Goal: Task Accomplishment & Management: Manage account settings

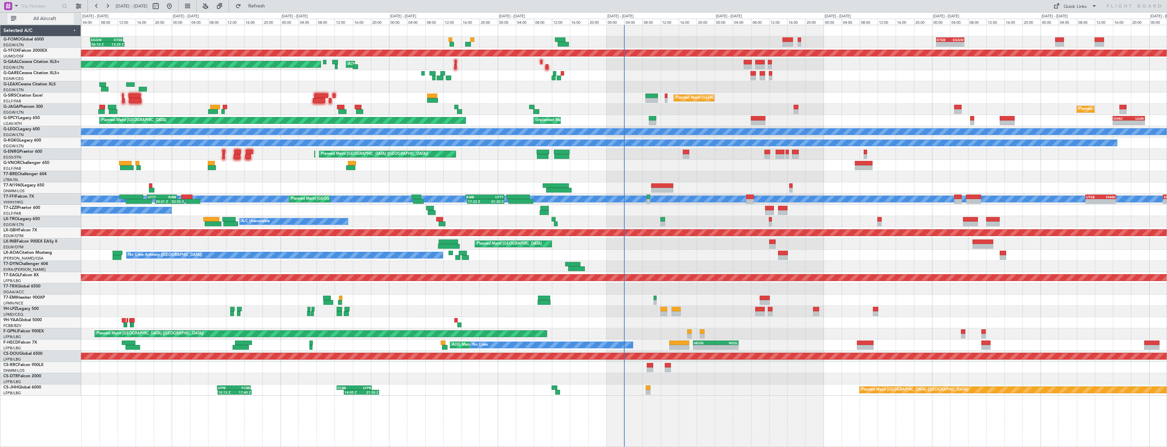
click at [54, 17] on span "All Aircraft" at bounding box center [45, 18] width 54 height 5
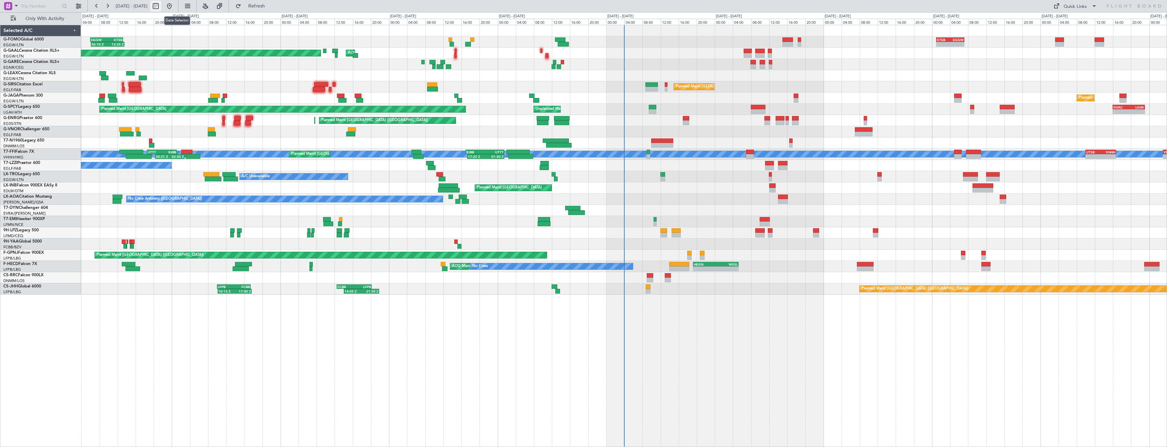
click at [161, 5] on button at bounding box center [155, 6] width 11 height 11
select select "9"
select select "2025"
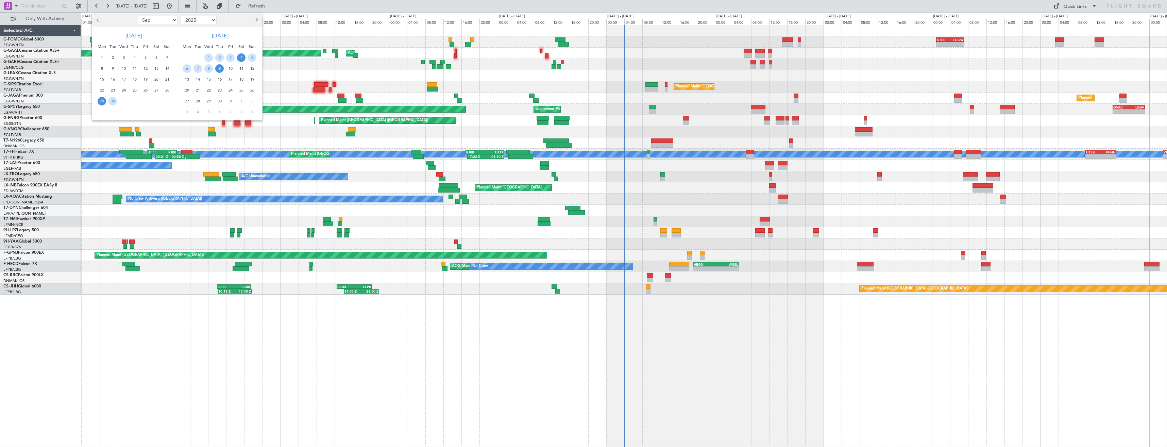
click at [240, 58] on span "4" at bounding box center [241, 57] width 9 height 9
click at [239, 77] on span "18" at bounding box center [241, 79] width 9 height 9
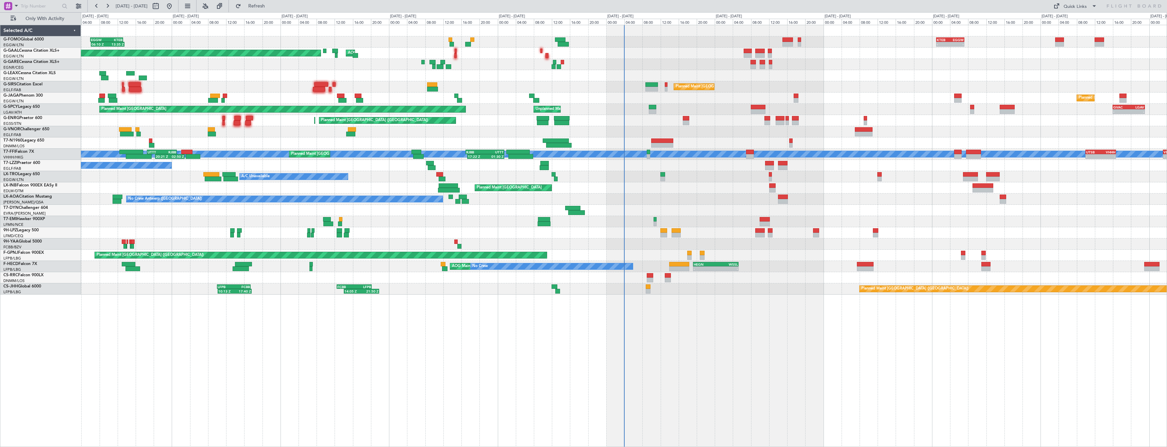
select select "10"
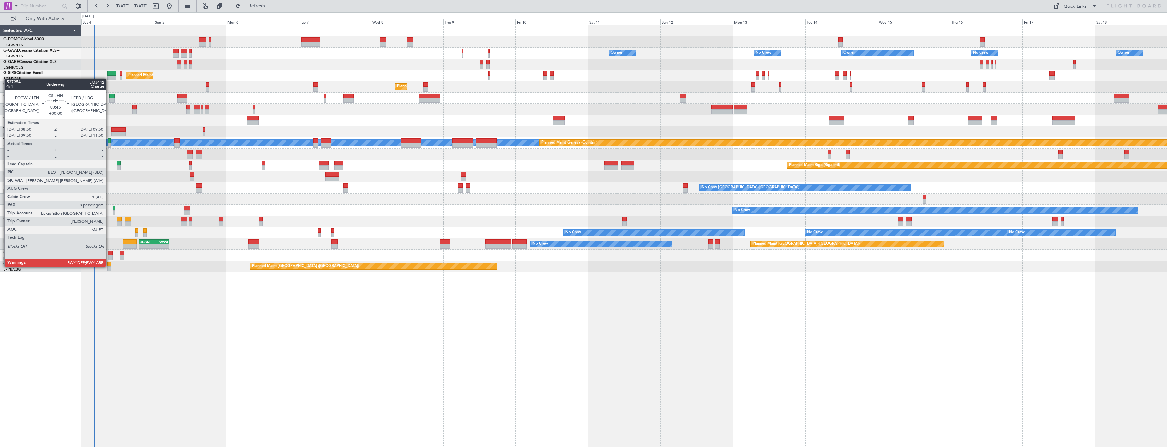
click at [109, 266] on div at bounding box center [108, 264] width 3 height 5
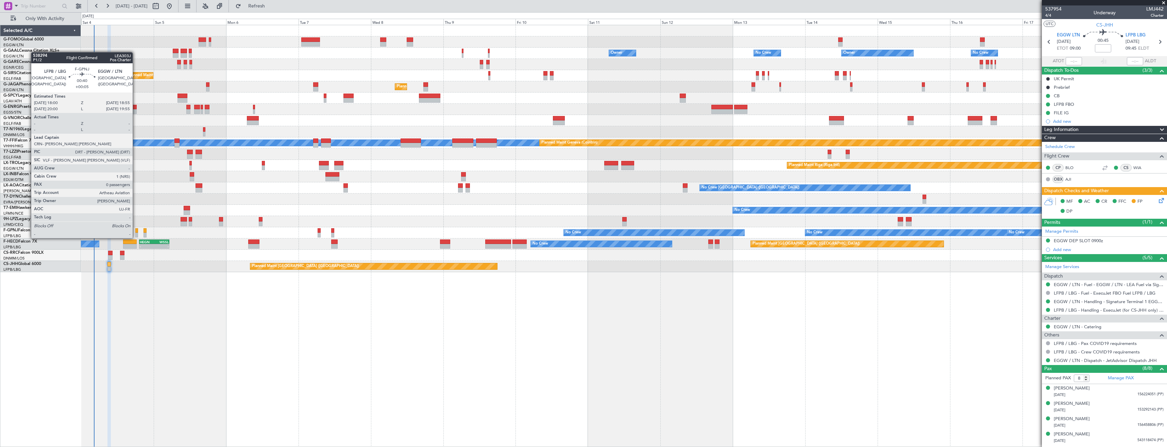
click at [136, 231] on div at bounding box center [136, 230] width 3 height 5
type input "+00:05"
type input "0"
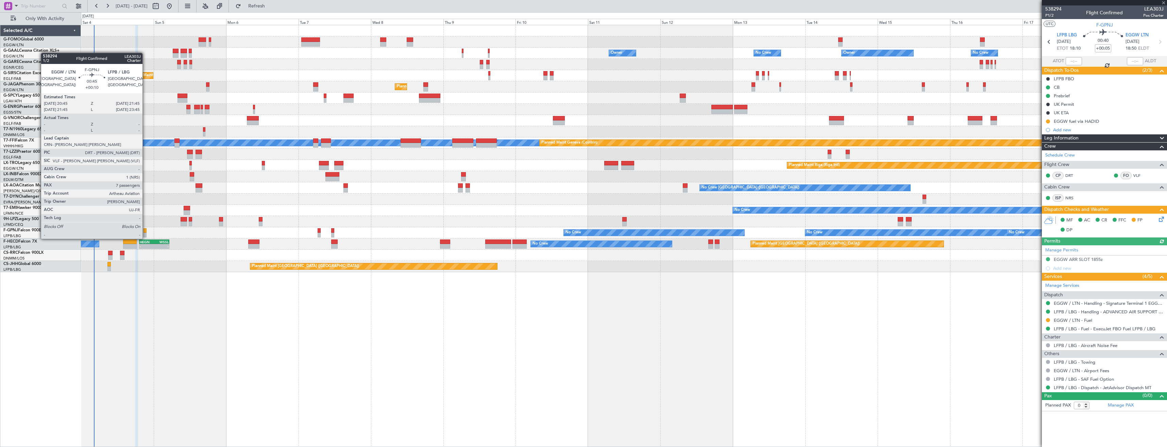
click at [146, 232] on div at bounding box center [145, 230] width 3 height 5
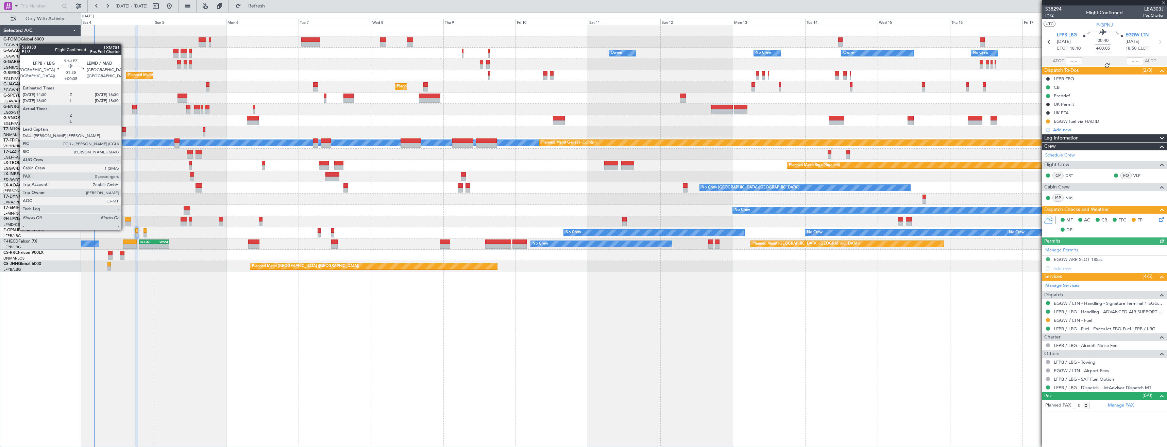
type input "+00:10"
type input "7"
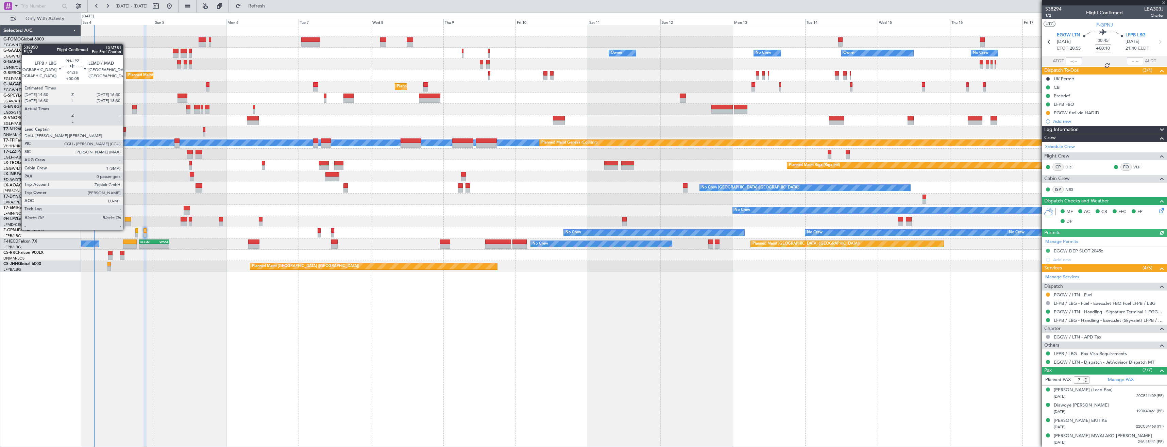
click at [126, 223] on div at bounding box center [128, 223] width 6 height 5
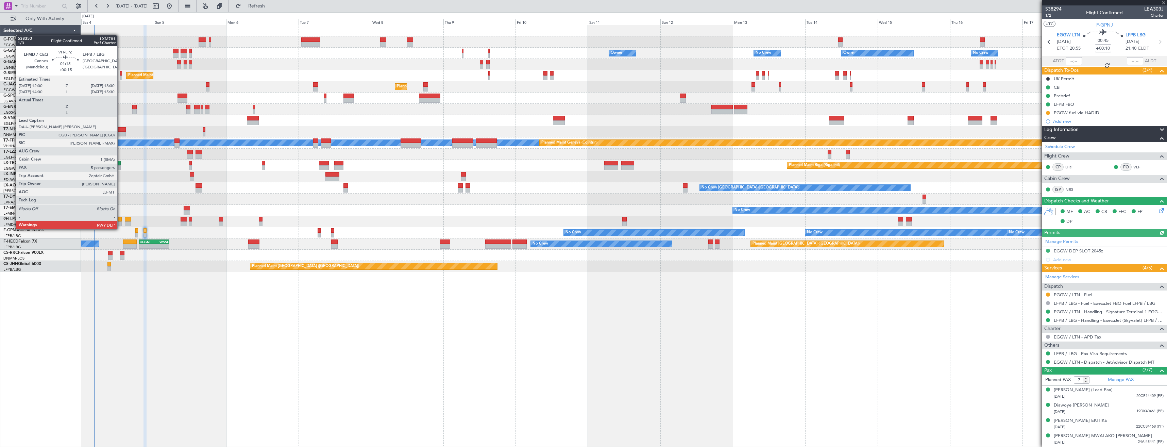
type input "+00:05"
type input "0"
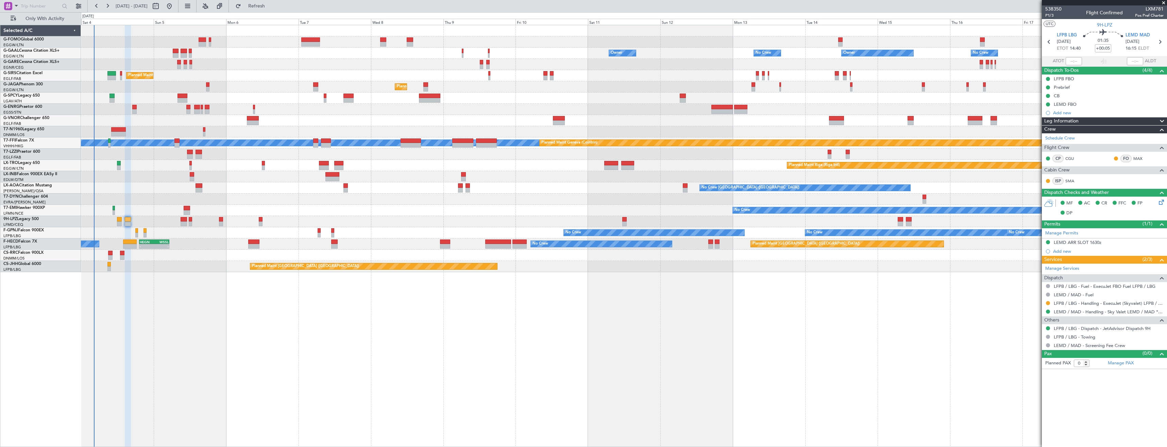
click at [1162, 3] on span at bounding box center [1164, 3] width 7 height 6
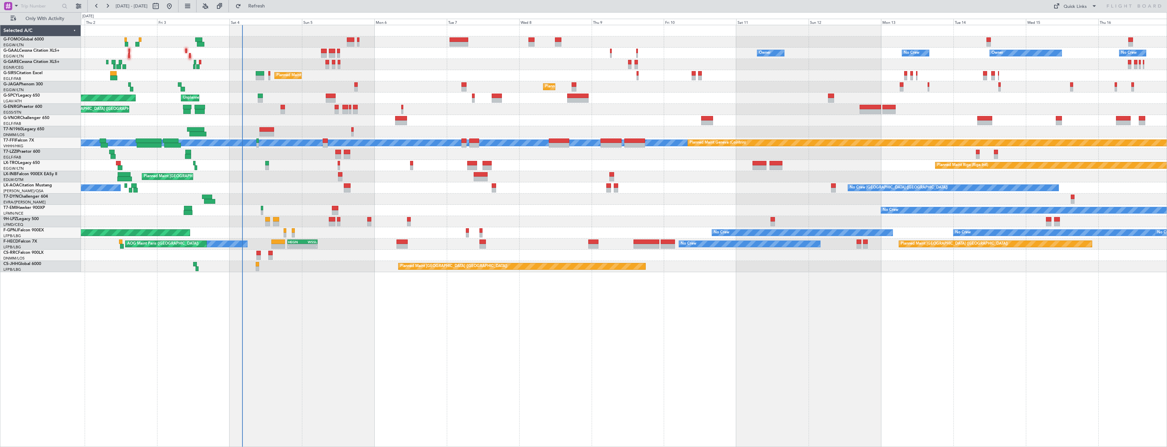
click at [257, 202] on div "Owner No Crew Owner Owner No Crew AOG Maint Dusseldorf Owner Planned Maint Duss…" at bounding box center [624, 148] width 1086 height 247
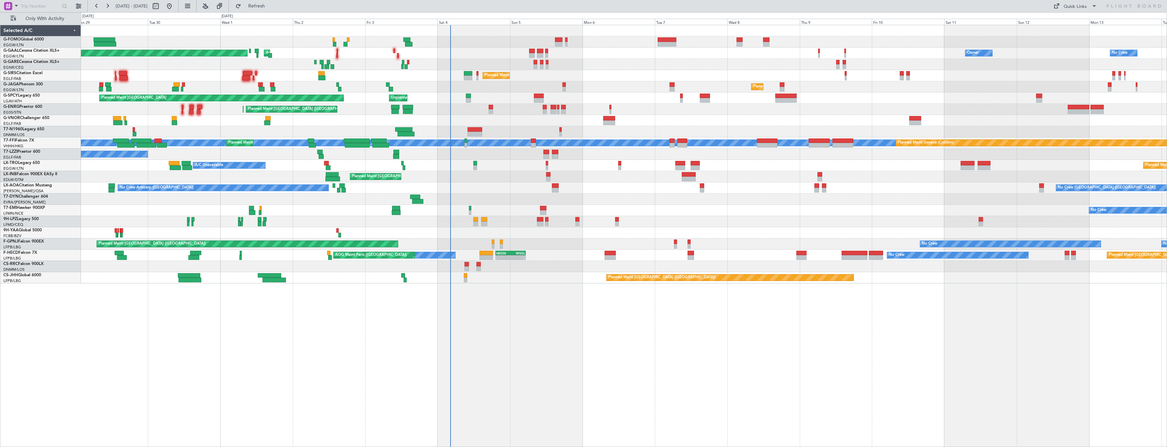
click at [366, 190] on div "Owner No Crew AOG Maint Dusseldorf Planned Maint Dusseldorf Owner Owner No Crew…" at bounding box center [624, 154] width 1086 height 258
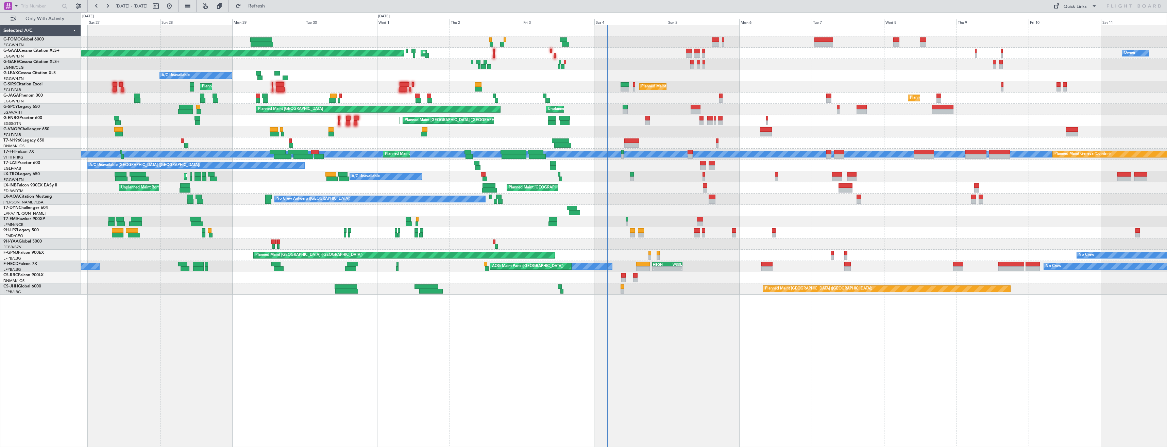
click at [281, 172] on div "Planned Maint London (Luton) Owner AOG Maint Dusseldorf Planned Maint Dusseldor…" at bounding box center [624, 159] width 1086 height 269
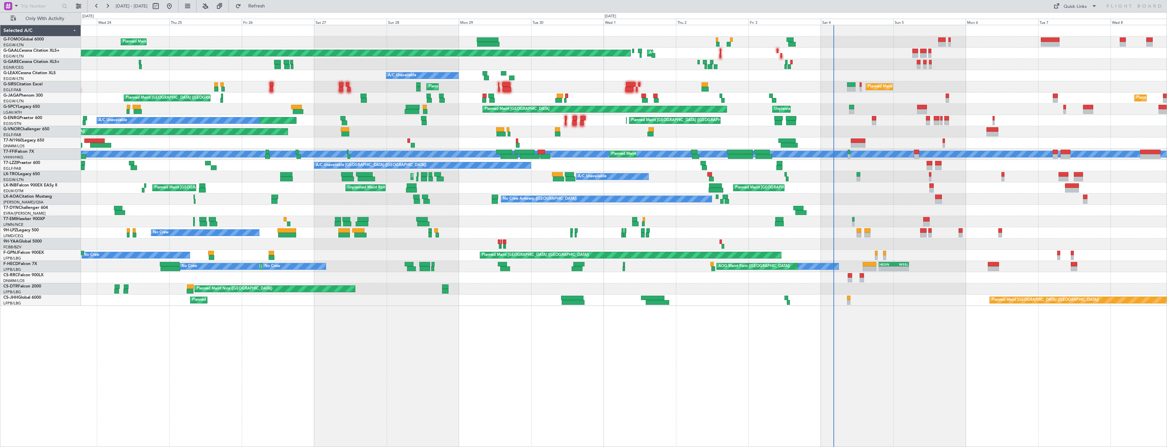
click at [409, 176] on div "Planned Maint London (Luton) AOG Maint Dusseldorf Planned Maint Dusseldorf Owne…" at bounding box center [624, 165] width 1086 height 281
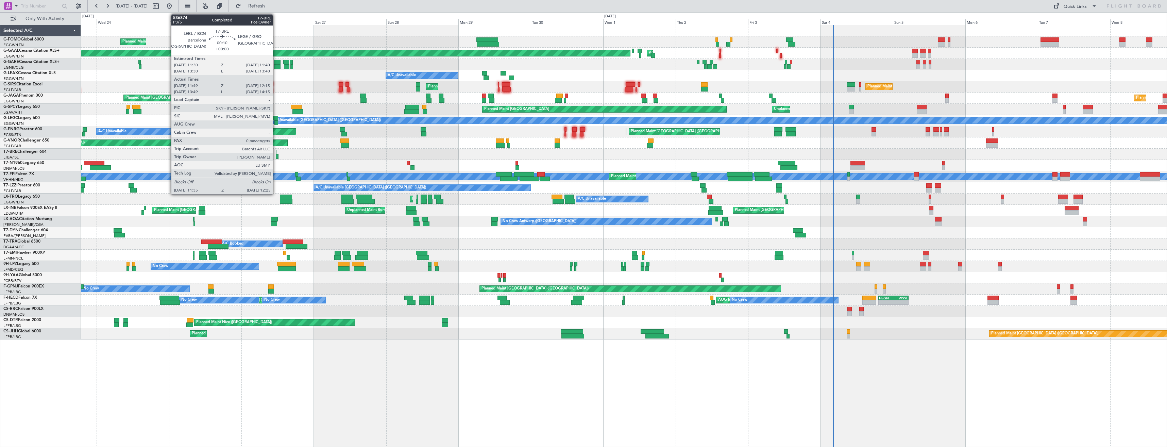
click at [276, 155] on div at bounding box center [277, 156] width 3 height 5
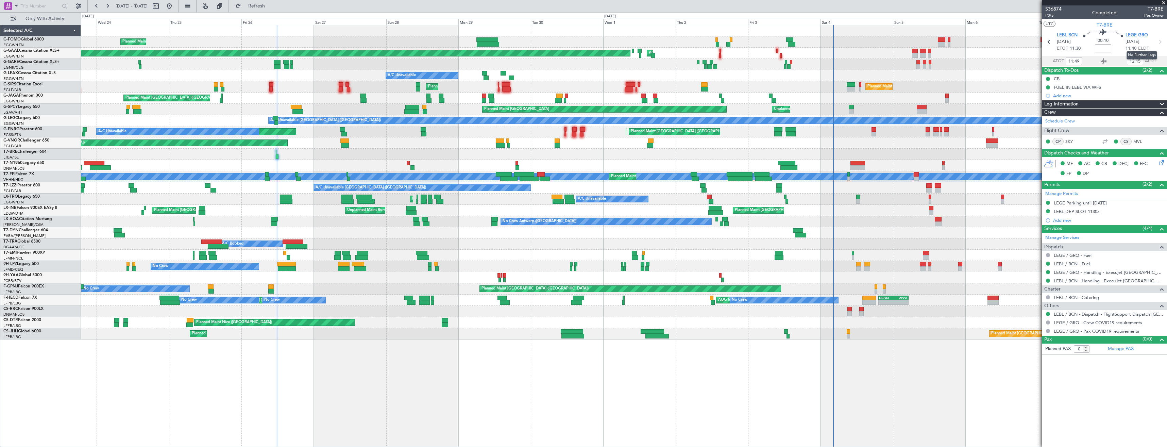
click at [1163, 42] on icon at bounding box center [1160, 41] width 9 height 9
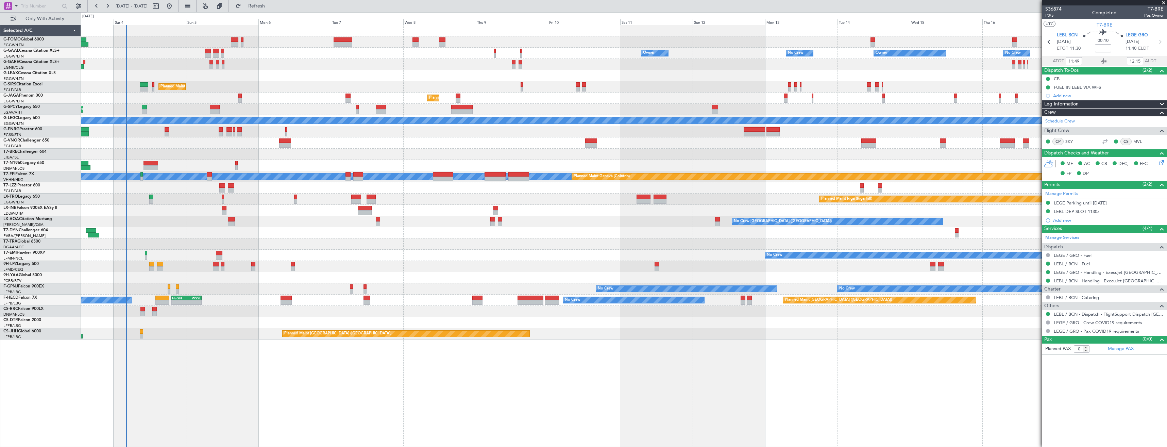
click at [182, 162] on div at bounding box center [624, 165] width 1086 height 11
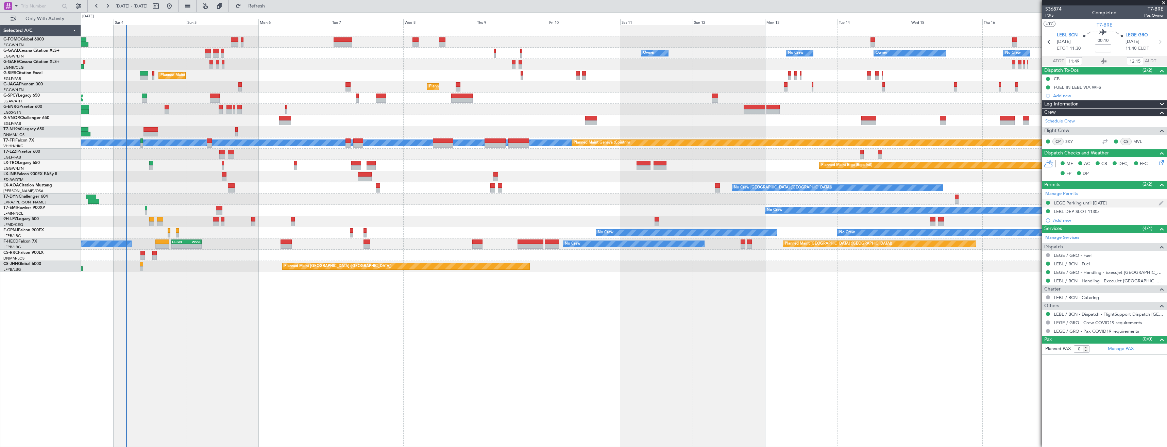
click at [1122, 204] on div "LEGE Parking until 06OCT" at bounding box center [1104, 203] width 125 height 9
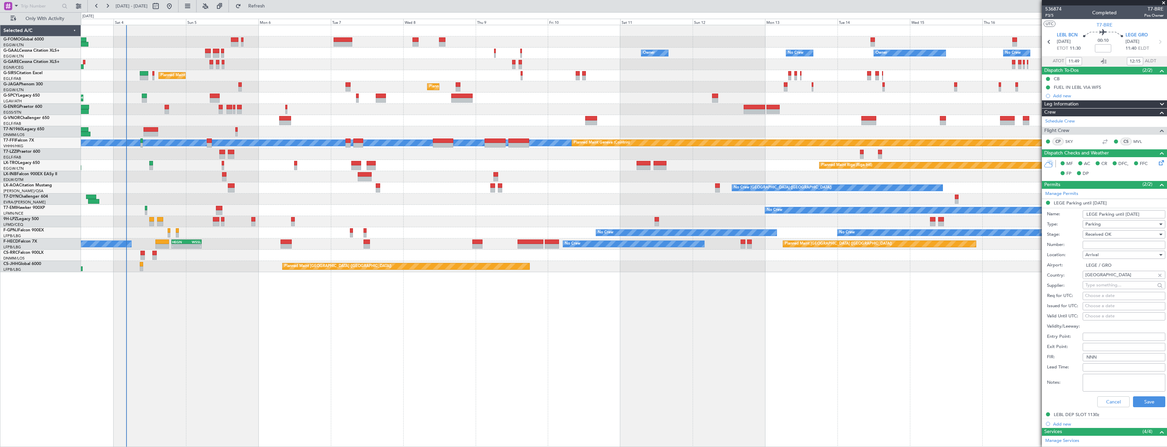
click at [1130, 213] on input "LEGE Parking until 06OCT" at bounding box center [1124, 214] width 83 height 8
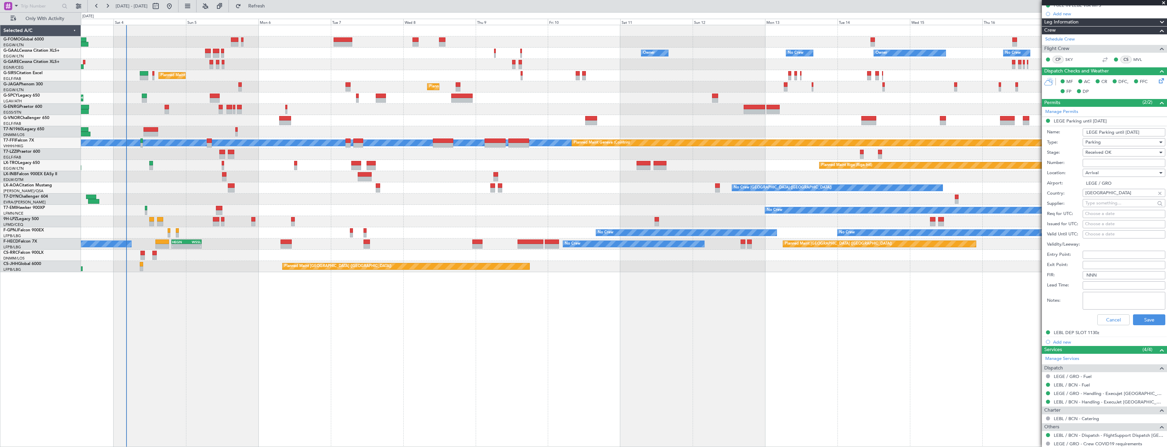
scroll to position [111, 0]
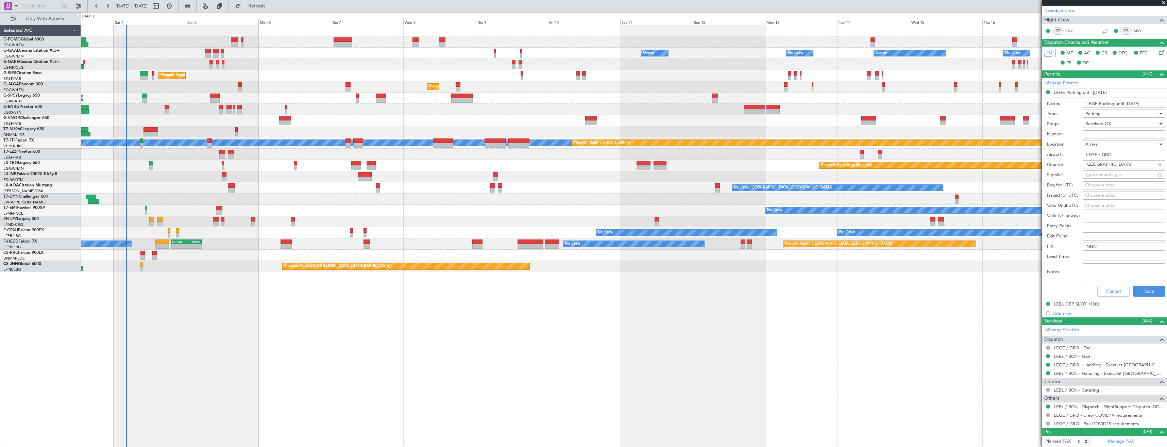
type input "LEGE Parking until 13OCT"
click at [1115, 271] on textarea "Notes:" at bounding box center [1124, 272] width 83 height 18
paste textarea "new ETD 13OCT 1000UTC"
type textarea "new ETD 13OCT 1000UTC"
click at [1141, 289] on button "Save" at bounding box center [1149, 291] width 32 height 11
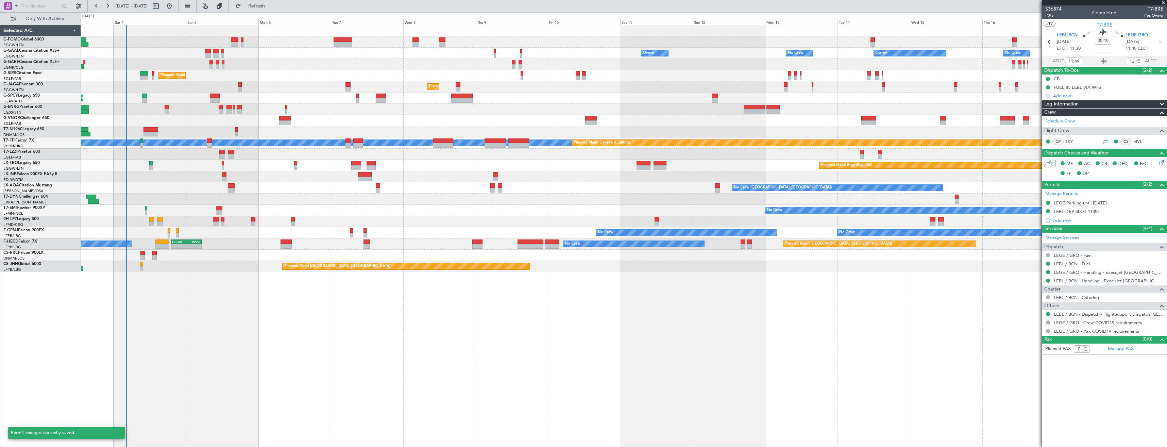
scroll to position [0, 0]
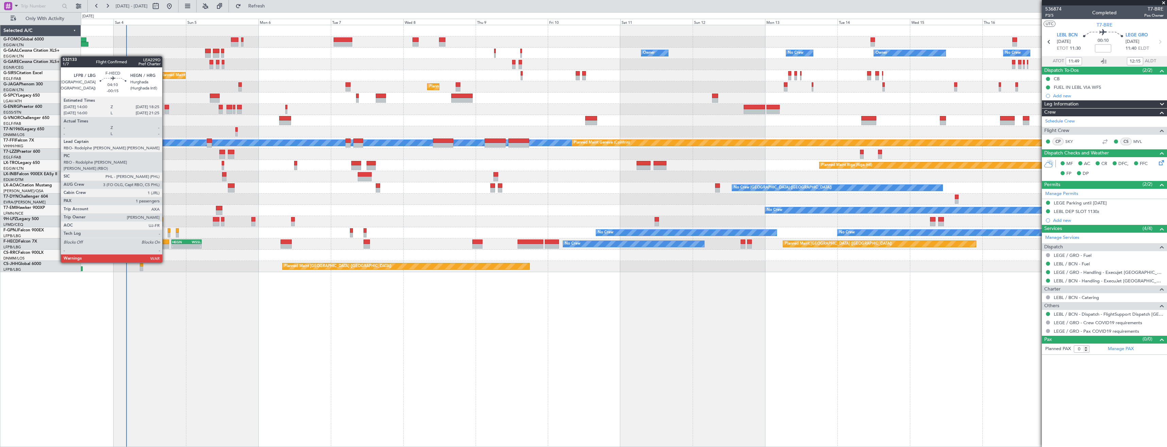
click at [165, 244] on div at bounding box center [162, 241] width 14 height 5
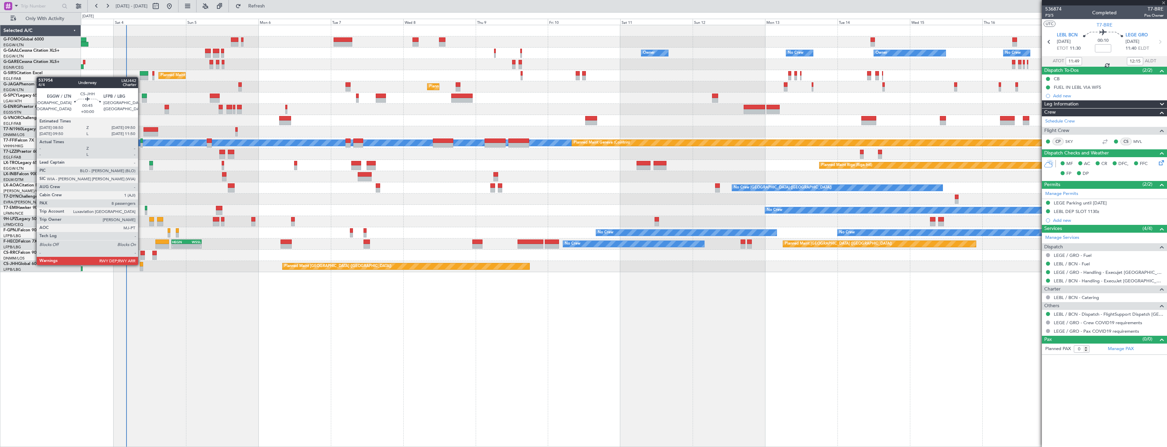
type input "-00:15"
type input "1"
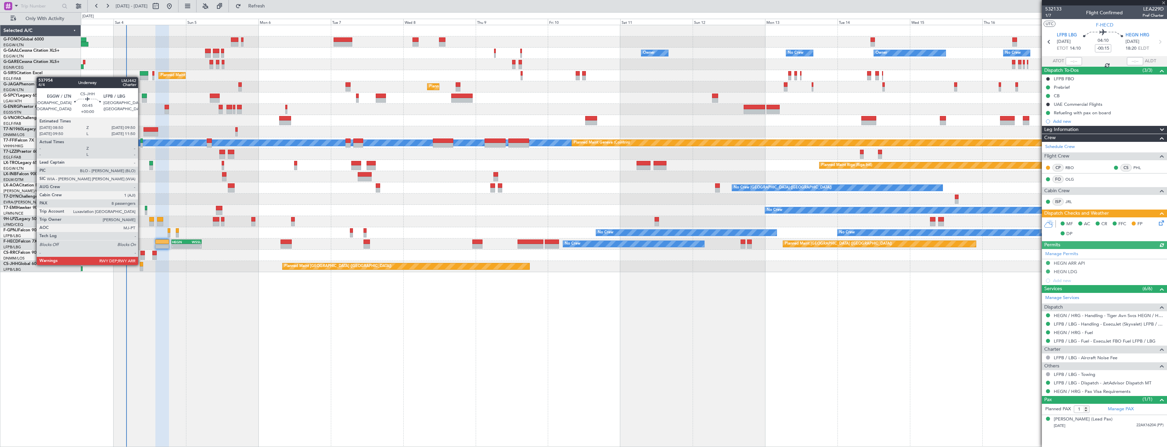
click at [141, 264] on div at bounding box center [141, 264] width 3 height 5
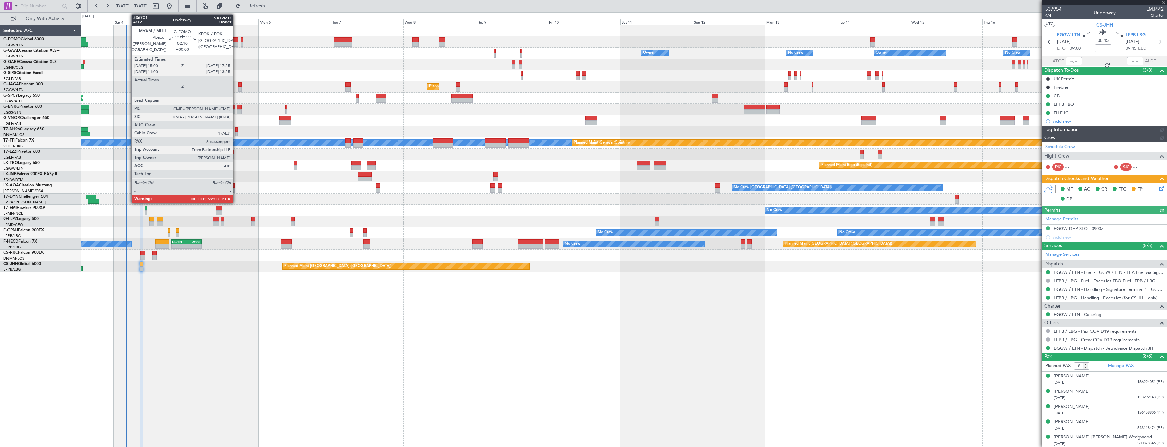
click at [236, 43] on div at bounding box center [234, 44] width 7 height 5
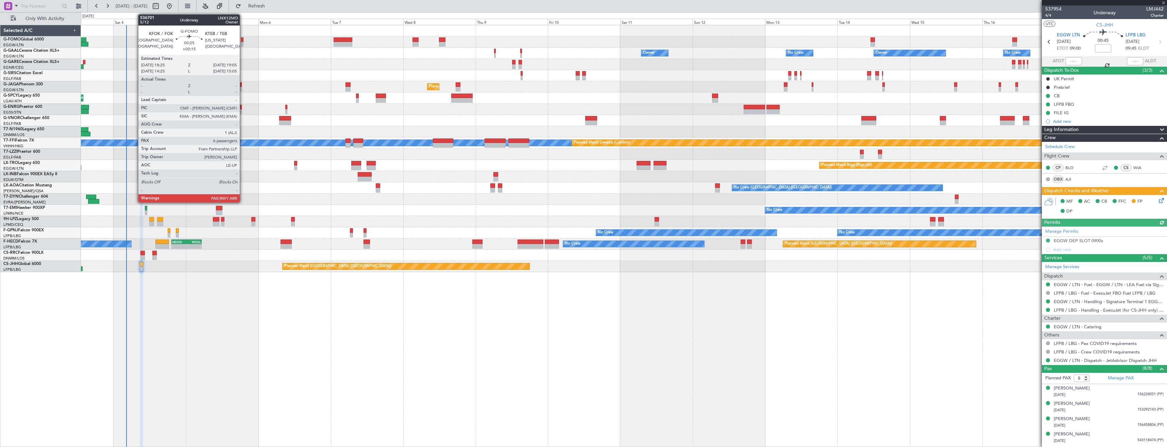
type input "6"
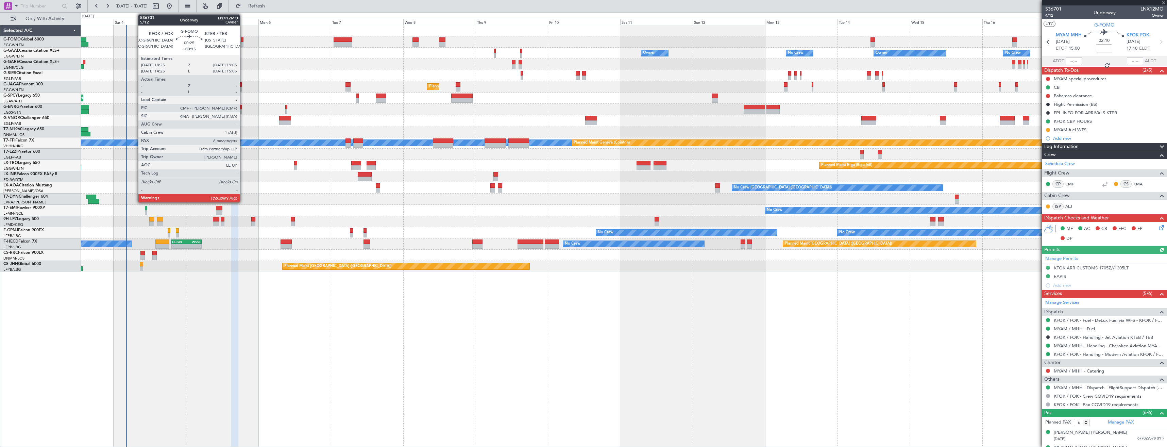
click at [243, 41] on div at bounding box center [242, 39] width 2 height 5
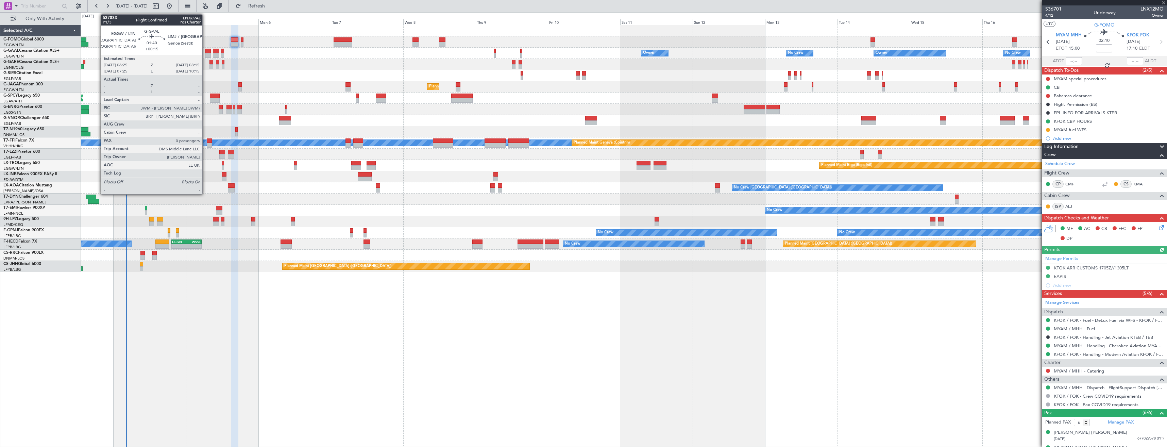
type input "+00:15"
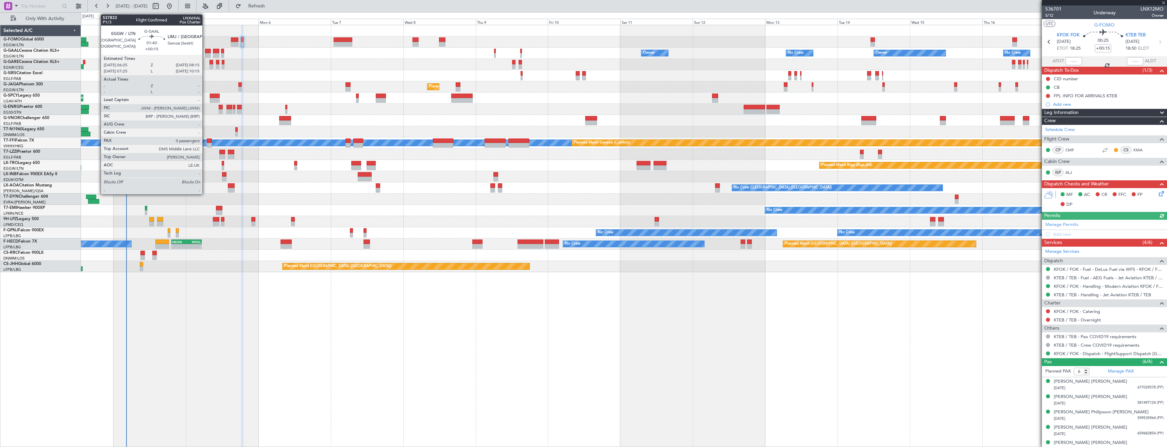
click at [205, 55] on div at bounding box center [208, 55] width 6 height 5
type input "0"
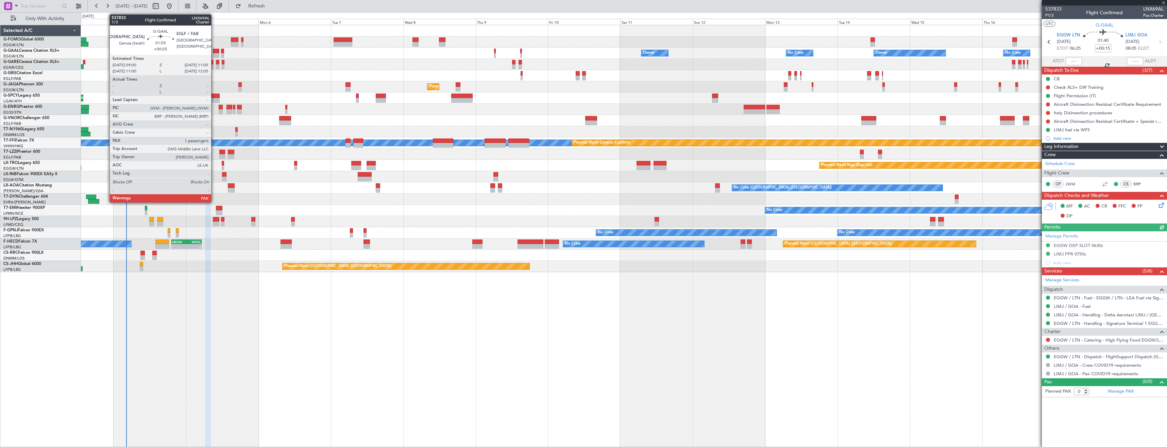
click at [214, 55] on div at bounding box center [216, 55] width 6 height 5
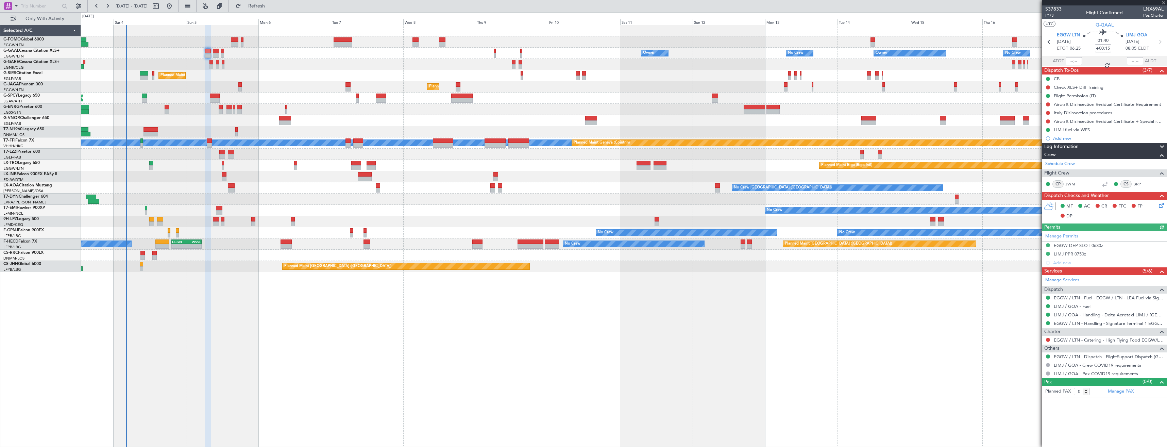
type input "+00:25"
type input "1"
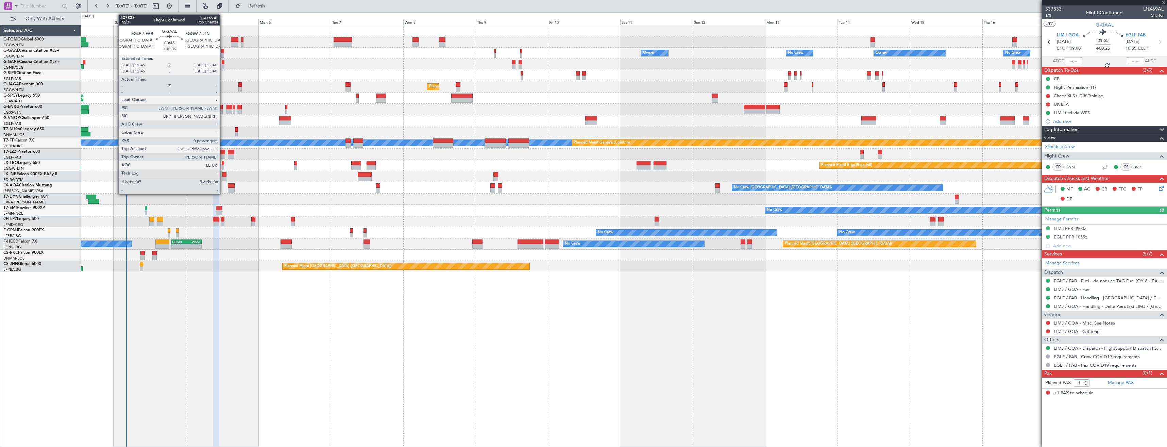
click at [223, 55] on div at bounding box center [222, 55] width 3 height 5
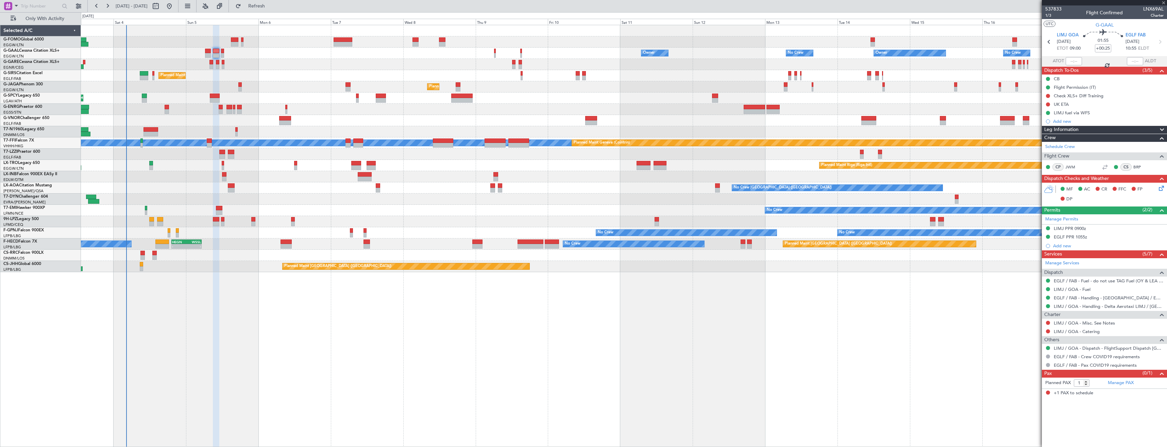
type input "+00:35"
type input "0"
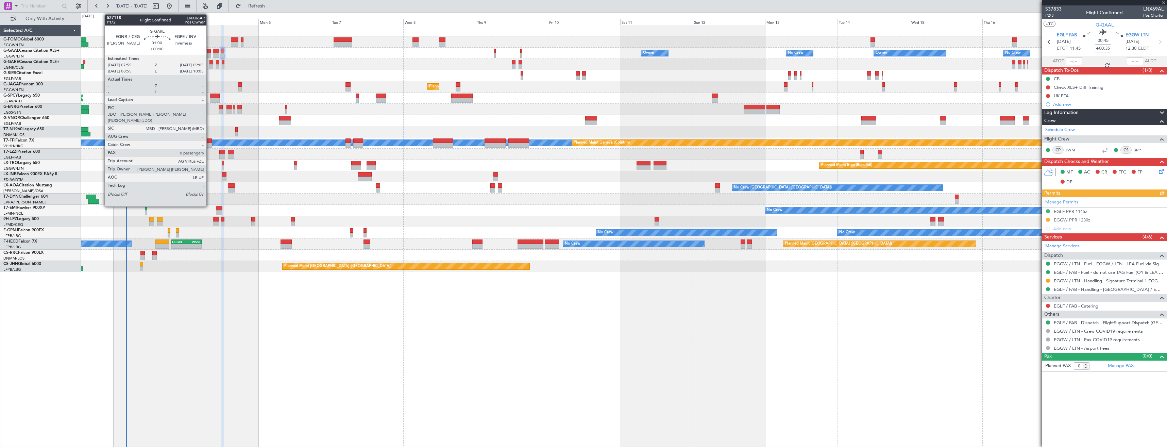
click at [210, 66] on div at bounding box center [212, 66] width 4 height 5
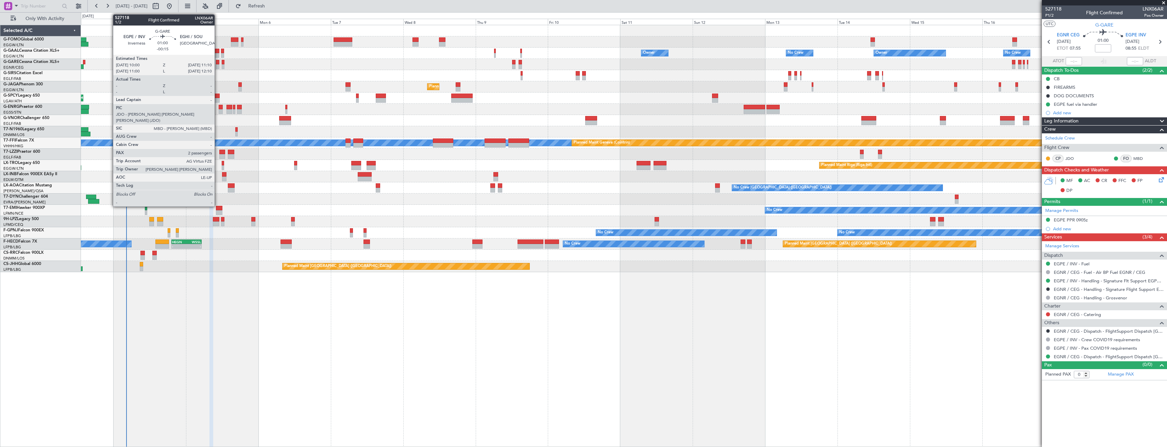
click at [218, 68] on div at bounding box center [218, 66] width 4 height 5
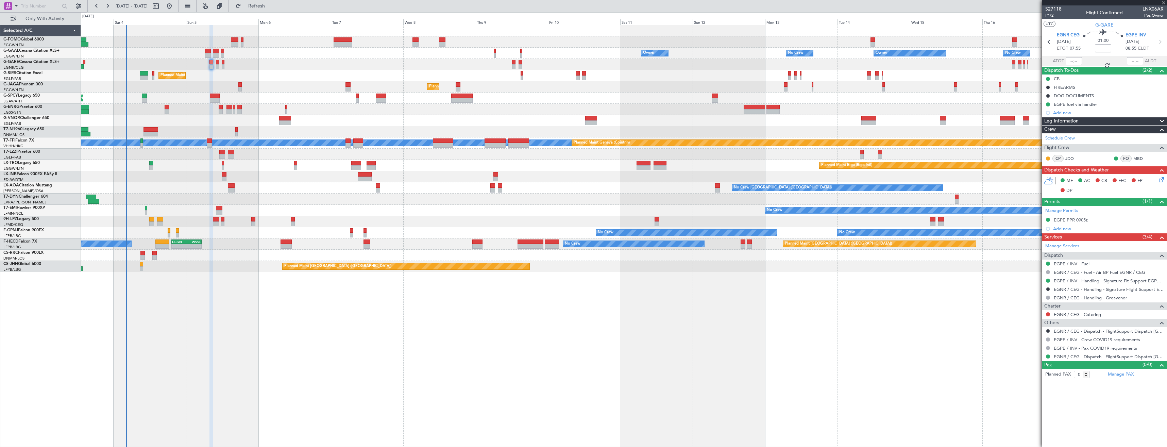
type input "-00:15"
type input "2"
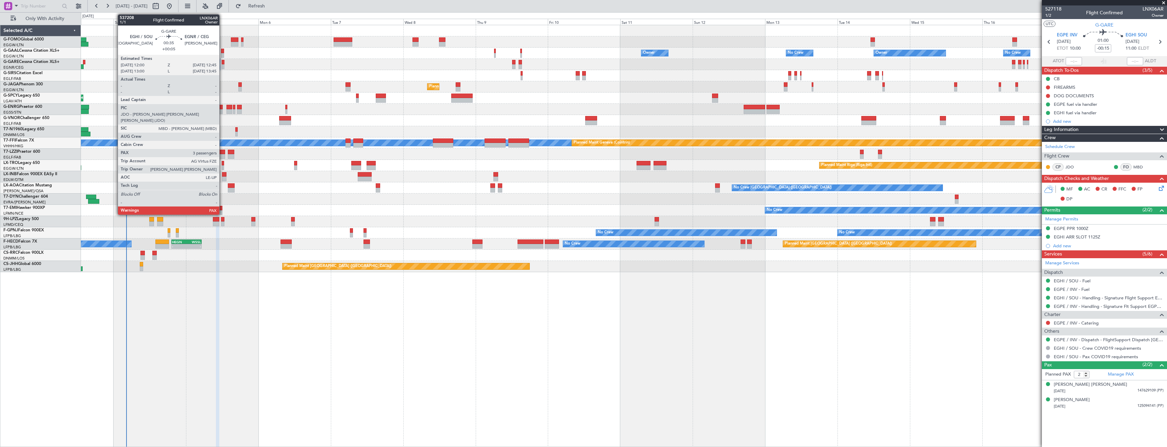
click at [222, 67] on div at bounding box center [223, 66] width 2 height 5
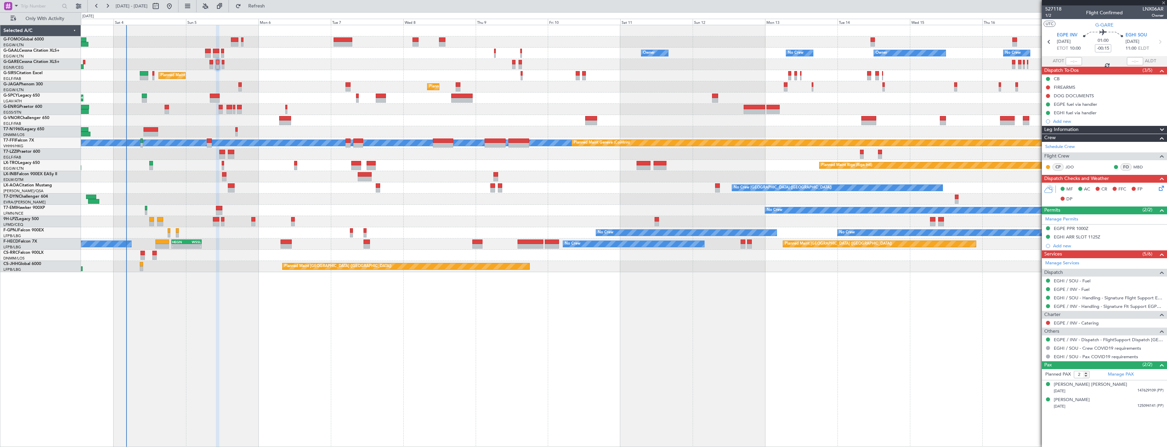
type input "+00:05"
type input "3"
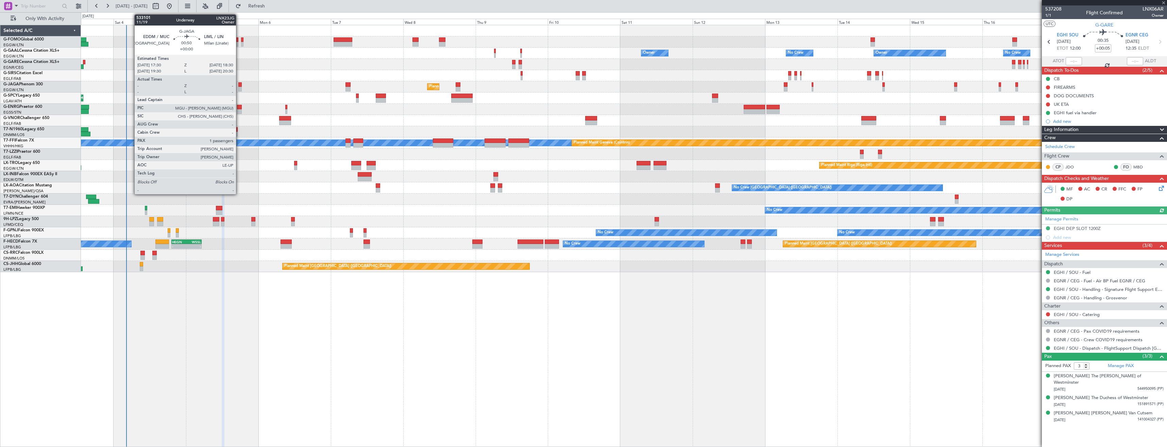
click at [239, 87] on div at bounding box center [239, 89] width 3 height 5
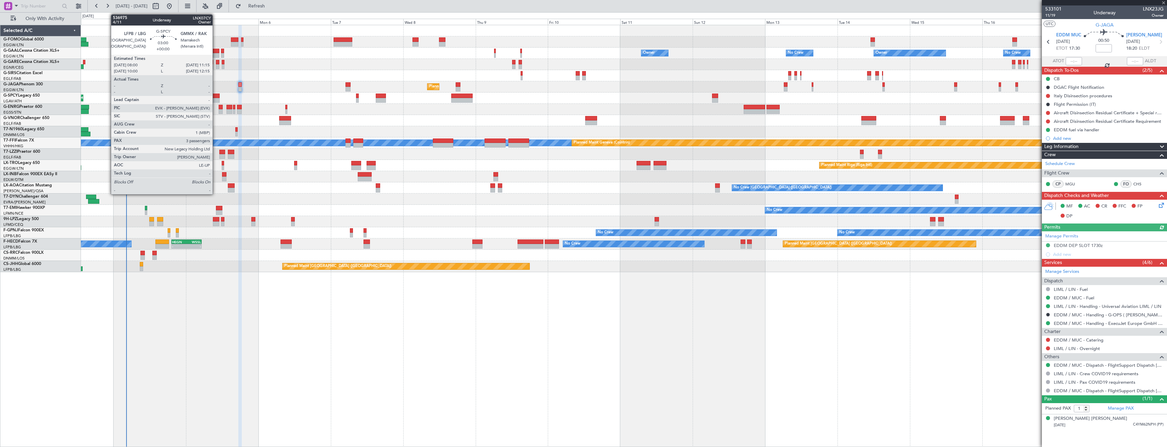
click at [215, 99] on div at bounding box center [215, 100] width 10 height 5
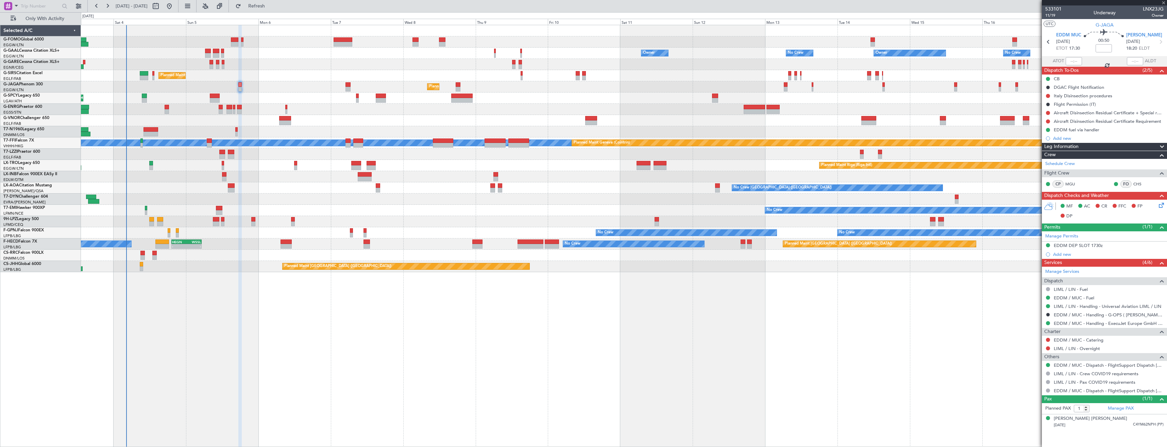
type input "3"
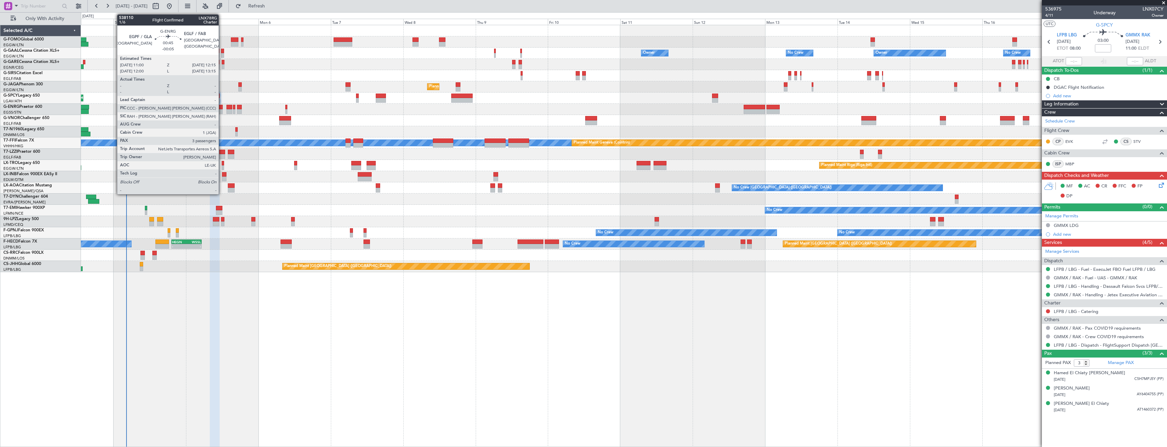
click at [222, 112] on div at bounding box center [221, 111] width 4 height 5
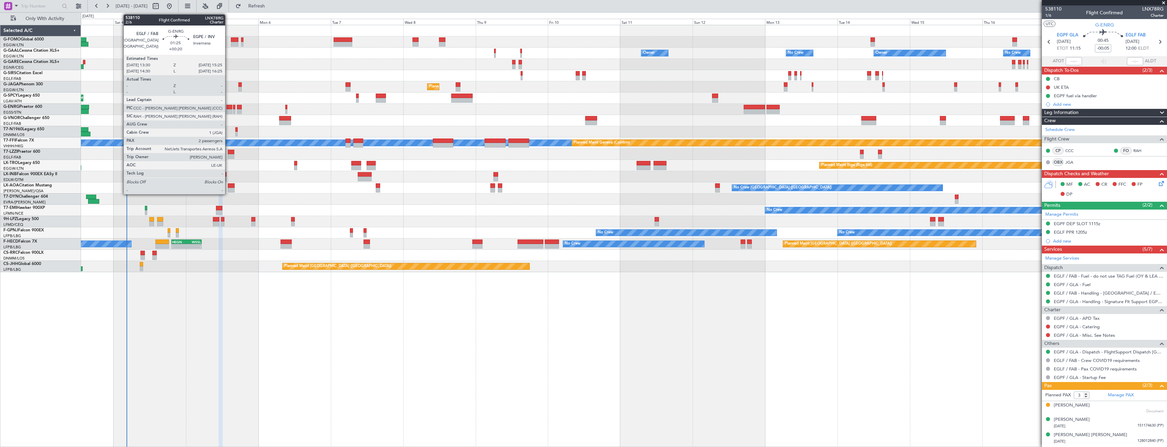
click at [228, 112] on div at bounding box center [230, 111] width 6 height 5
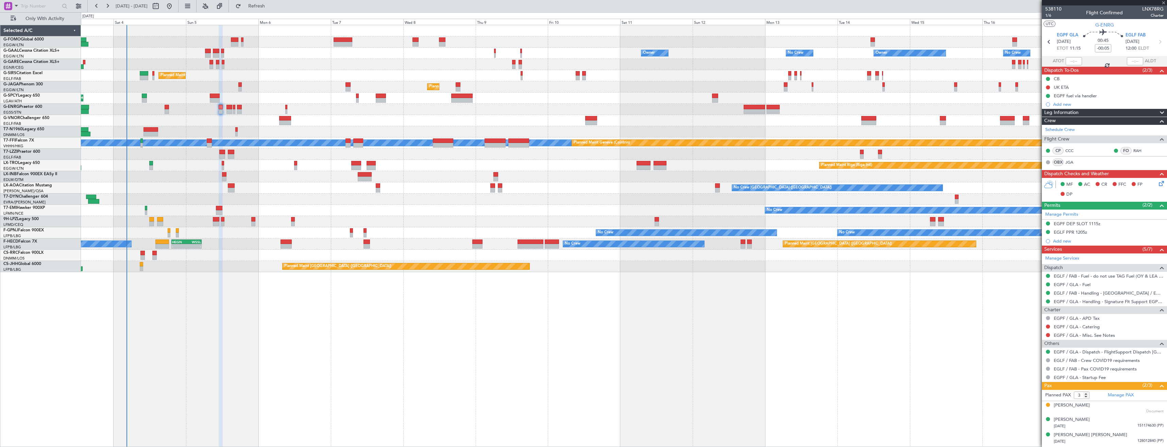
type input "+00:20"
type input "2"
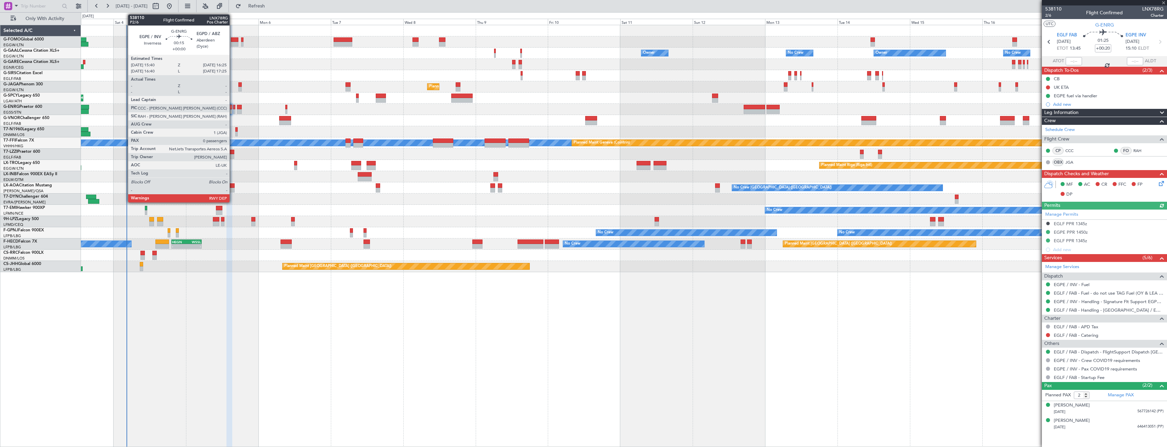
click at [233, 113] on div at bounding box center [234, 111] width 2 height 5
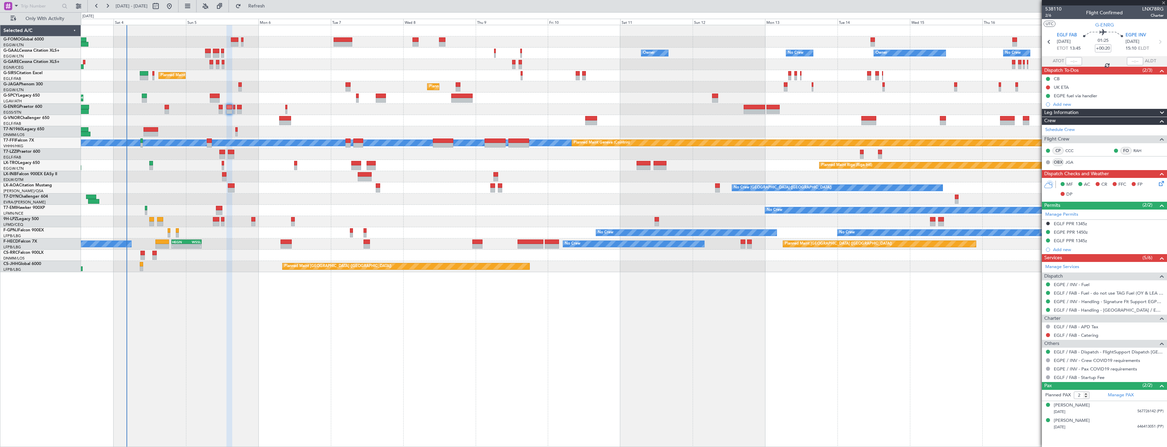
type input "0"
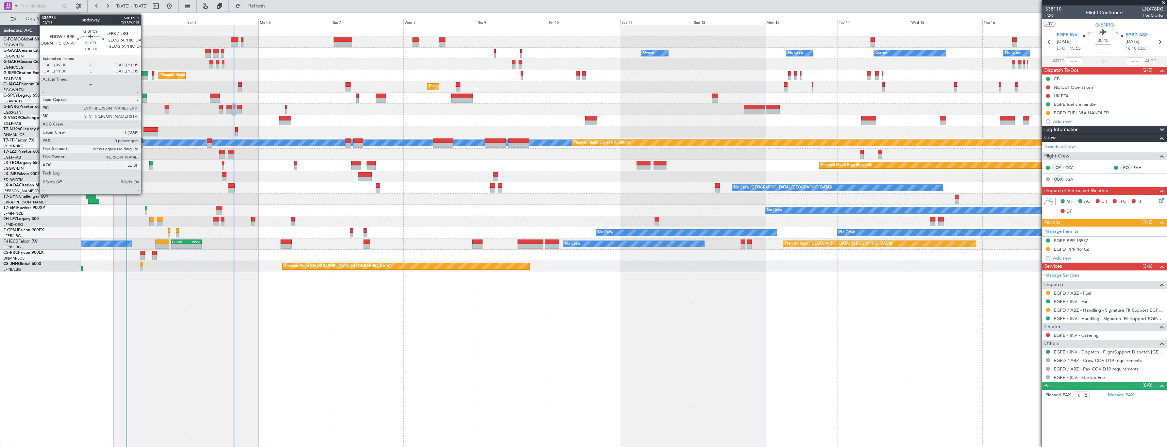
click at [144, 99] on div at bounding box center [144, 100] width 5 height 5
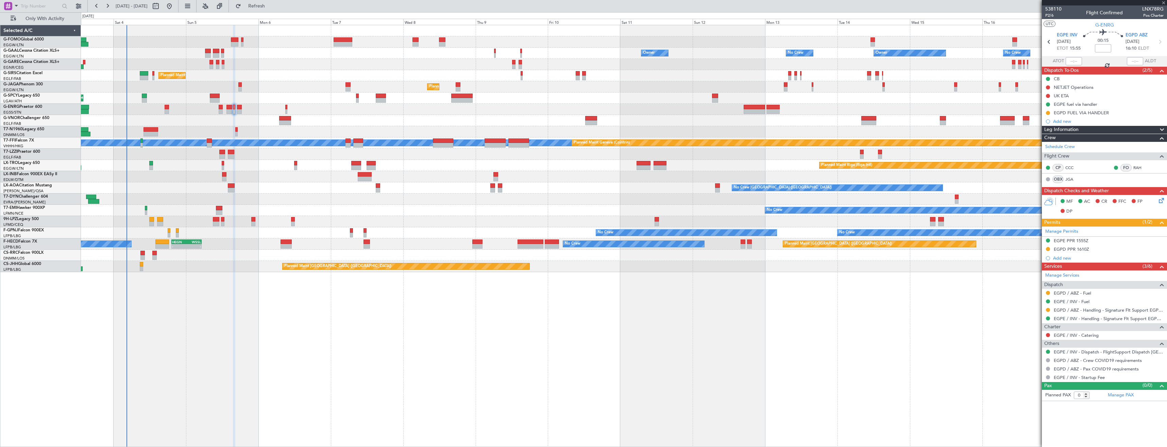
type input "+00:10"
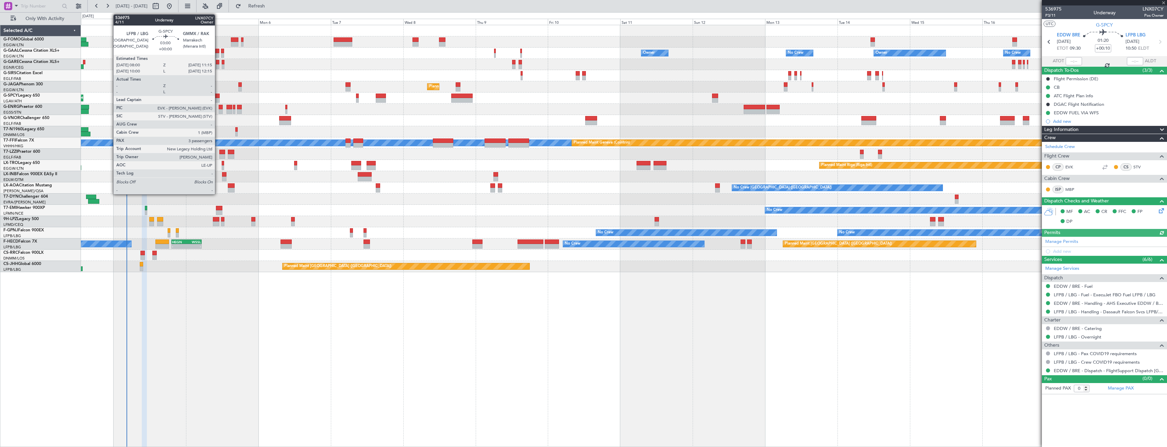
click at [218, 97] on div at bounding box center [215, 96] width 10 height 5
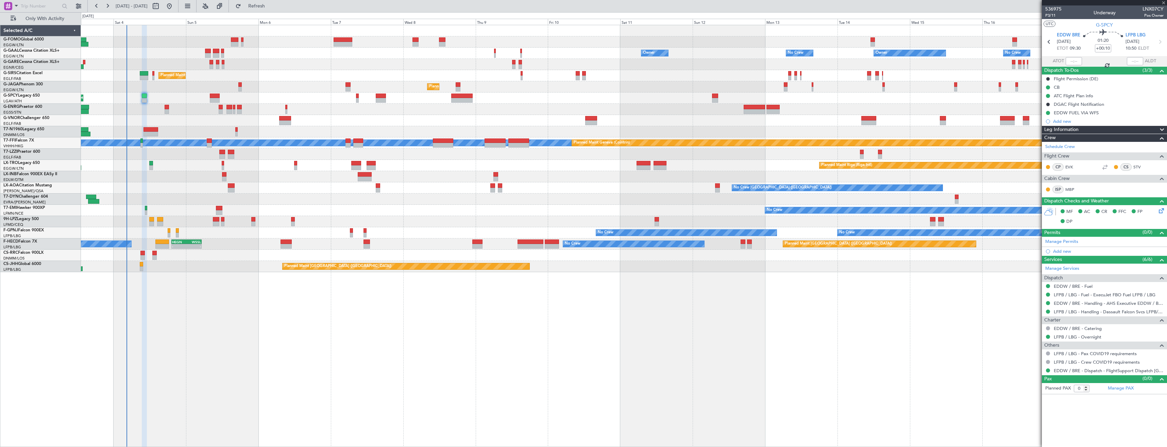
type input "3"
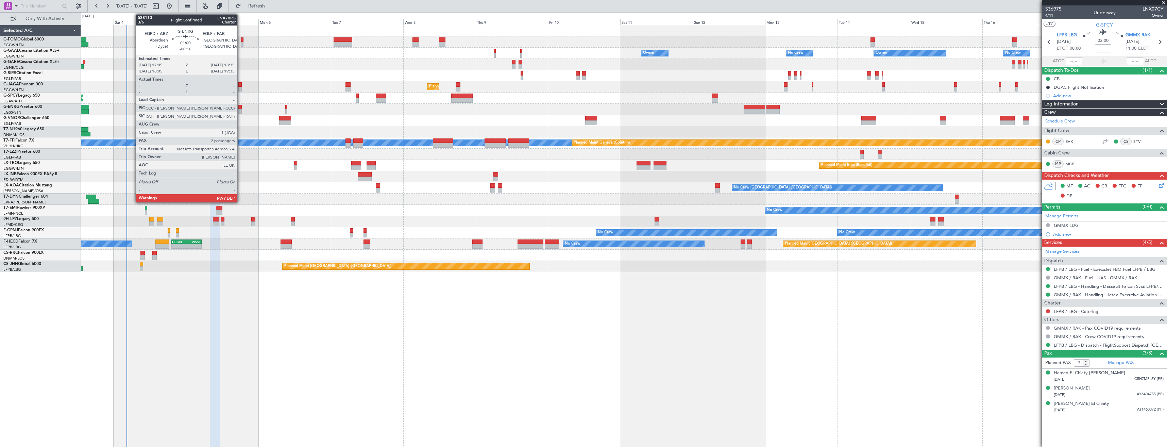
click at [240, 110] on div at bounding box center [239, 111] width 5 height 5
type input "-00:10"
type input "2"
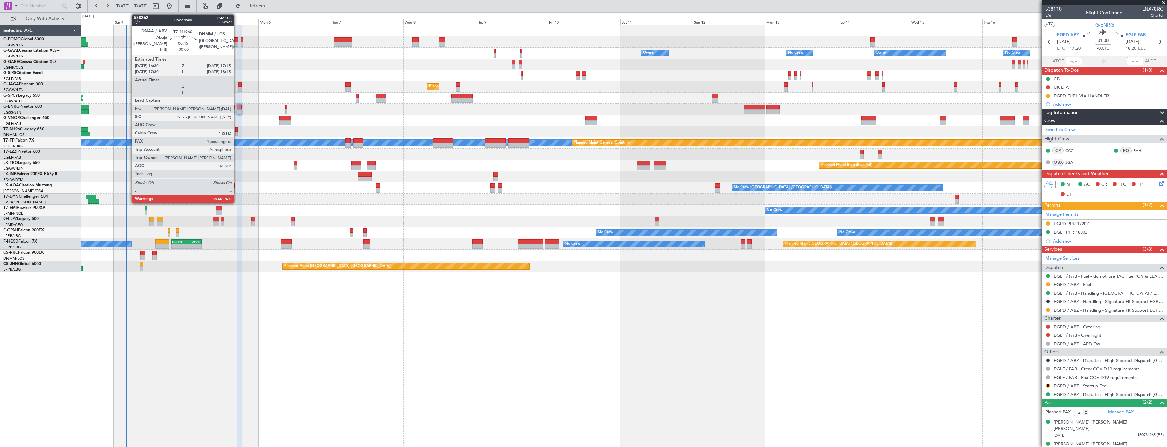
click at [237, 129] on div at bounding box center [236, 129] width 2 height 5
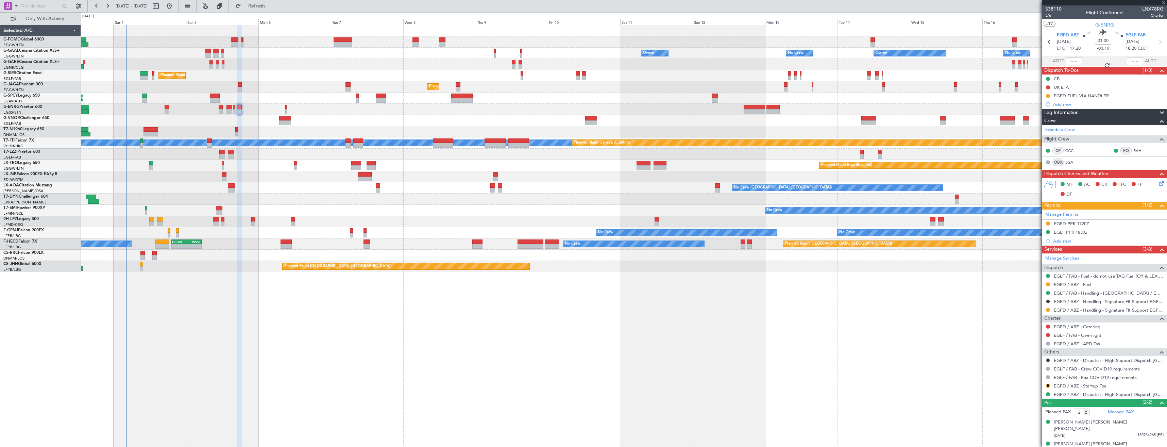
type input "-00:05"
type input "1"
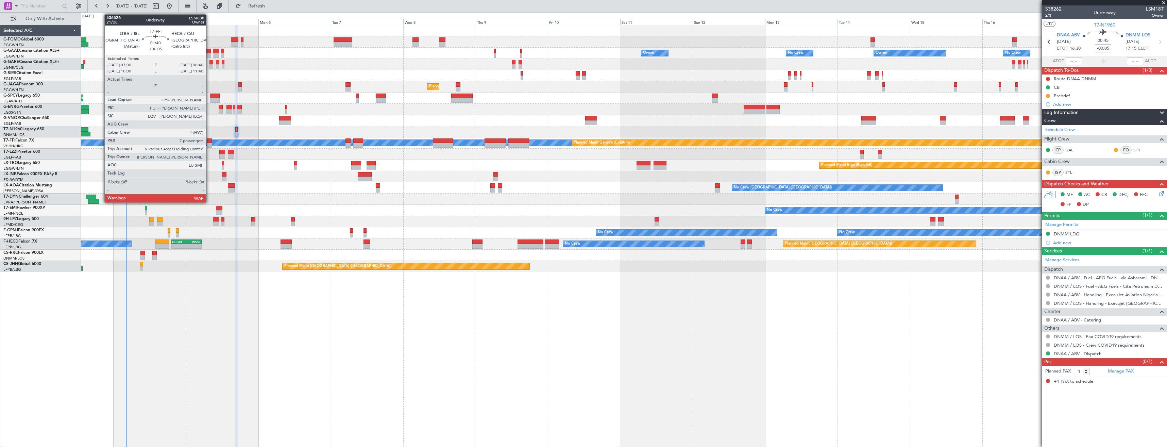
click at [209, 143] on div at bounding box center [209, 140] width 5 height 5
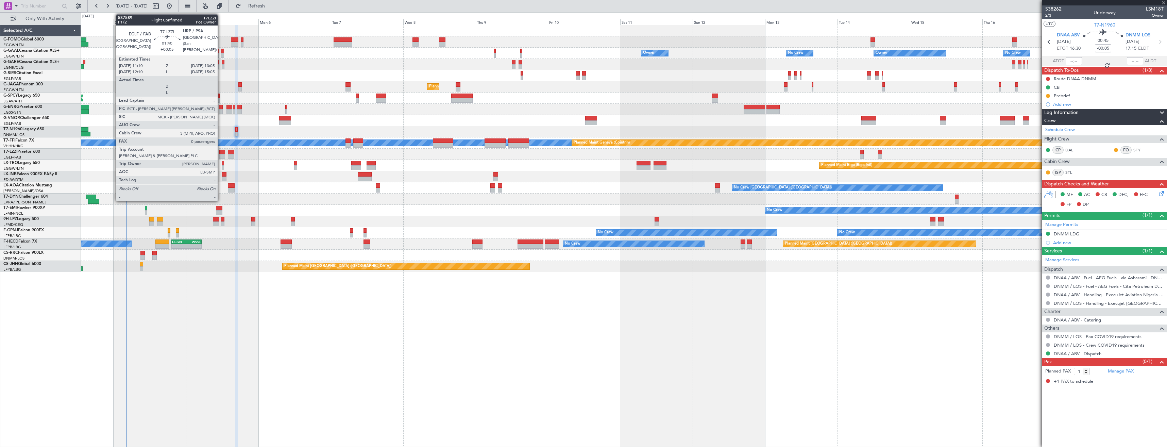
type input "+00:05"
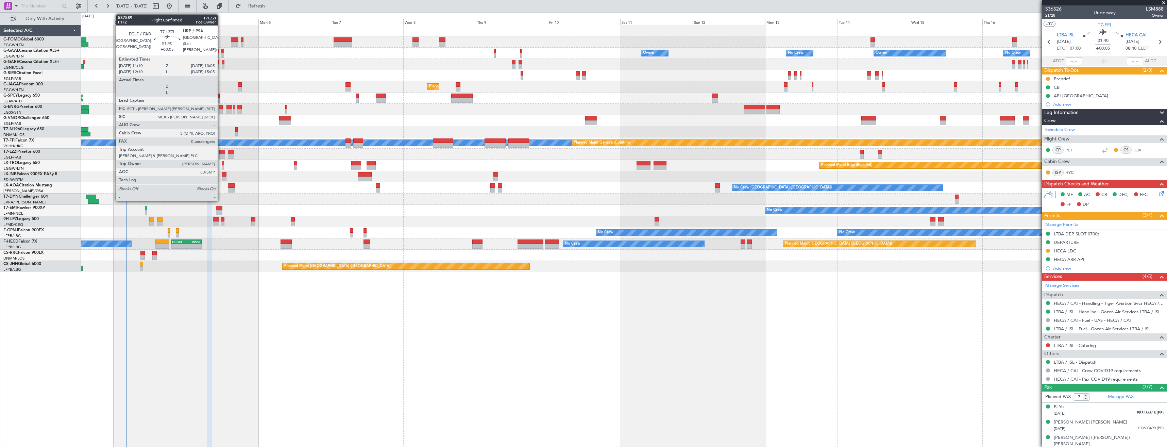
click at [221, 153] on div at bounding box center [222, 152] width 6 height 5
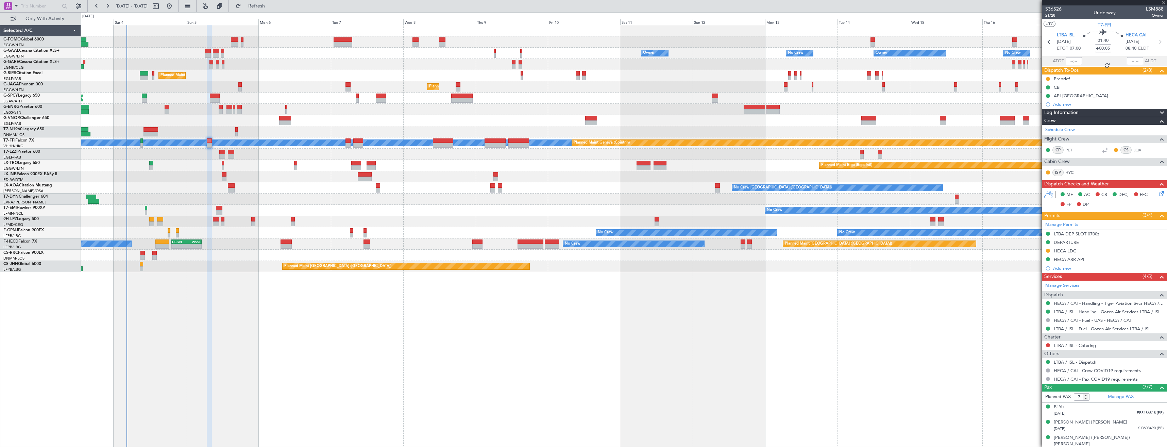
type input "0"
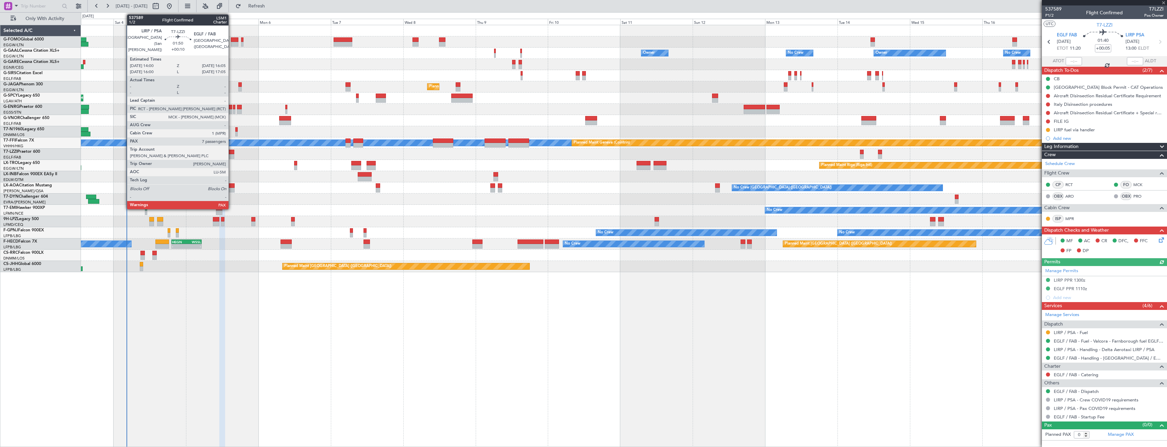
click at [232, 155] on div at bounding box center [231, 156] width 6 height 5
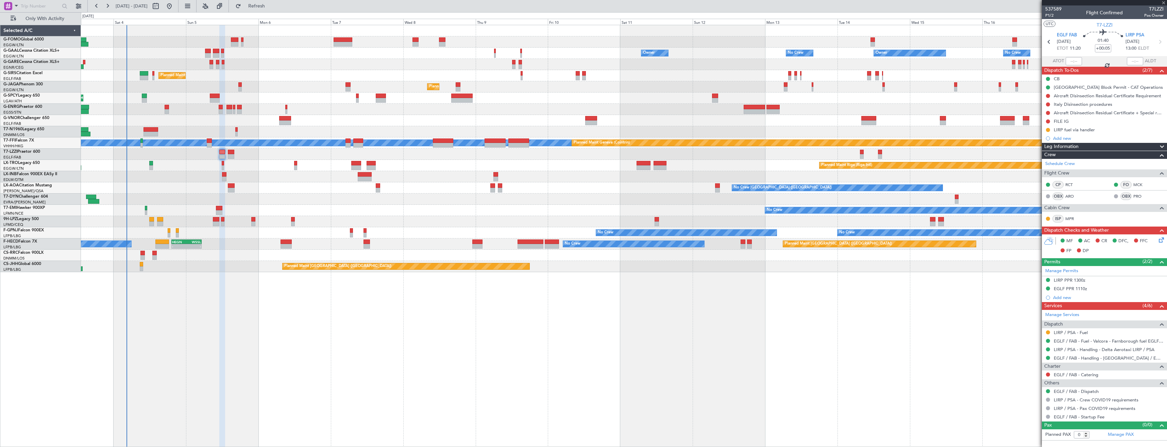
type input "+00:10"
type input "8"
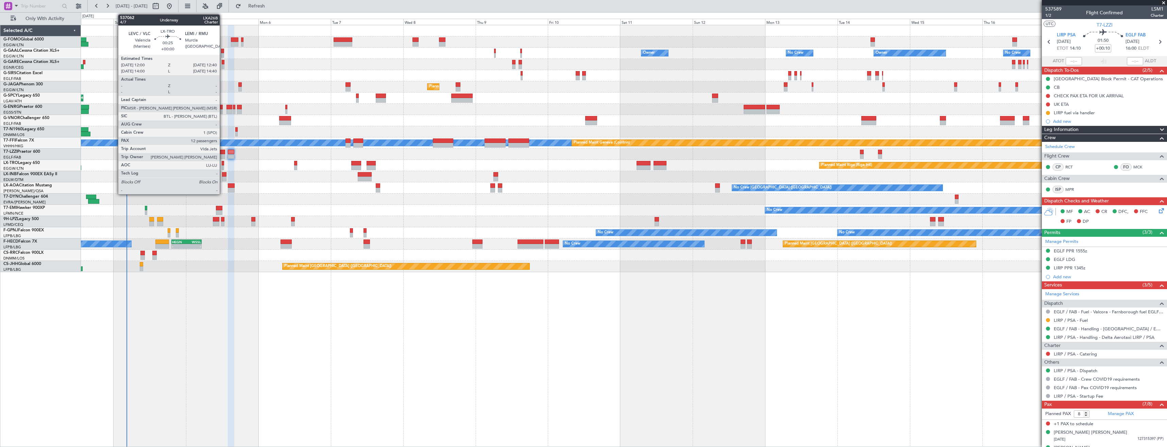
click at [223, 167] on div at bounding box center [223, 167] width 2 height 5
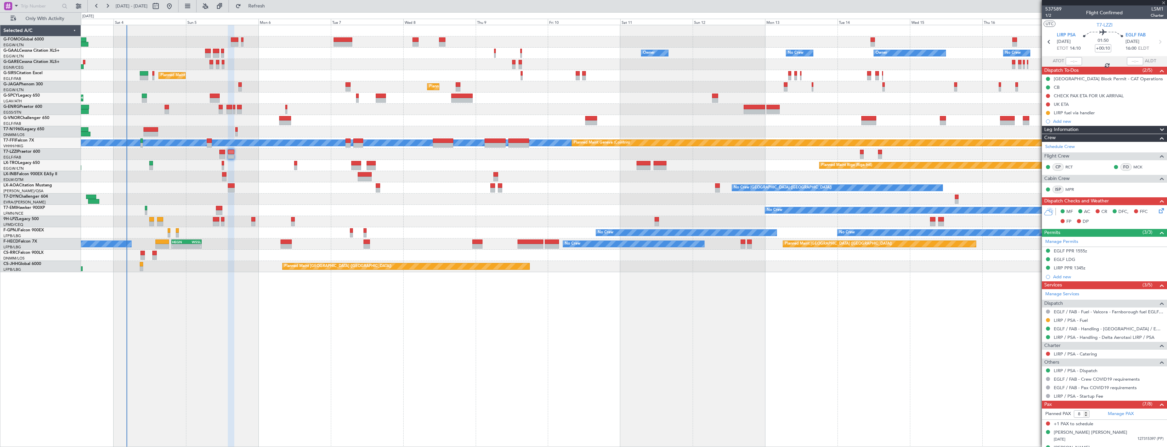
type input "12"
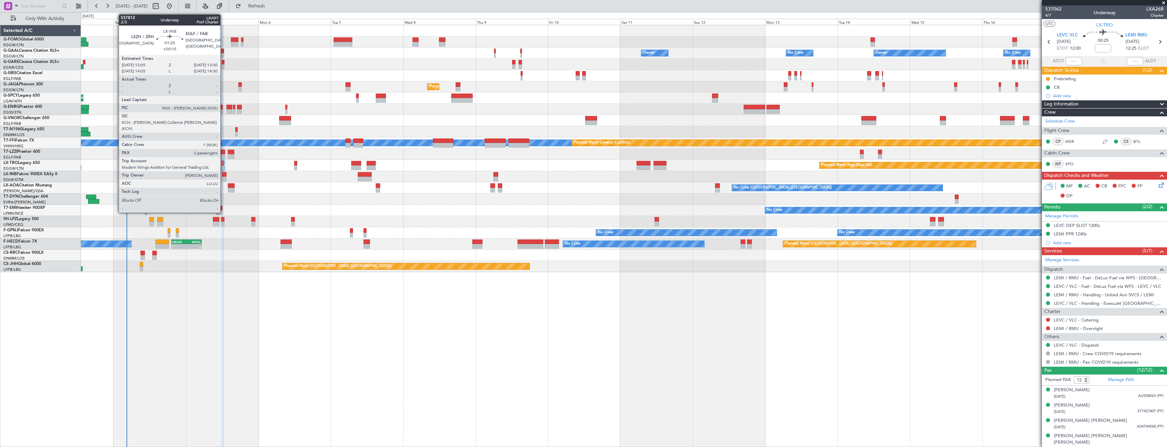
click at [223, 173] on div at bounding box center [224, 174] width 4 height 5
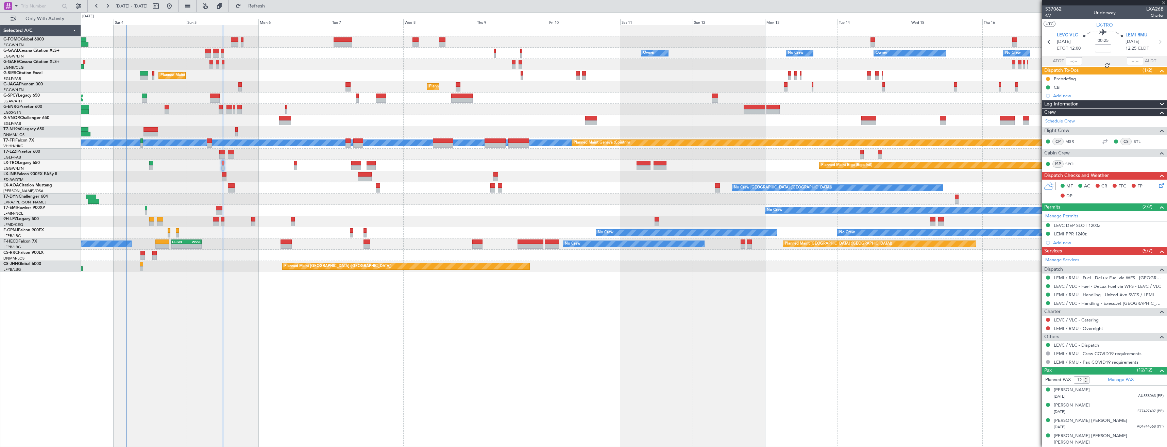
type input "+00:15"
type input "2"
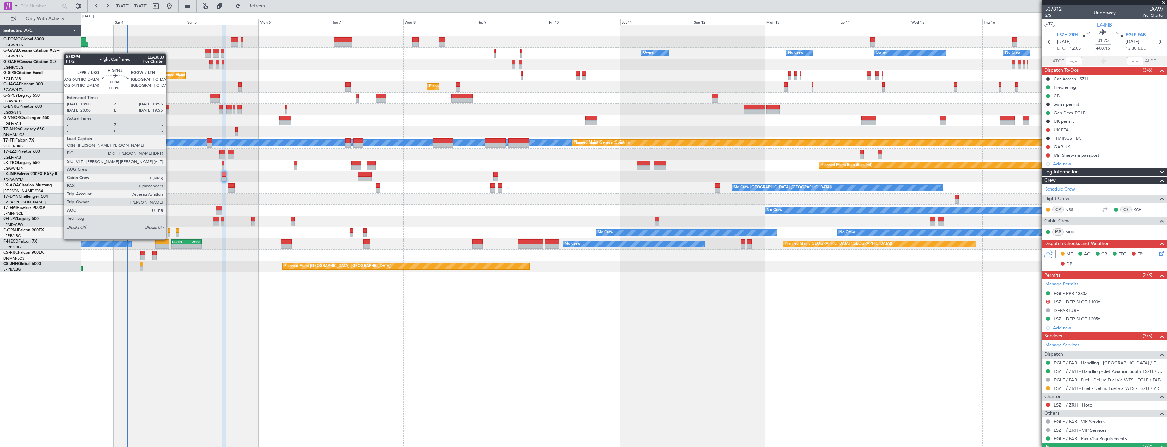
click at [169, 233] on div at bounding box center [169, 235] width 3 height 5
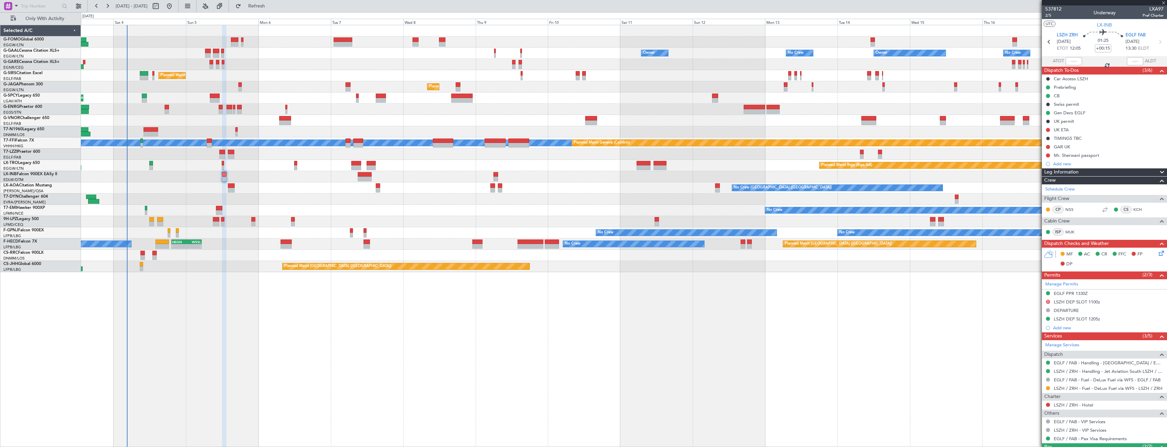
type input "+00:05"
type input "0"
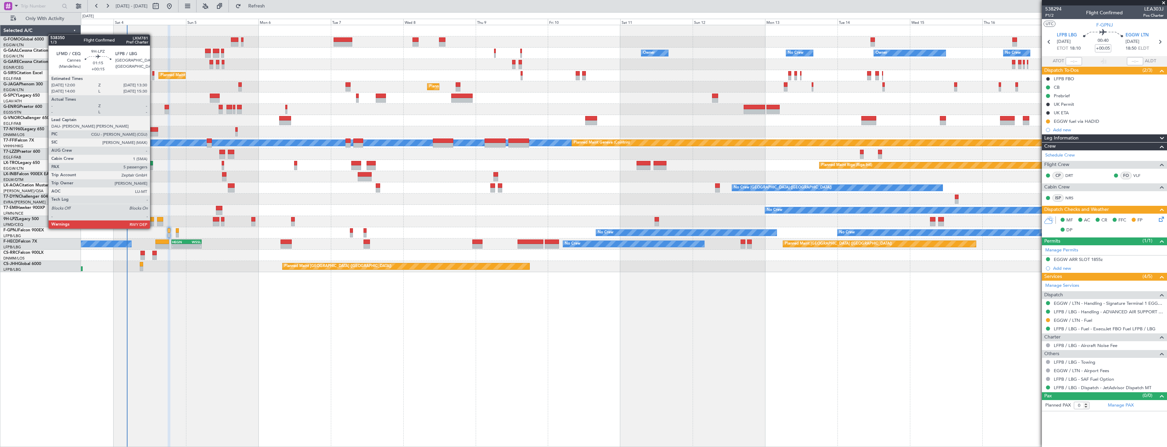
click at [153, 222] on div at bounding box center [151, 223] width 5 height 5
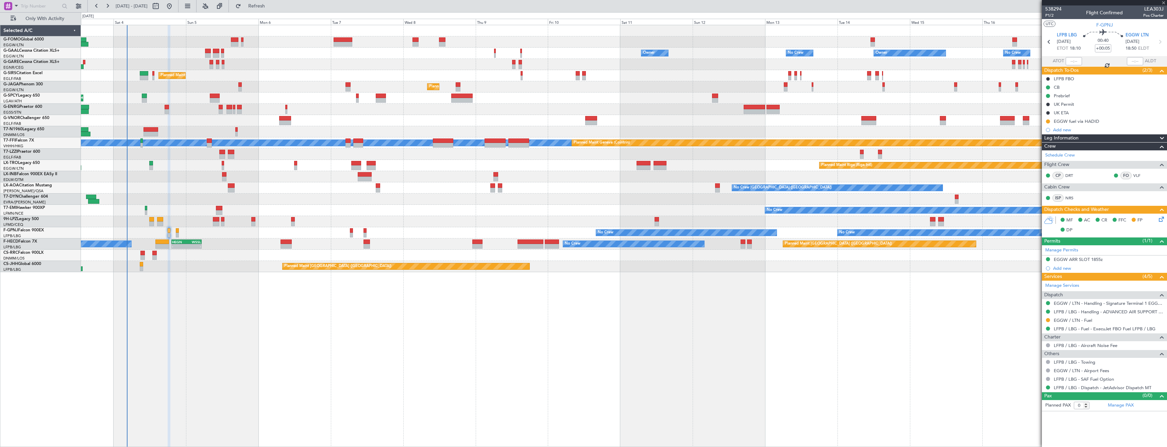
type input "+00:15"
type input "5"
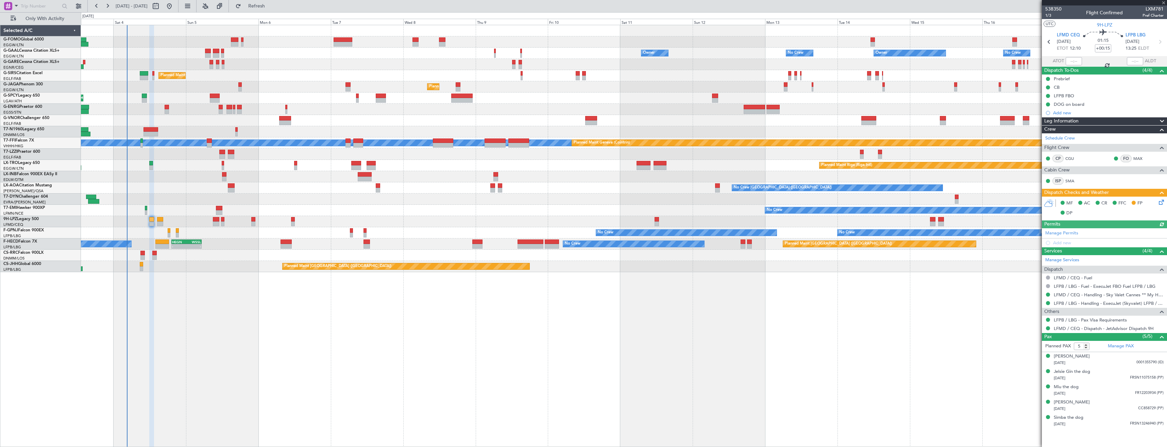
click at [1163, 41] on icon at bounding box center [1160, 41] width 9 height 9
click at [1162, 43] on icon at bounding box center [1160, 41] width 9 height 9
type input "+00:05"
type input "0"
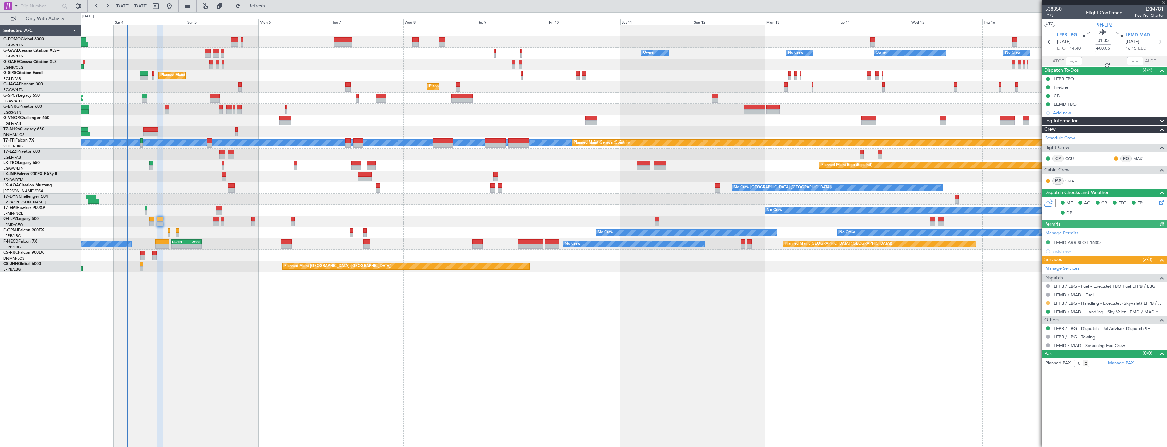
click at [1049, 303] on button at bounding box center [1048, 303] width 4 height 4
click at [1040, 383] on li "Confirmed" at bounding box center [1048, 384] width 79 height 10
click at [1159, 44] on icon at bounding box center [1160, 41] width 9 height 9
type input "+00:10"
type input "4"
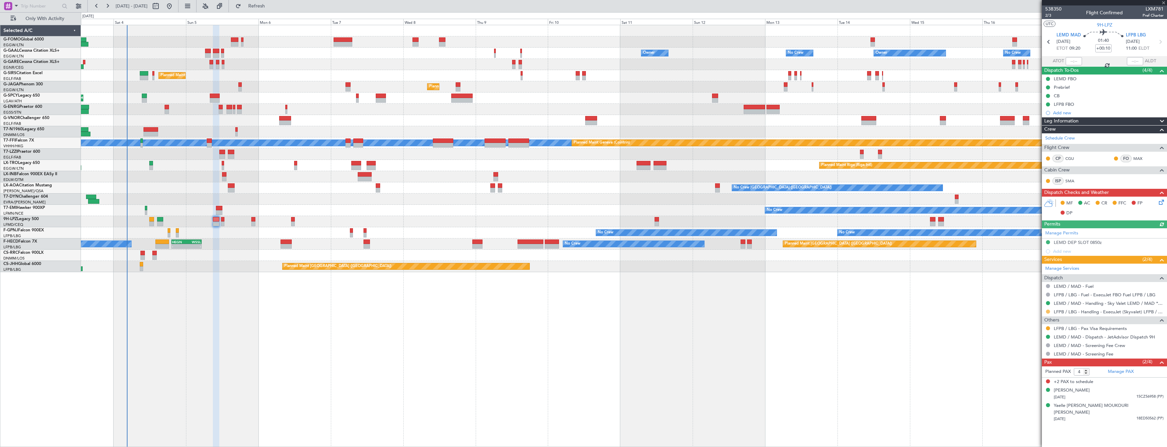
click at [1048, 312] on button at bounding box center [1048, 312] width 4 height 4
click at [1023, 391] on span "Confirmed" at bounding box center [1028, 392] width 21 height 7
click at [1163, 39] on icon at bounding box center [1160, 41] width 9 height 9
type input "-00:10"
type input "0"
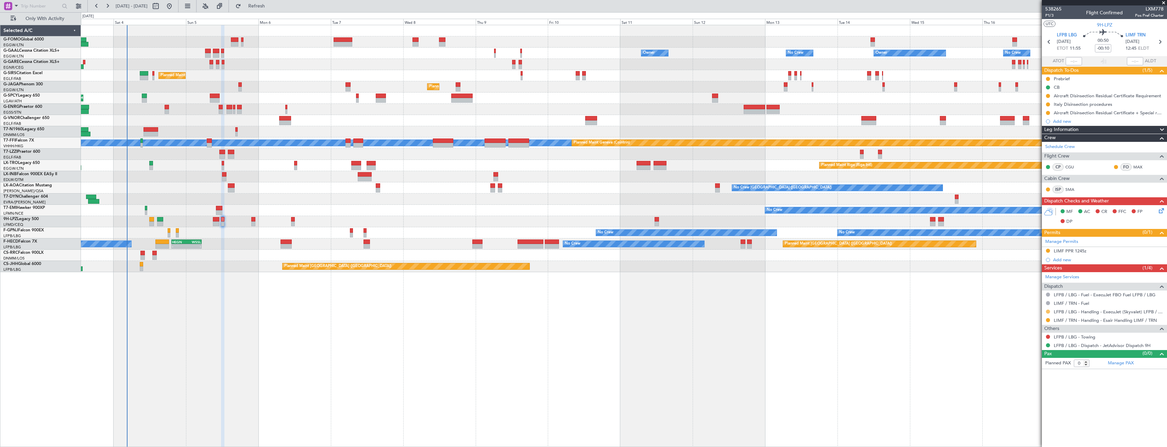
click at [1047, 310] on button at bounding box center [1048, 312] width 4 height 4
click at [1038, 392] on span "Confirmed" at bounding box center [1028, 392] width 21 height 7
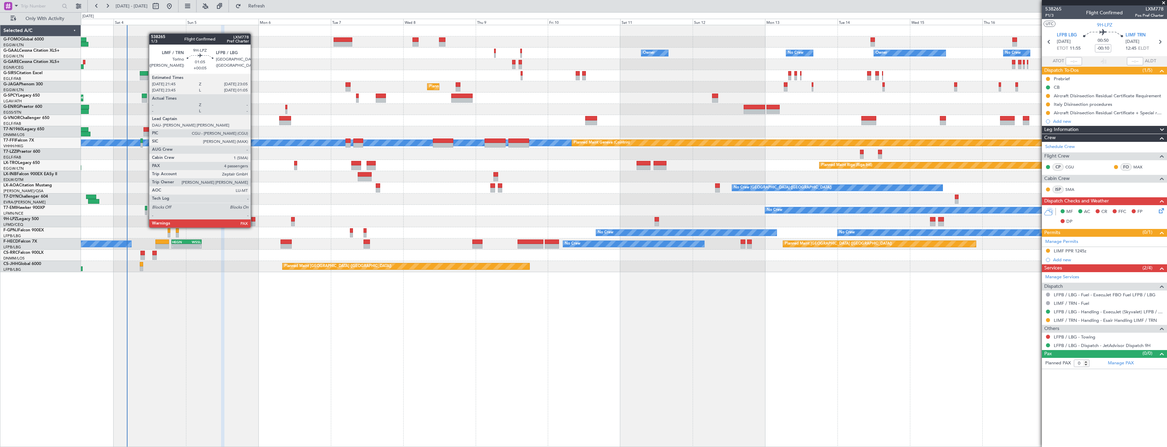
click at [254, 221] on div at bounding box center [253, 219] width 4 height 5
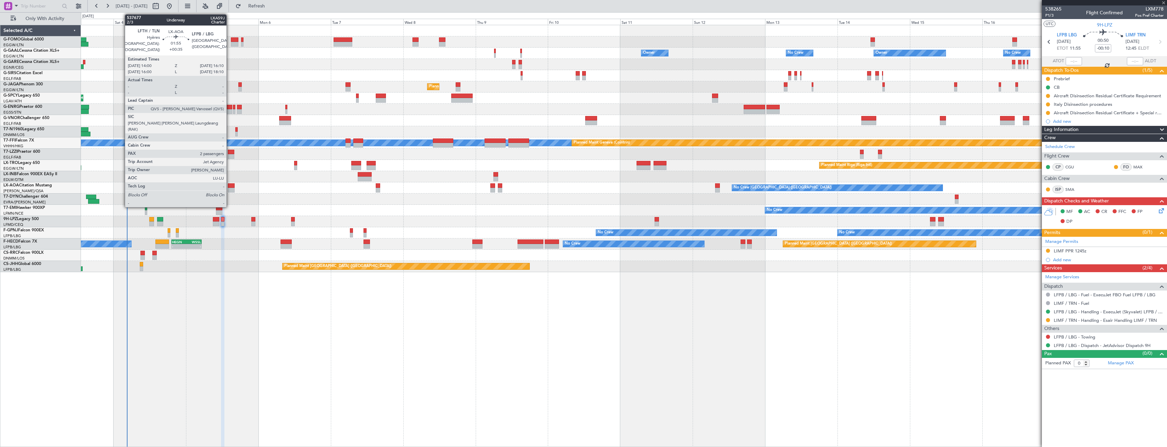
type input "+00:05"
type input "4"
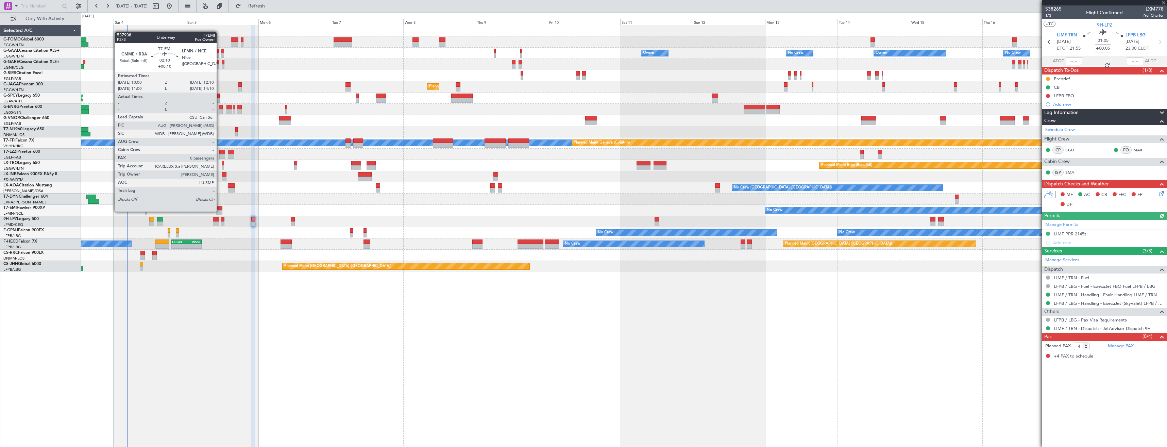
click at [220, 211] on div at bounding box center [219, 212] width 7 height 5
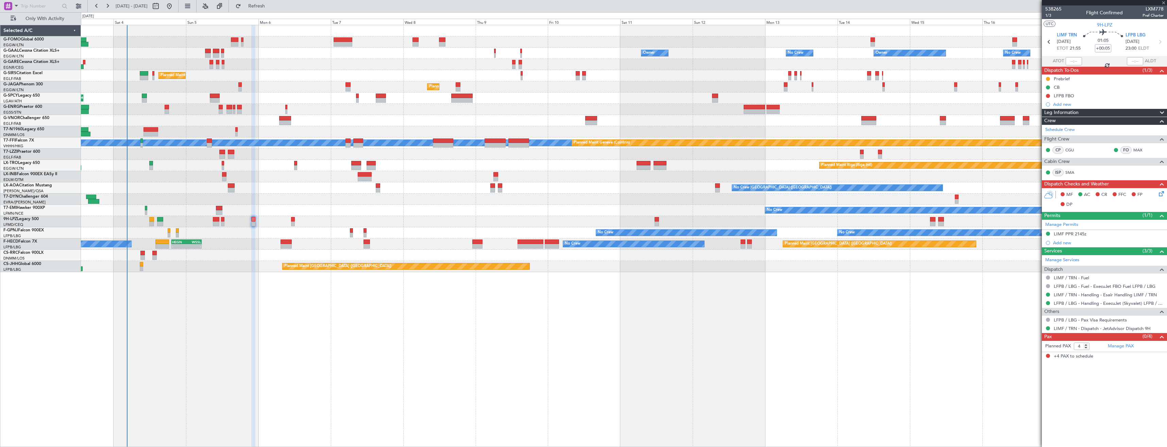
type input "+00:10"
type input "0"
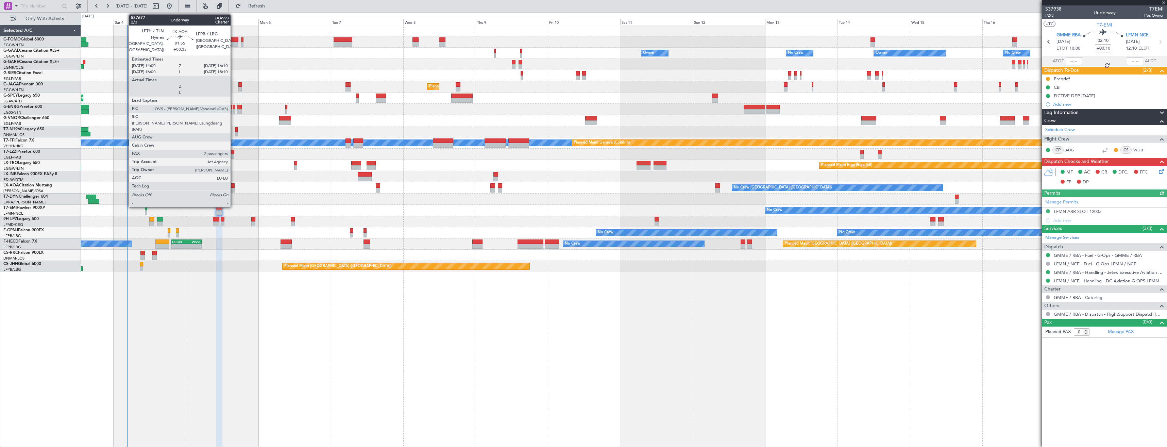
click at [234, 190] on div at bounding box center [231, 190] width 7 height 5
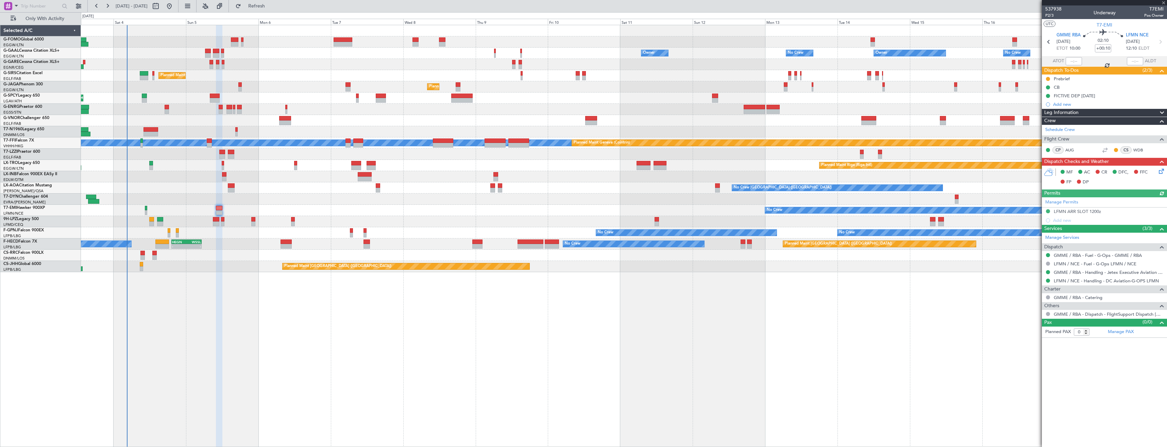
type input "+00:35"
type input "2"
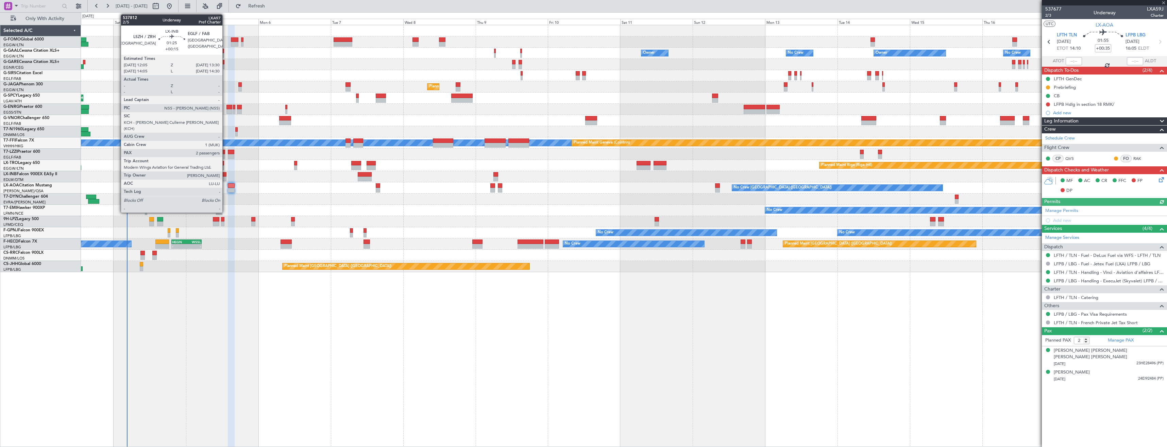
click at [226, 176] on div at bounding box center [224, 174] width 4 height 5
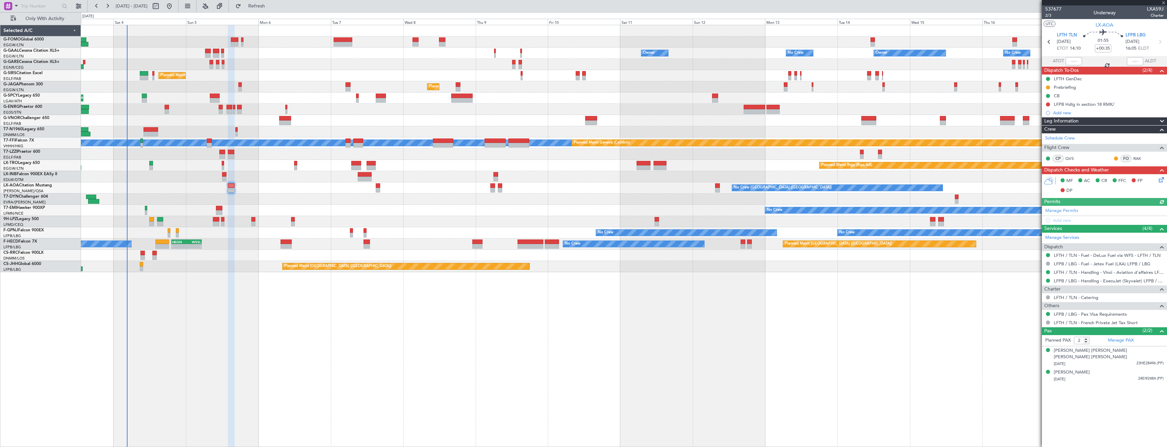
type input "+00:15"
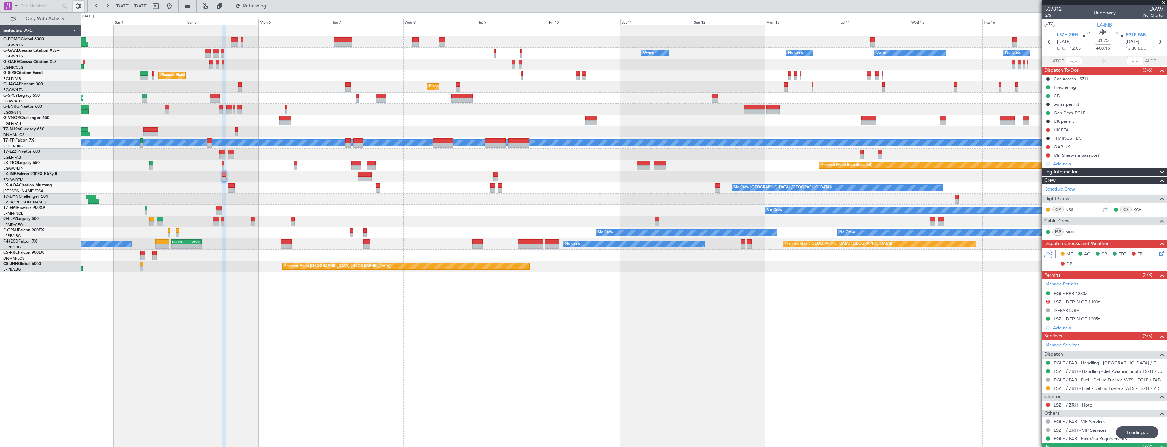
click at [82, 7] on button at bounding box center [78, 6] width 11 height 11
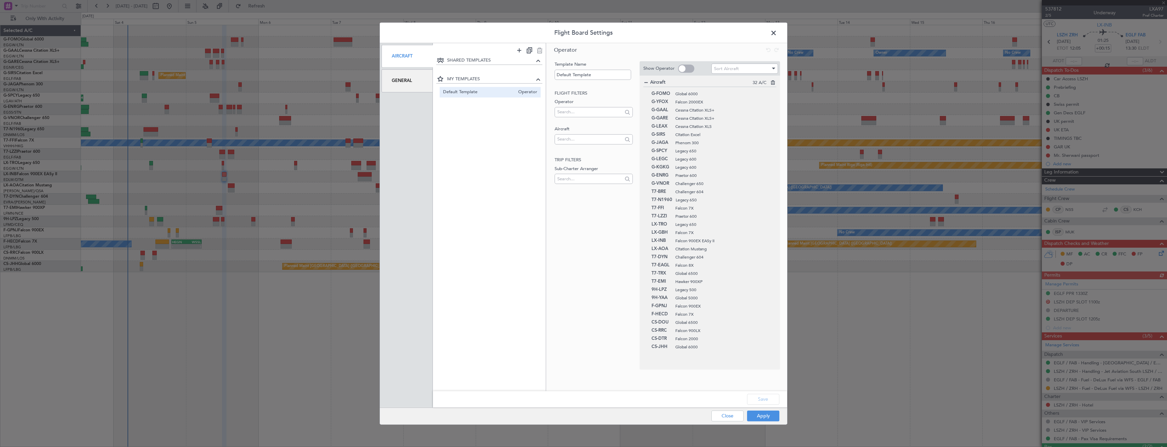
click at [681, 70] on span at bounding box center [686, 69] width 16 height 8
click at [0, 0] on input "checkbox" at bounding box center [0, 0] width 0 height 0
click at [685, 69] on span at bounding box center [686, 68] width 16 height 8
click at [0, 0] on input "checkbox" at bounding box center [0, 0] width 0 height 0
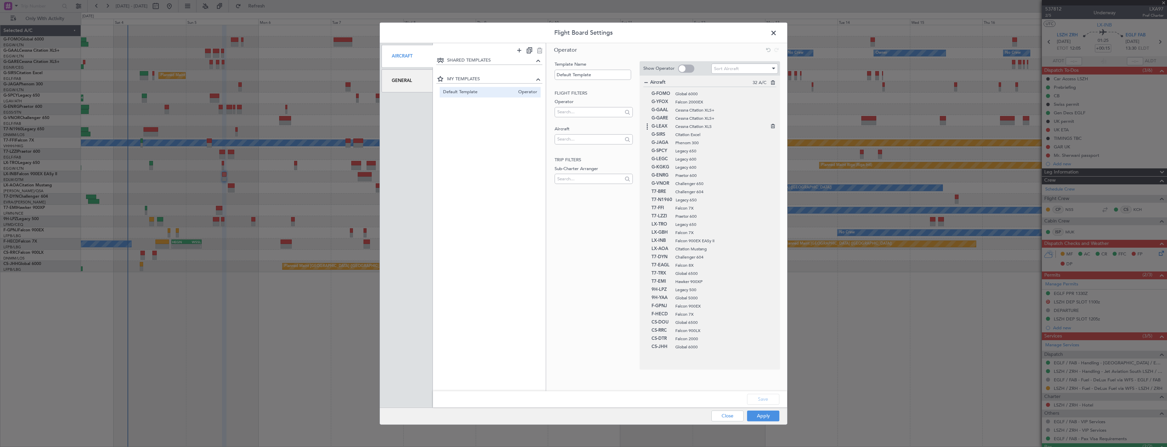
scroll to position [0, 0]
click at [724, 416] on button "Close" at bounding box center [728, 415] width 32 height 11
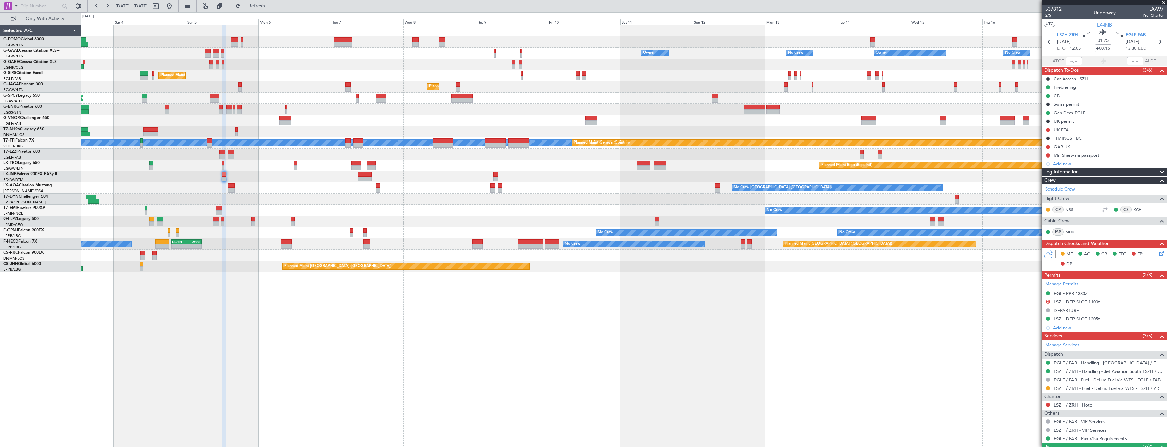
click at [1163, 3] on span at bounding box center [1164, 3] width 7 height 6
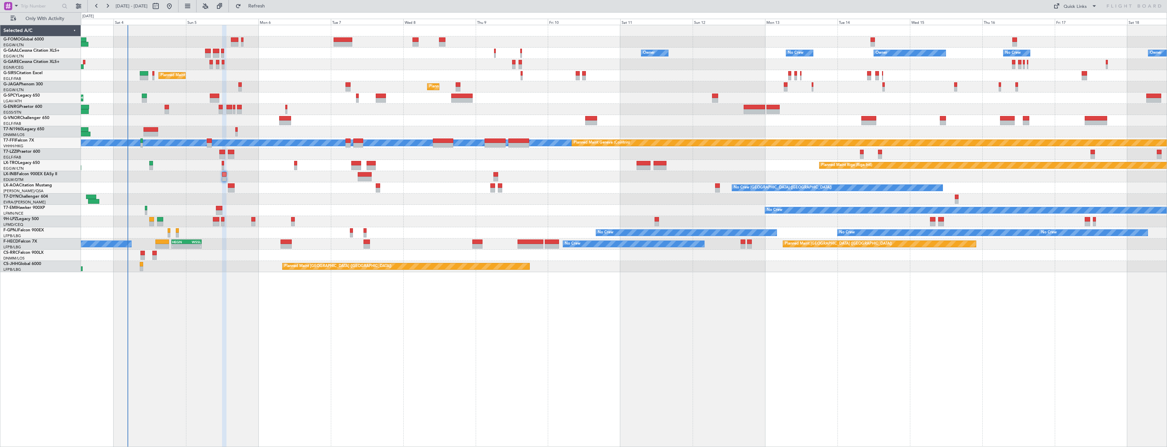
type input "0"
click at [271, 8] on span "Refresh" at bounding box center [257, 6] width 29 height 5
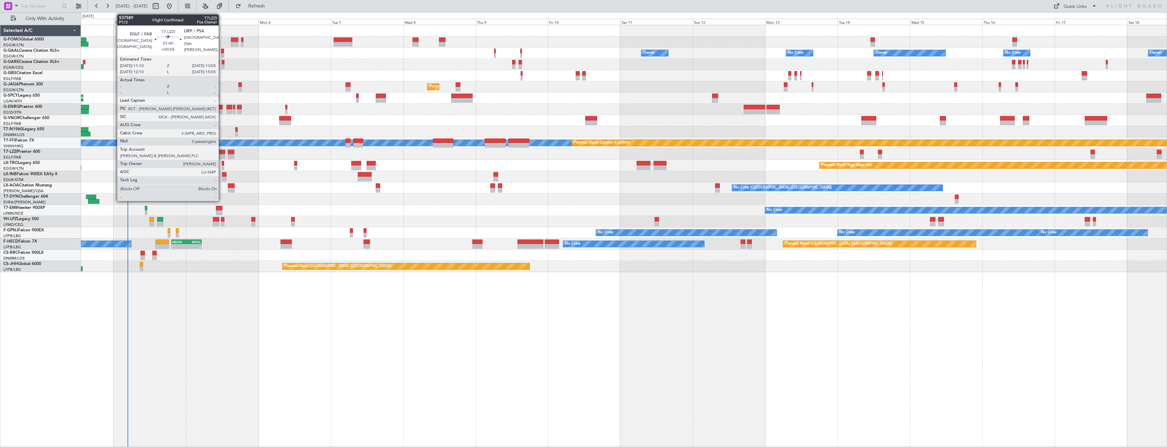
click at [222, 155] on div at bounding box center [222, 156] width 6 height 5
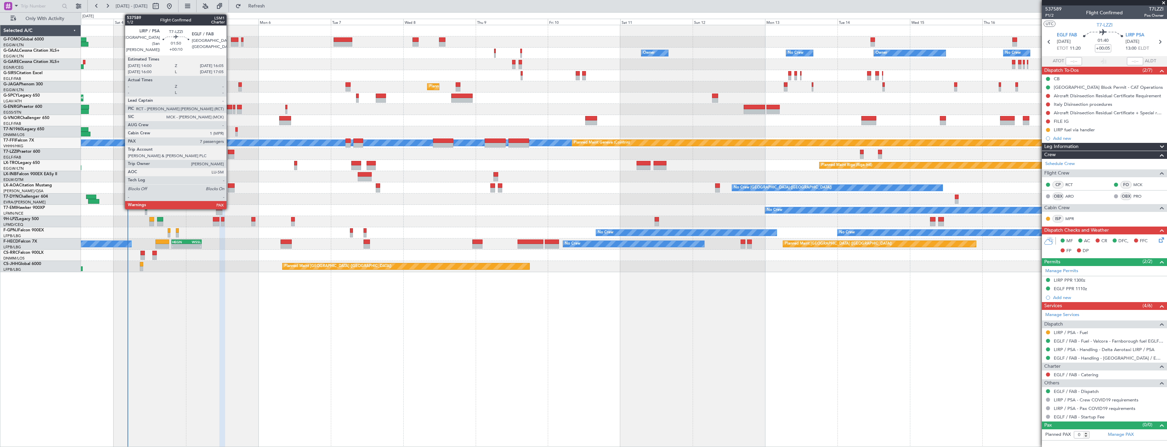
click at [230, 155] on div at bounding box center [231, 156] width 6 height 5
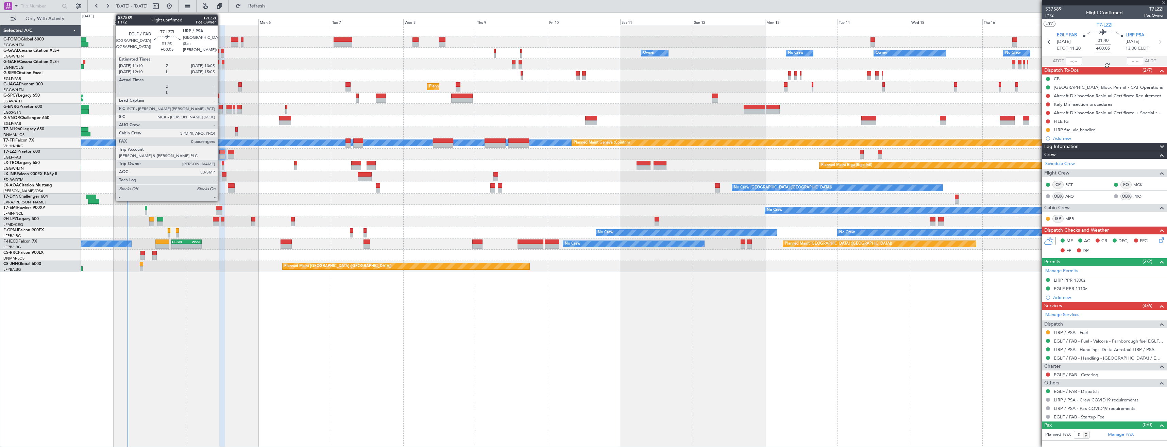
type input "+00:10"
type input "8"
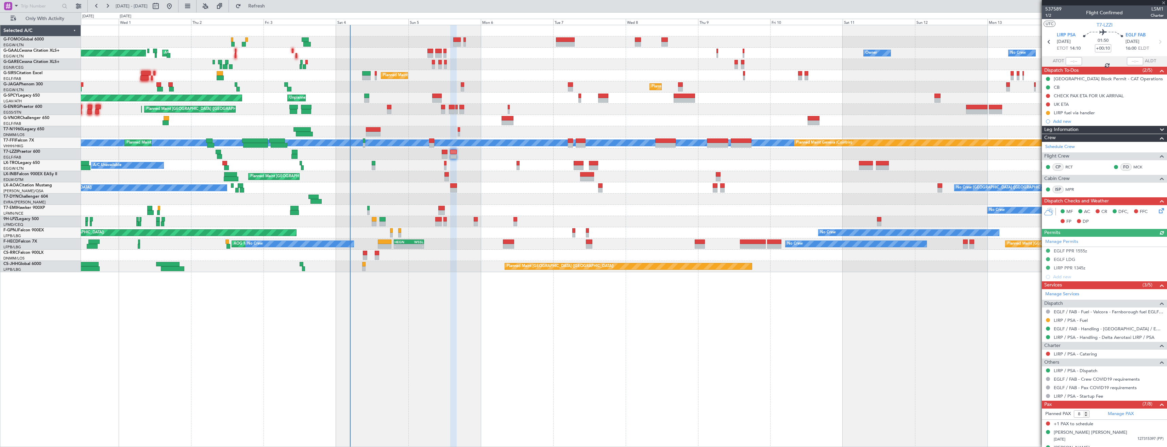
click at [459, 159] on div "A/C Unavailable London (Farnborough)" at bounding box center [624, 154] width 1086 height 11
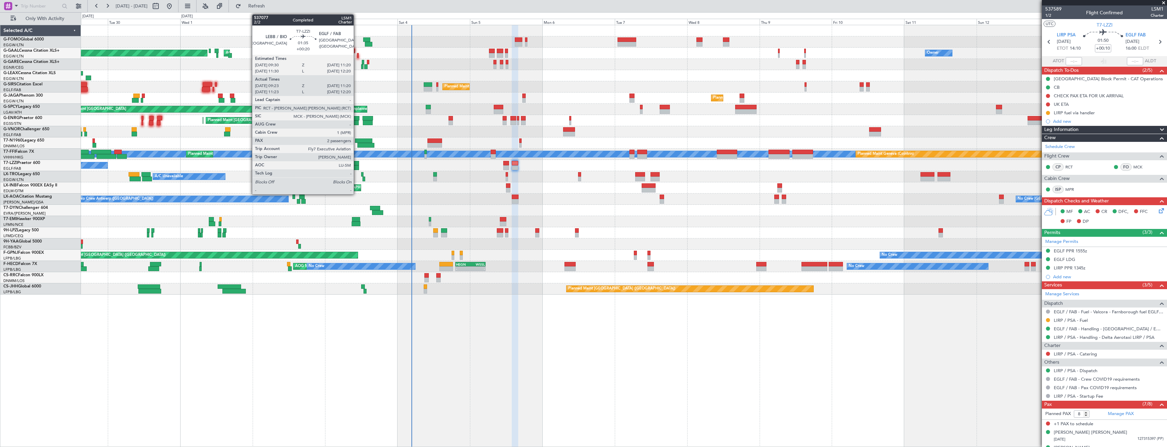
click at [357, 165] on div at bounding box center [356, 163] width 6 height 5
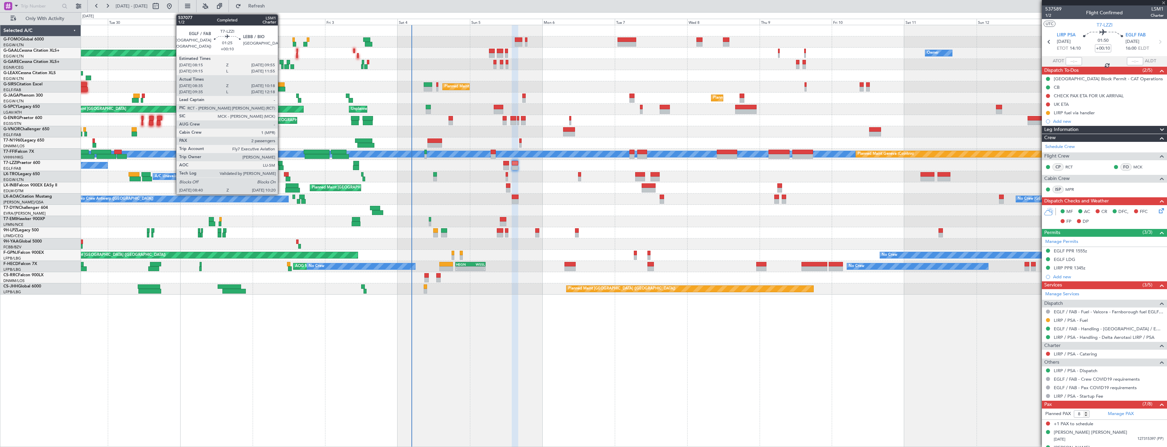
type input "+00:20"
type input "09:33"
type input "11:15"
type input "2"
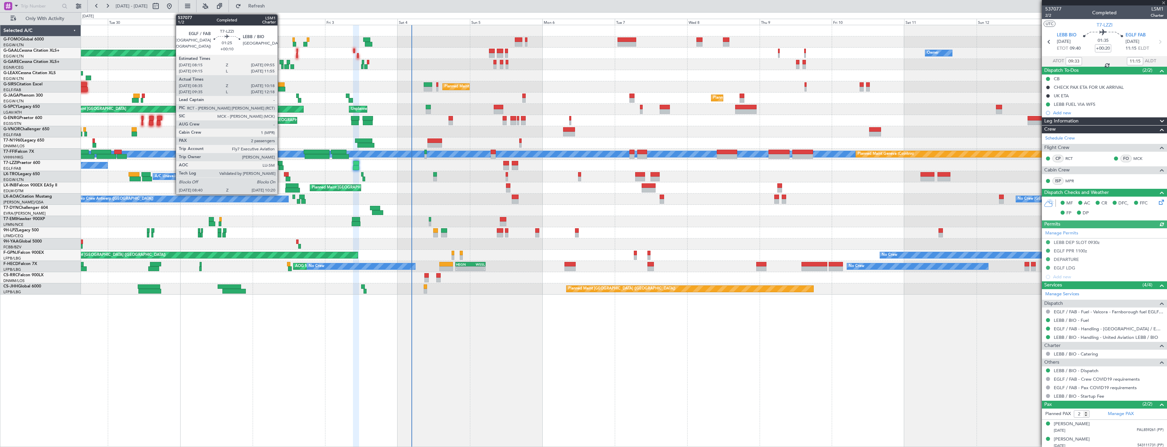
click at [281, 166] on div at bounding box center [281, 167] width 5 height 5
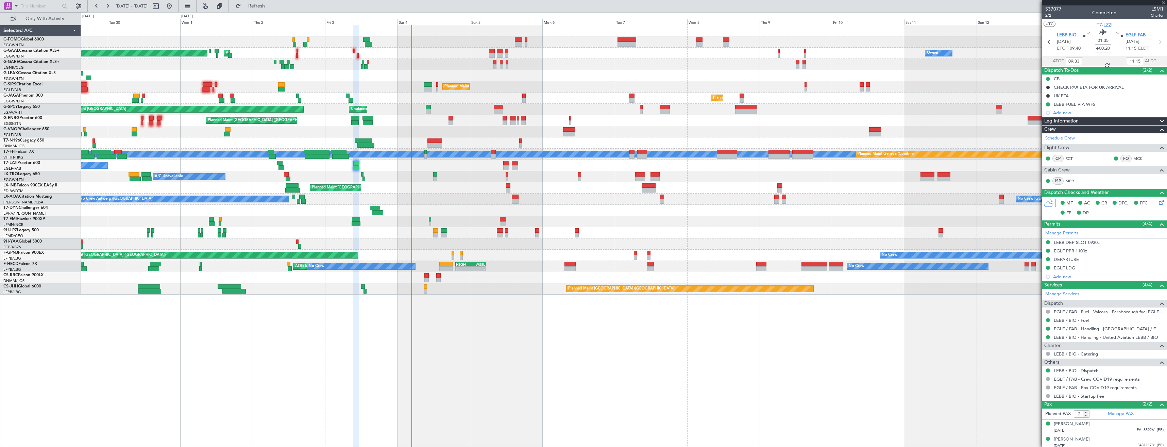
type input "+00:10"
type input "08:45"
type input "10:13"
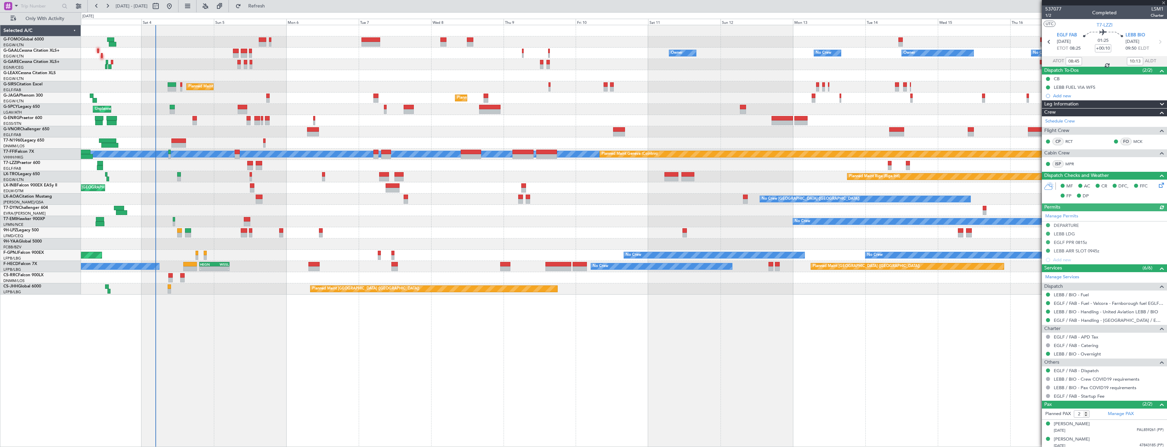
click at [188, 173] on div "Owner Owner No Crew Owner No Crew AOG Maint Dusseldorf Owner Planned Maint Duss…" at bounding box center [624, 159] width 1086 height 269
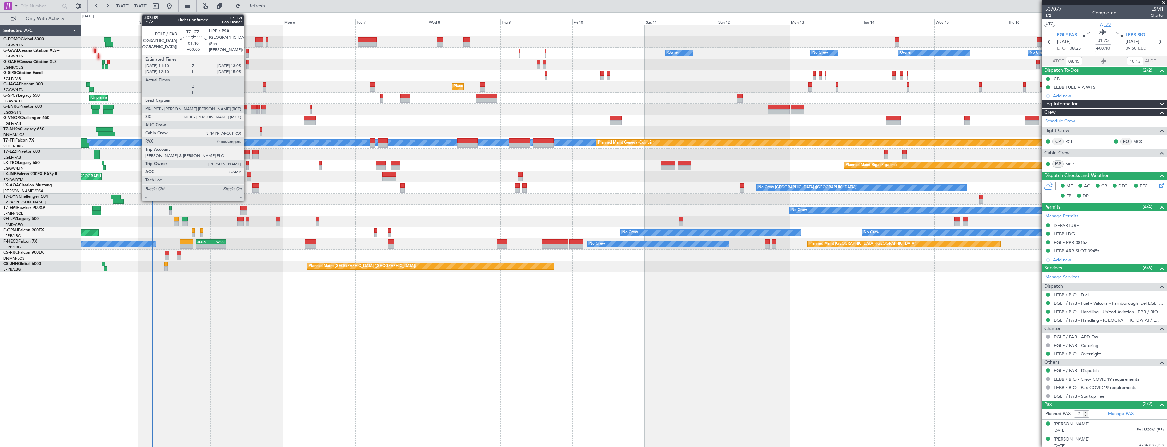
click at [248, 155] on div at bounding box center [247, 156] width 6 height 5
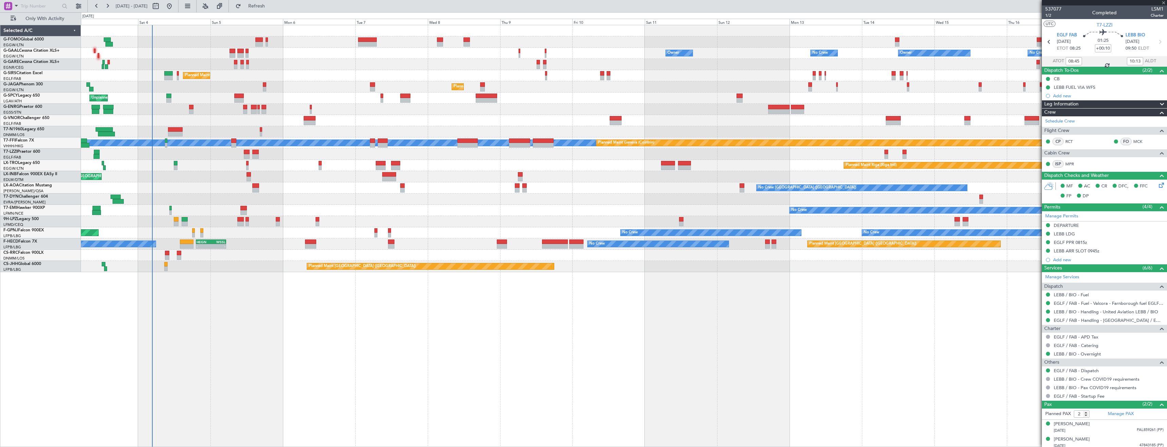
type input "+00:05"
type input "0"
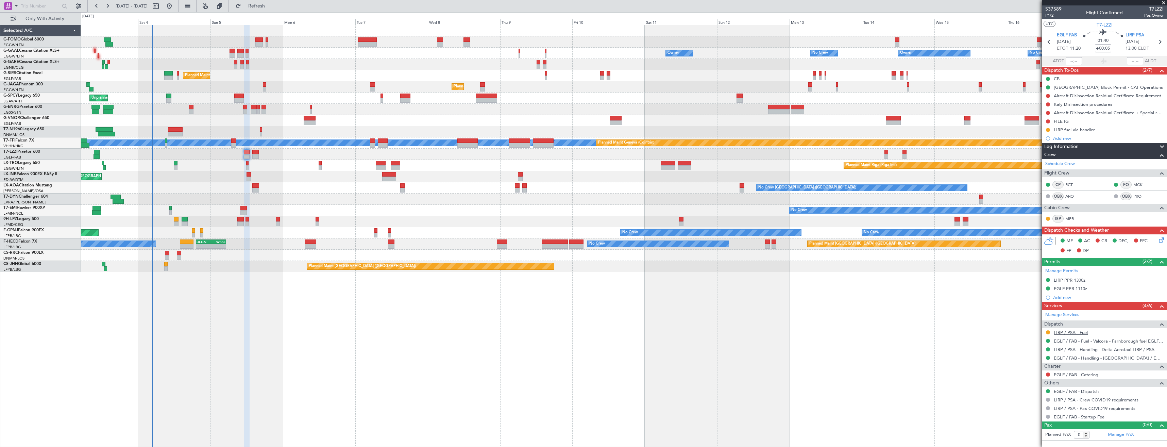
click at [1084, 333] on link "LIRP / PSA - Fuel" at bounding box center [1071, 333] width 34 height 6
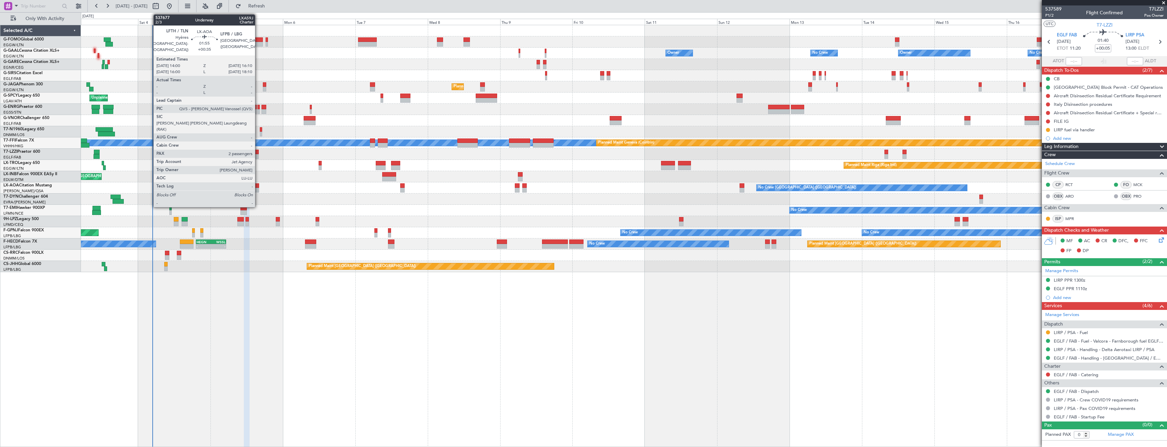
click at [258, 187] on div "No Crew Charleroi (Brussels South) No Crew Antwerp (Deurne) Planned Maint Monch…" at bounding box center [624, 187] width 1086 height 11
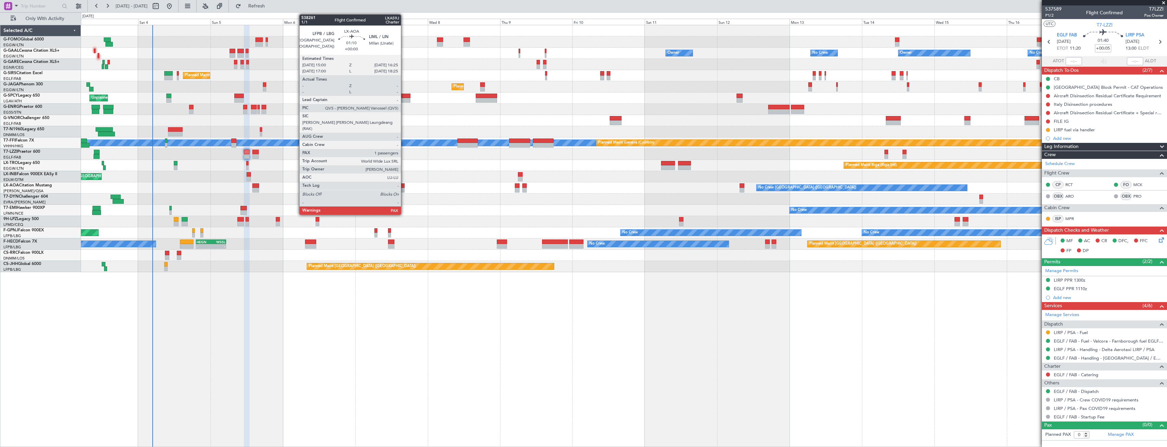
click at [404, 188] on div at bounding box center [402, 190] width 4 height 5
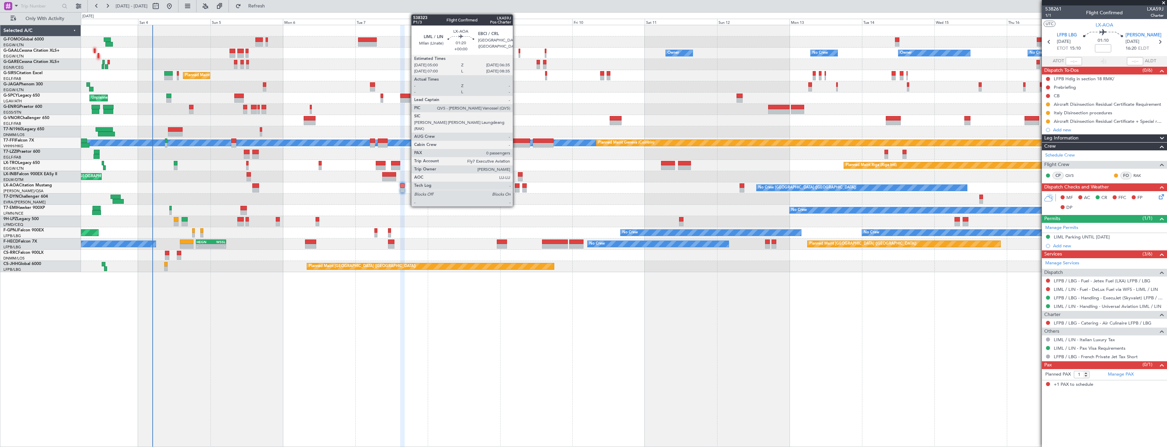
click at [516, 188] on div at bounding box center [517, 190] width 5 height 5
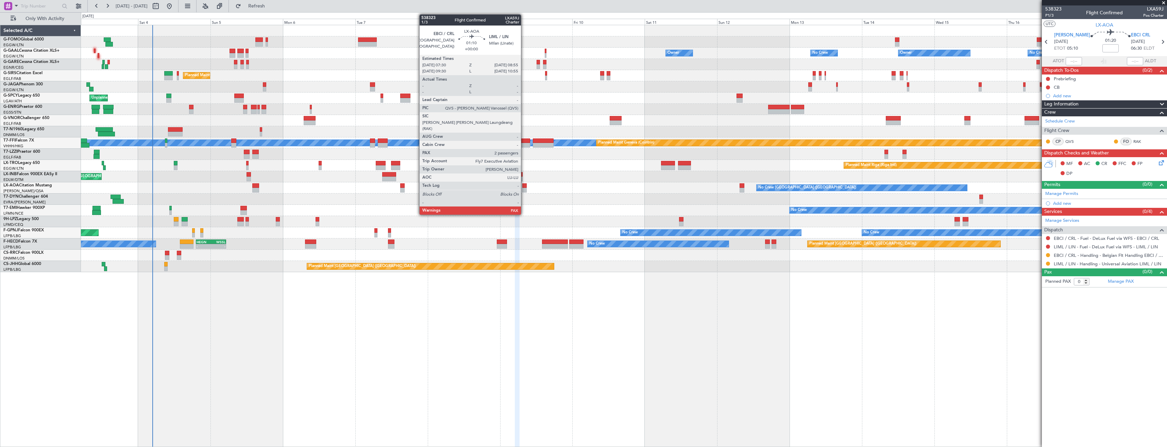
click at [524, 188] on div at bounding box center [524, 190] width 4 height 5
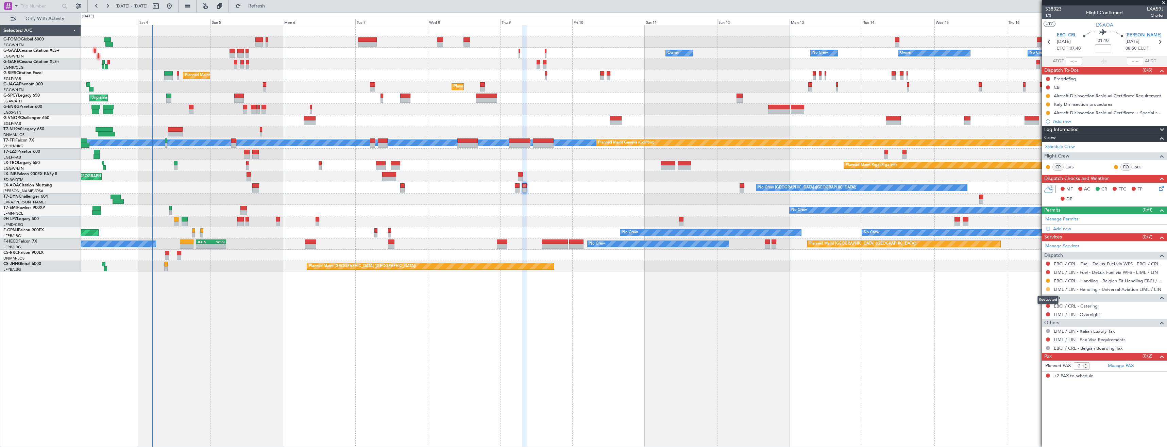
click at [1050, 289] on button at bounding box center [1048, 289] width 4 height 4
click at [1033, 370] on span "Confirmed" at bounding box center [1028, 370] width 21 height 7
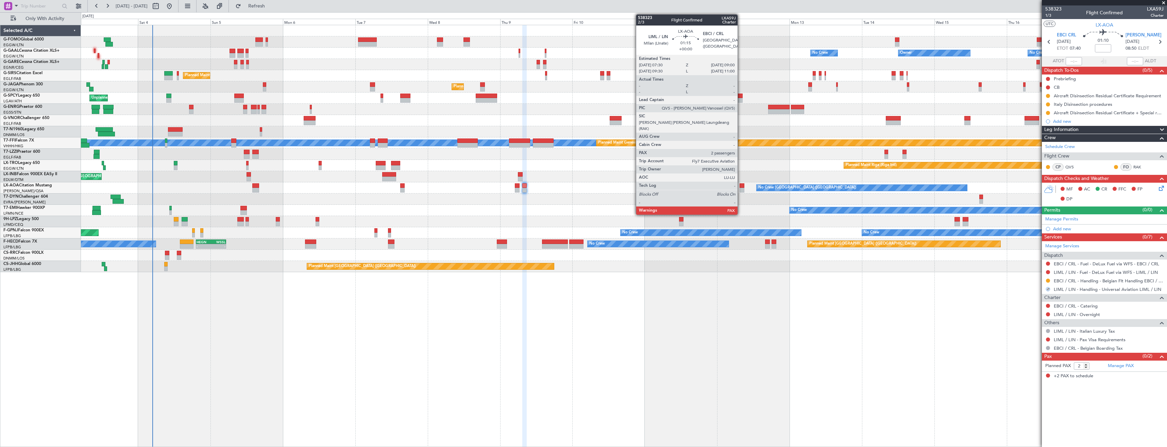
click at [741, 189] on div at bounding box center [742, 190] width 5 height 5
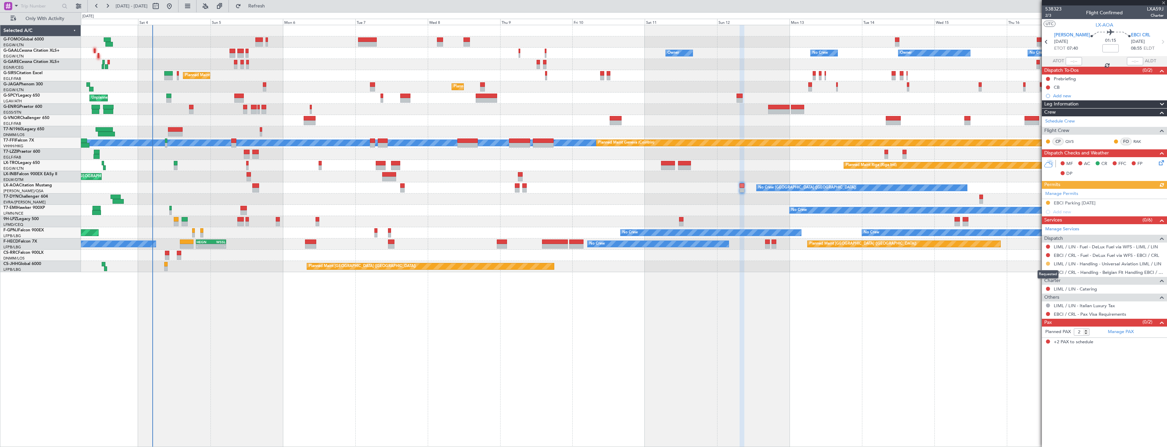
click at [1047, 263] on button at bounding box center [1048, 264] width 4 height 4
click at [1032, 346] on span "Confirmed" at bounding box center [1028, 344] width 21 height 7
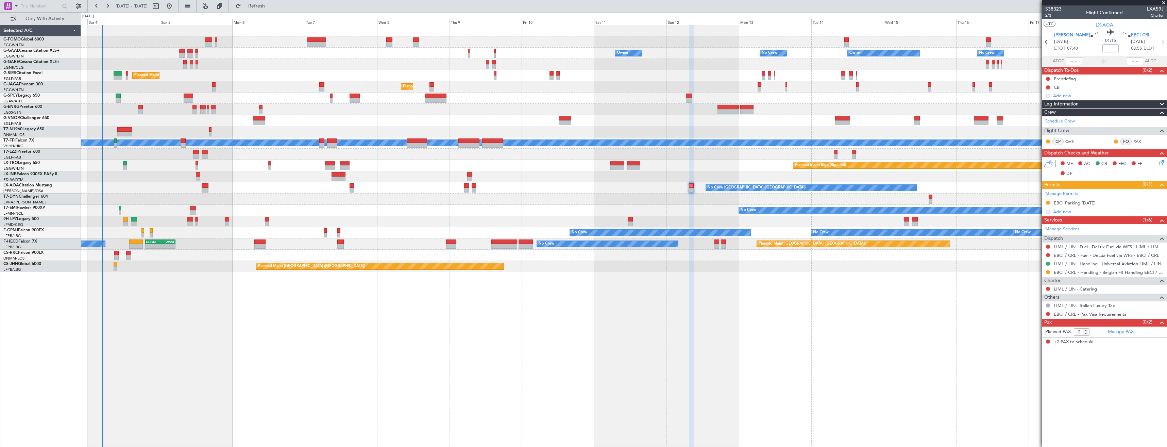
click at [136, 153] on div at bounding box center [624, 154] width 1086 height 11
click at [1163, 1] on span at bounding box center [1164, 3] width 7 height 6
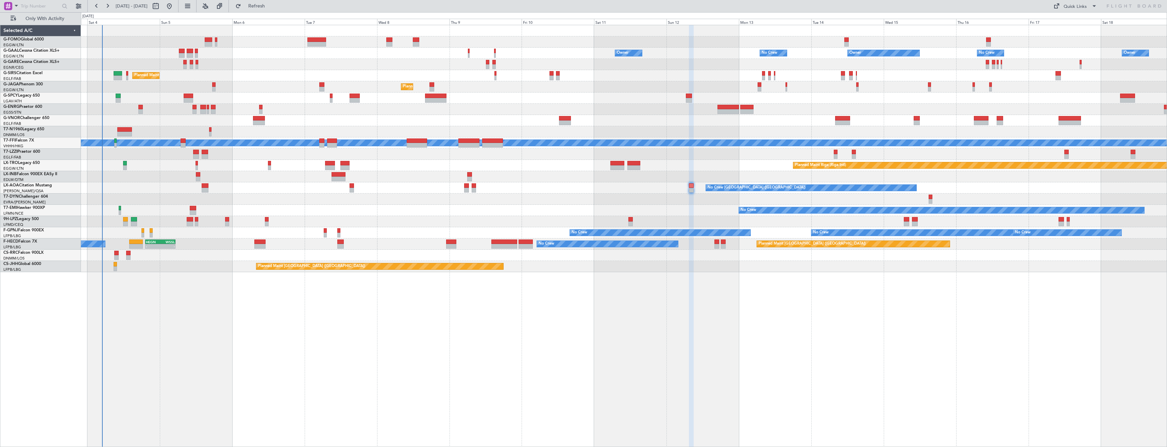
type input "0"
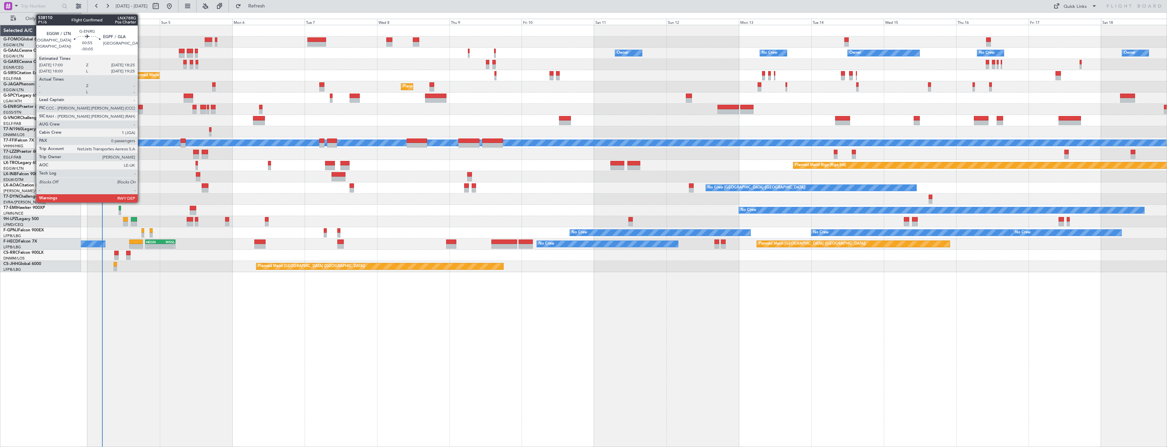
click at [141, 110] on div at bounding box center [140, 111] width 4 height 5
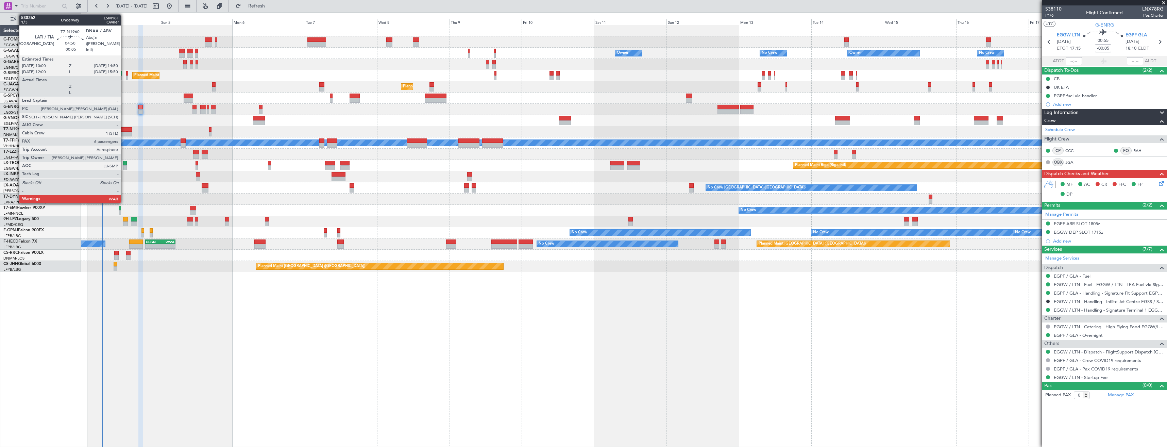
click at [124, 132] on div at bounding box center [124, 134] width 15 height 5
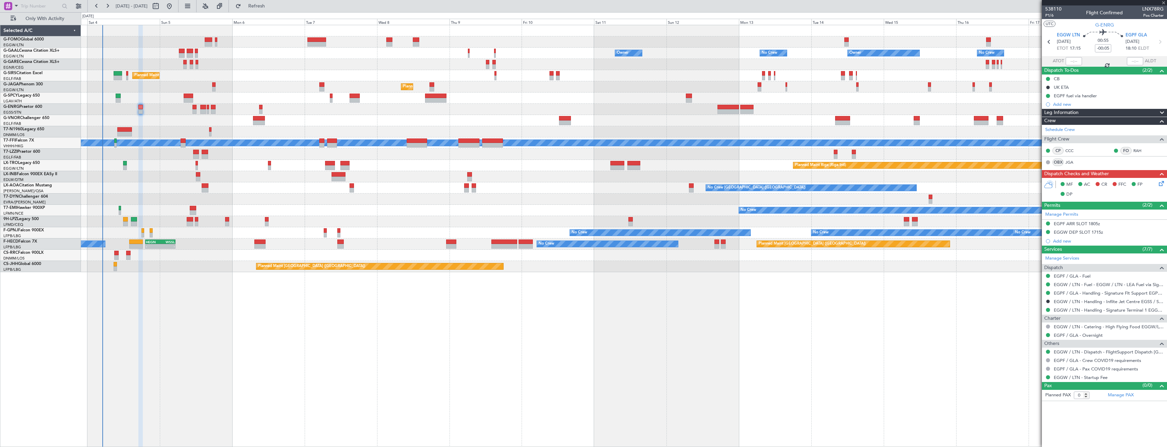
type input "6"
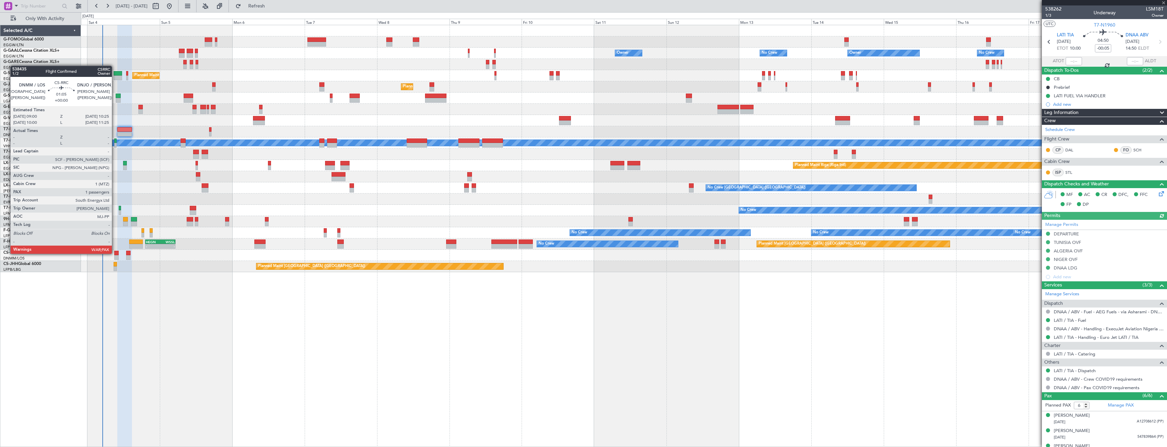
click at [115, 253] on div at bounding box center [116, 253] width 4 height 5
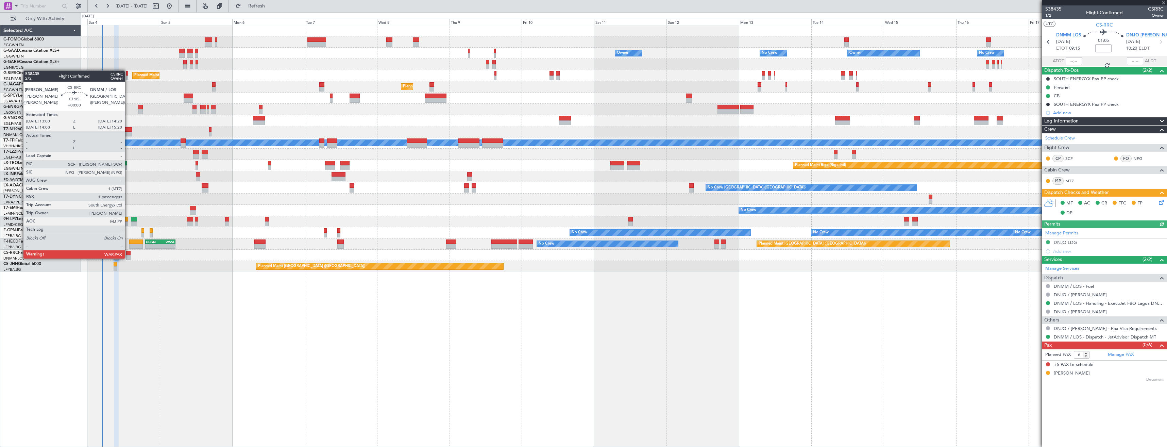
click at [128, 258] on div at bounding box center [128, 257] width 4 height 5
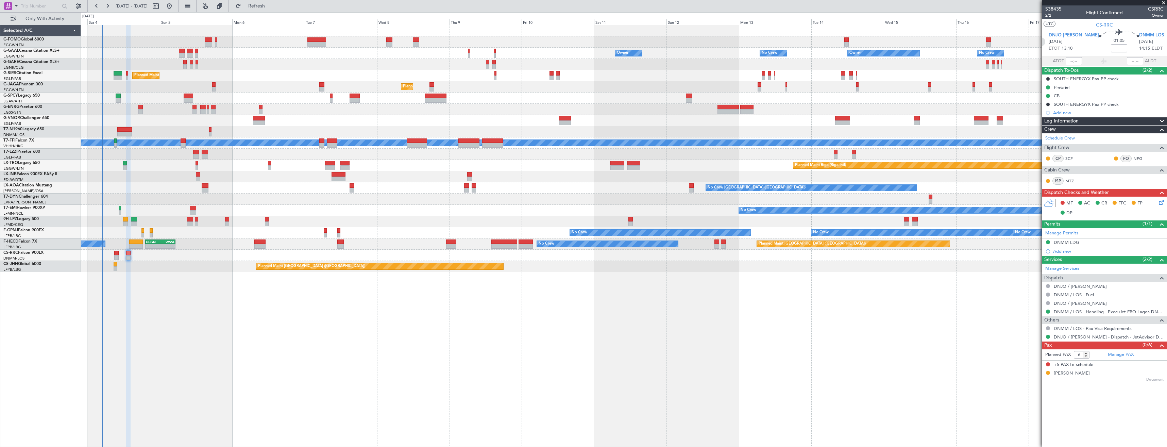
click at [1046, 41] on icon at bounding box center [1041, 41] width 9 height 9
click at [1049, 41] on icon at bounding box center [1048, 41] width 9 height 9
type input "+00:15"
type input "08:58"
type input "14:58"
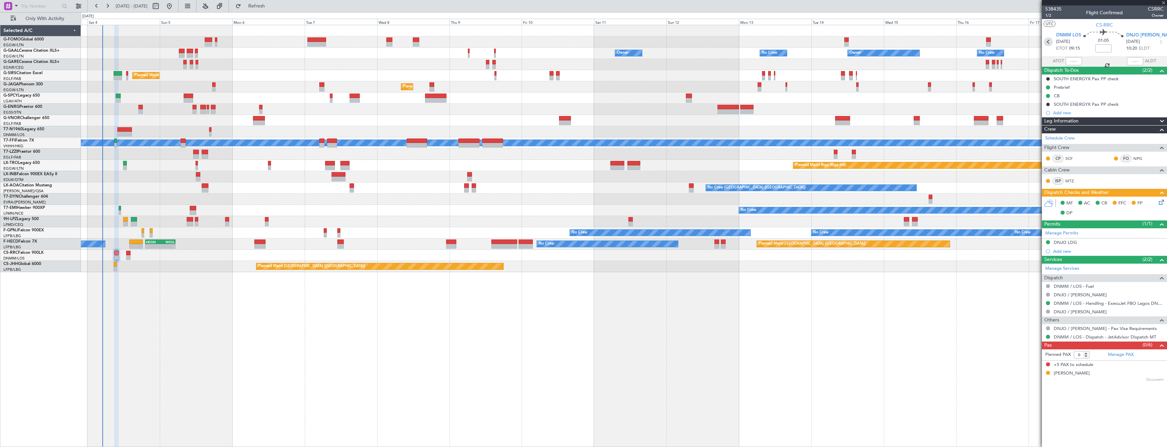
type input "2"
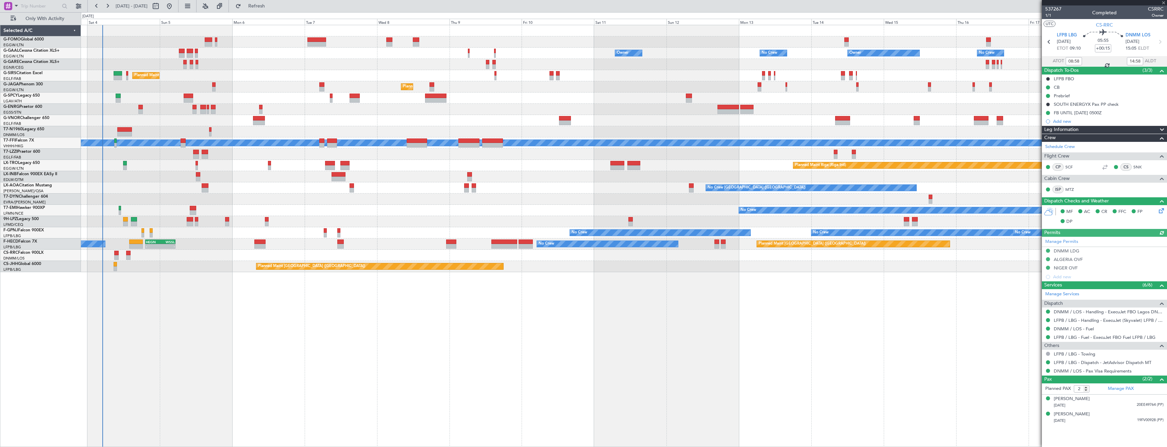
click at [1159, 210] on icon at bounding box center [1160, 209] width 5 height 5
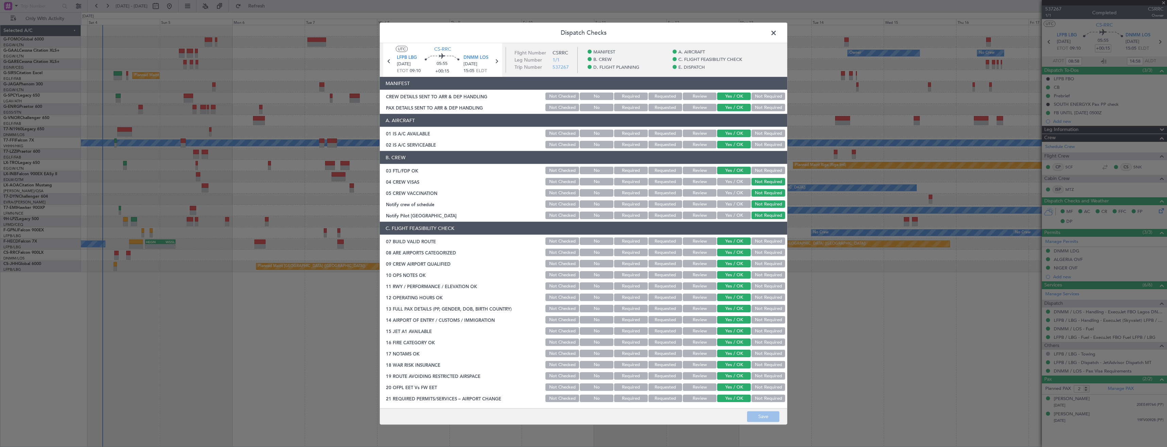
click at [450, 98] on div "CREW DETAILS SENT TO ARR & DEP HANDLING" at bounding box center [462, 96] width 165 height 7
click at [777, 35] on span at bounding box center [777, 35] width 0 height 14
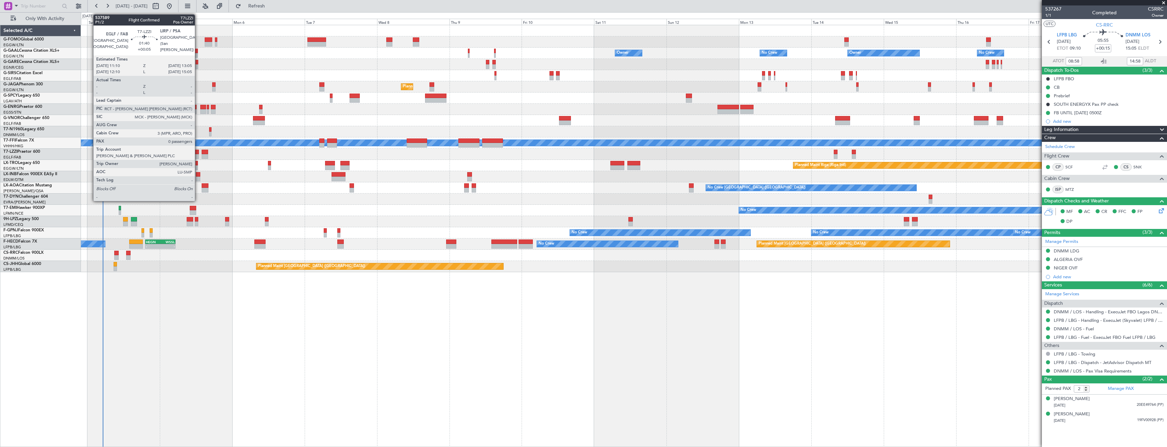
click at [198, 156] on div at bounding box center [196, 156] width 6 height 5
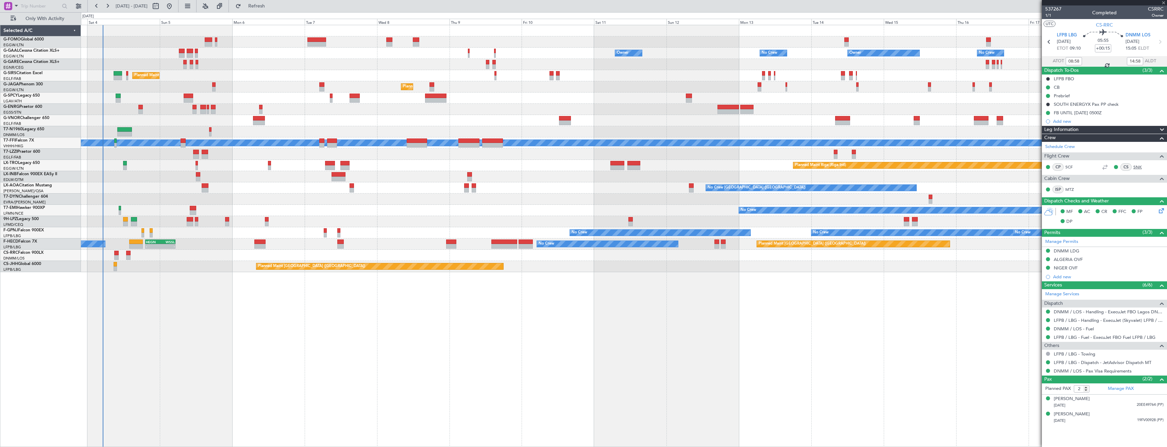
type input "+00:05"
type input "0"
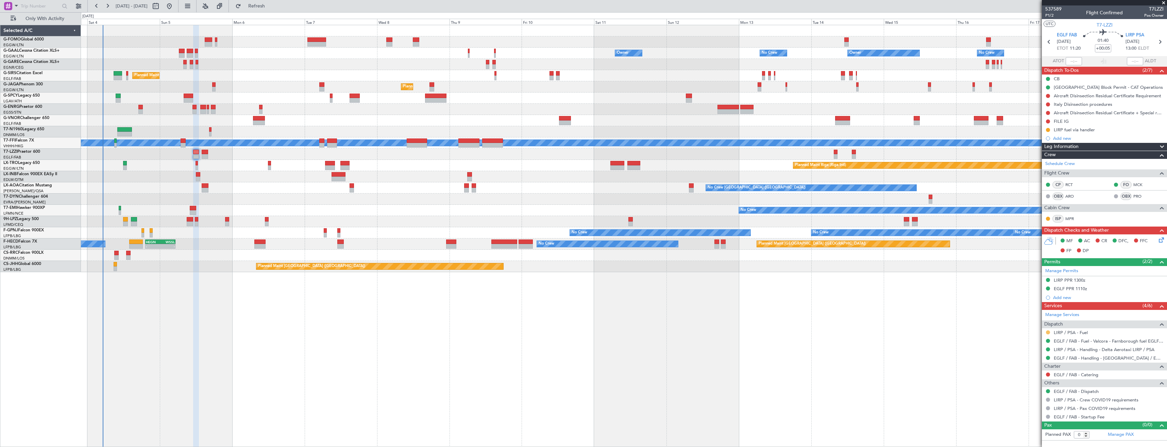
click at [1048, 332] on button at bounding box center [1048, 332] width 4 height 4
click at [1023, 411] on span "Confirmed" at bounding box center [1028, 413] width 21 height 7
click at [1113, 129] on div "LIRP fuel via handler" at bounding box center [1104, 130] width 125 height 9
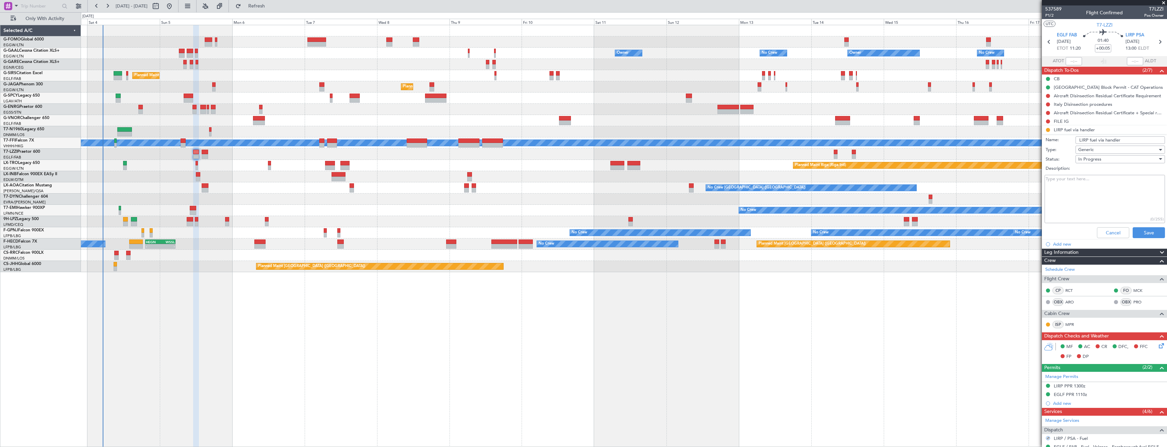
click at [1110, 138] on input "LIRP fuel via handler" at bounding box center [1120, 139] width 89 height 7
type input "LIRP fuel via WFS"
click at [1135, 237] on button "Save" at bounding box center [1149, 232] width 32 height 11
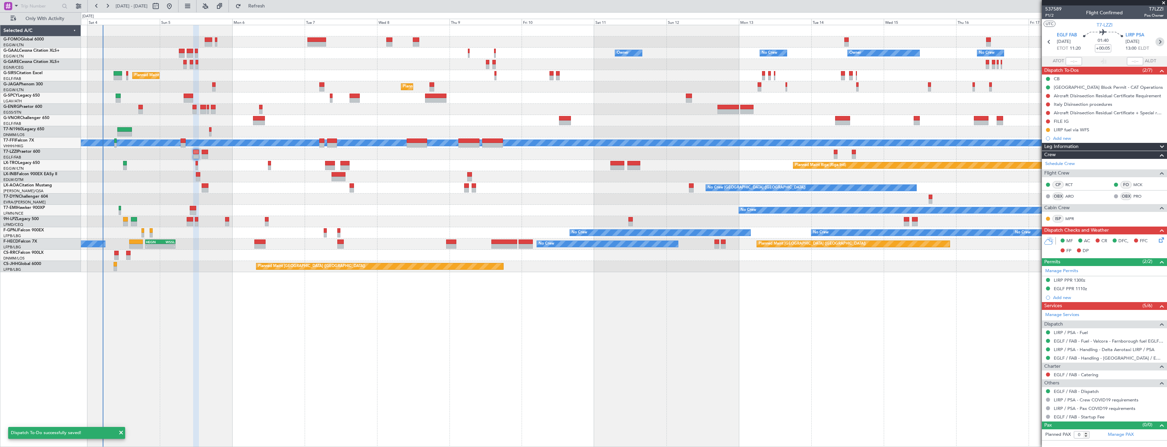
click at [1160, 41] on icon at bounding box center [1160, 41] width 9 height 9
type input "+00:10"
type input "8"
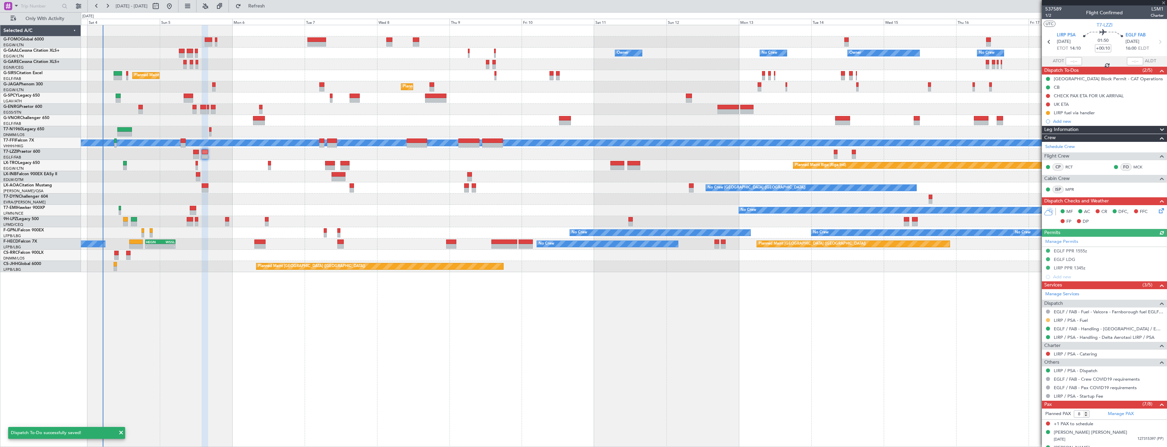
click at [1047, 320] on button at bounding box center [1048, 320] width 4 height 4
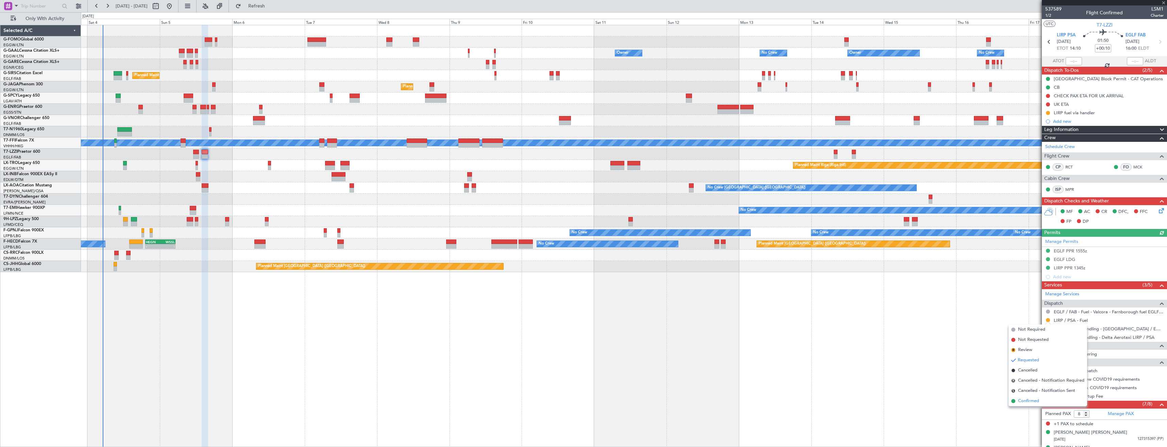
click at [1032, 403] on span "Confirmed" at bounding box center [1028, 401] width 21 height 7
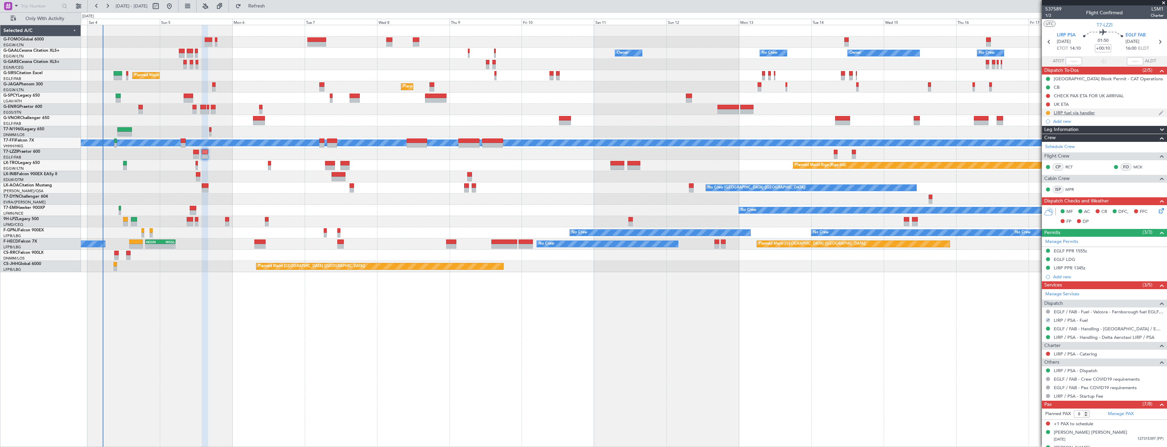
click at [1102, 109] on div "LIRP fuel via handler" at bounding box center [1104, 113] width 125 height 9
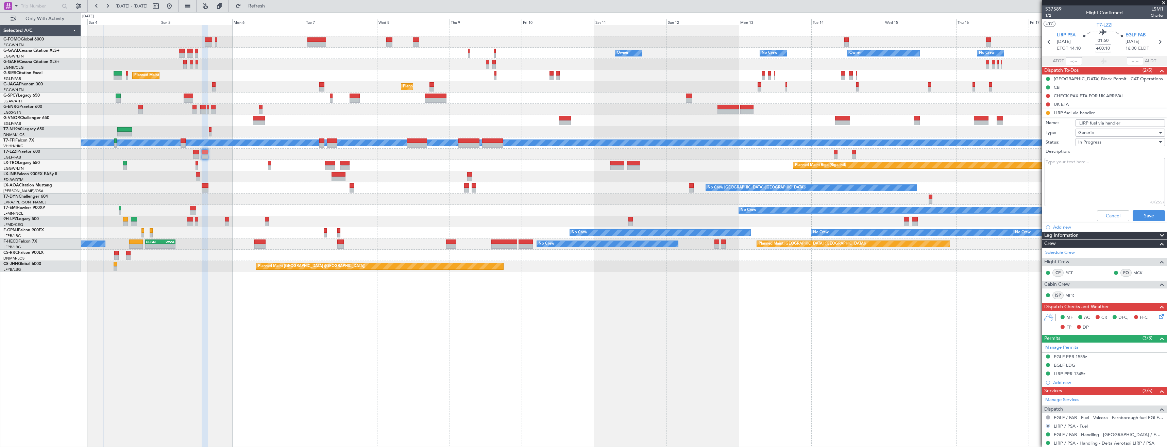
click at [1113, 121] on input "LIRP fuel via handler" at bounding box center [1120, 122] width 89 height 7
type input "LIRP fuel via WFS"
click at [1148, 212] on button "Save" at bounding box center [1149, 215] width 32 height 11
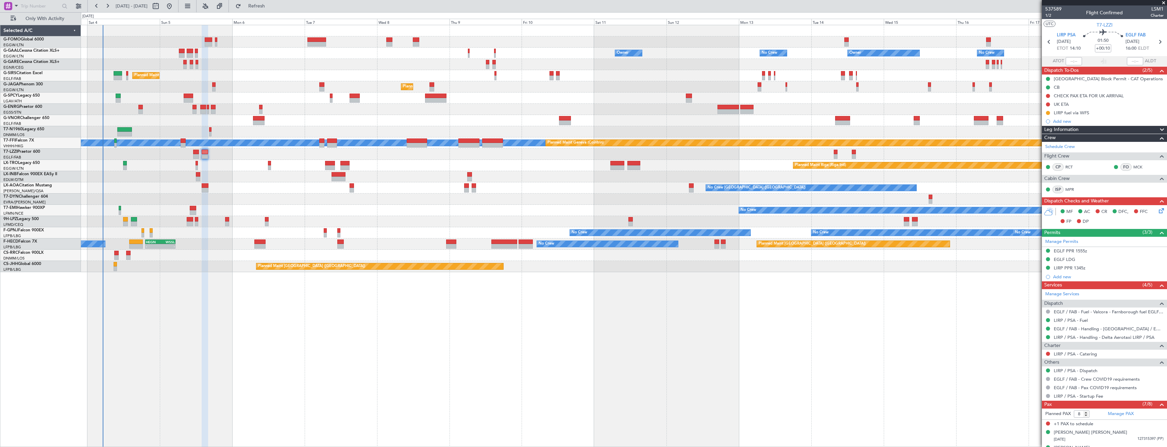
drag, startPoint x: 1049, startPoint y: 112, endPoint x: 1046, endPoint y: 119, distance: 6.9
click at [1049, 112] on button at bounding box center [1048, 113] width 4 height 4
click at [1044, 142] on span "Completed" at bounding box center [1051, 142] width 22 height 7
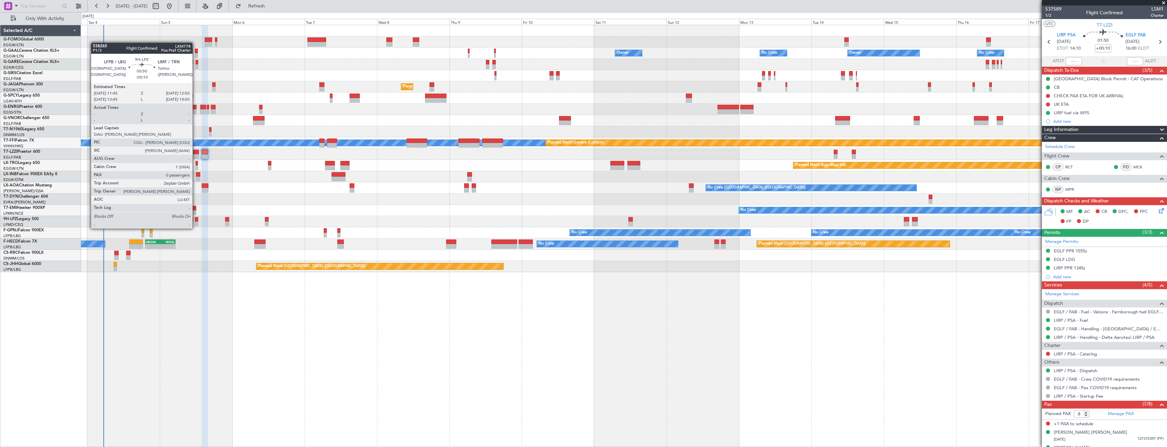
click at [196, 222] on div at bounding box center [196, 223] width 3 height 5
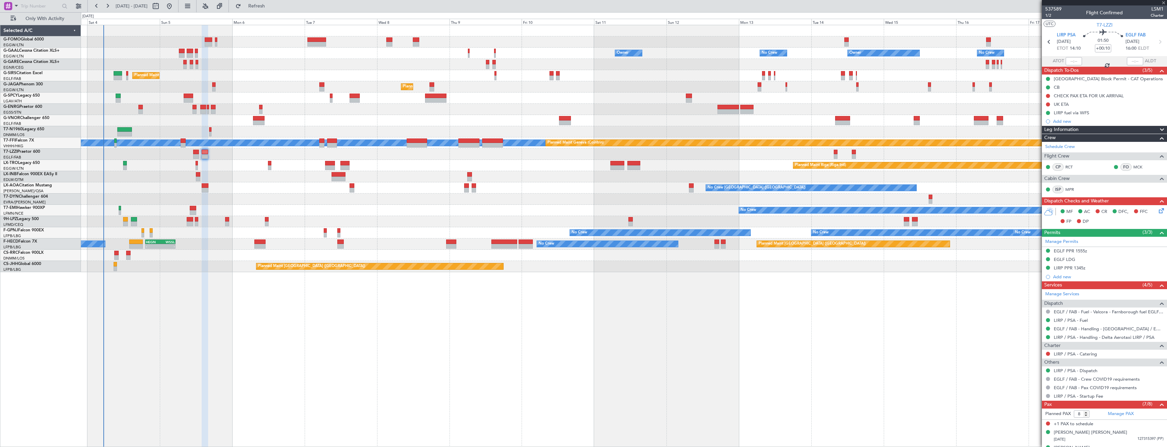
type input "-00:10"
type input "0"
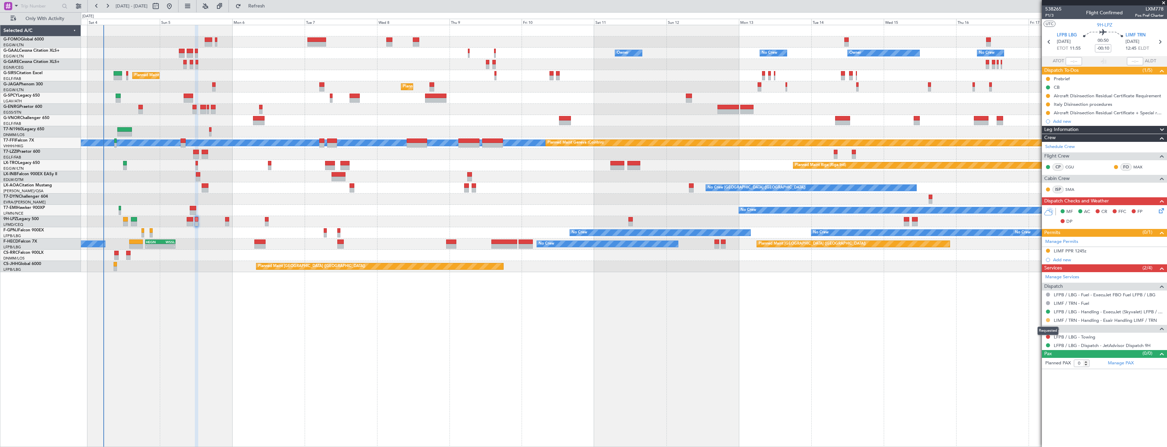
click at [1049, 320] on button at bounding box center [1048, 320] width 4 height 4
click at [1025, 401] on span "Confirmed" at bounding box center [1028, 401] width 21 height 7
click at [1047, 250] on button at bounding box center [1048, 251] width 4 height 4
click at [1039, 334] on span "Received OK" at bounding box center [1031, 331] width 26 height 7
click at [1164, 43] on icon at bounding box center [1160, 41] width 9 height 9
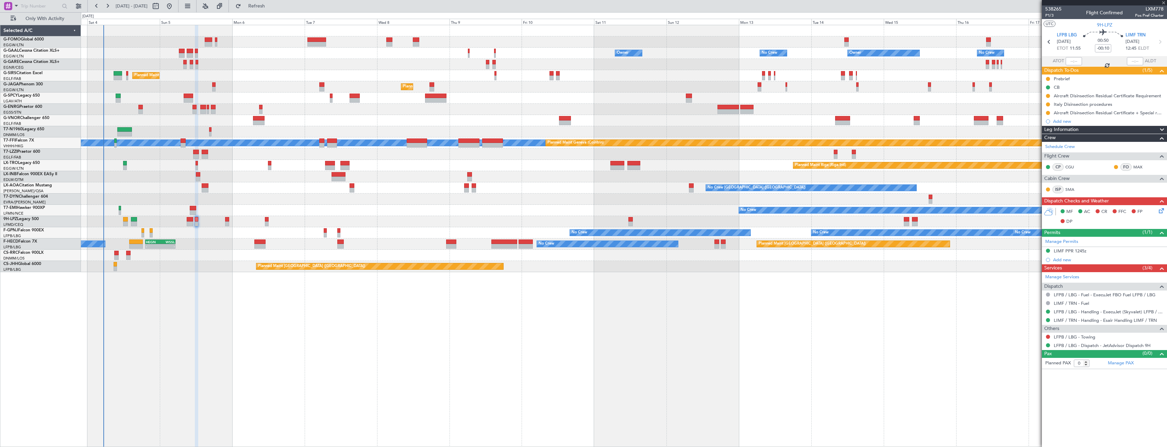
type input "+00:05"
type input "4"
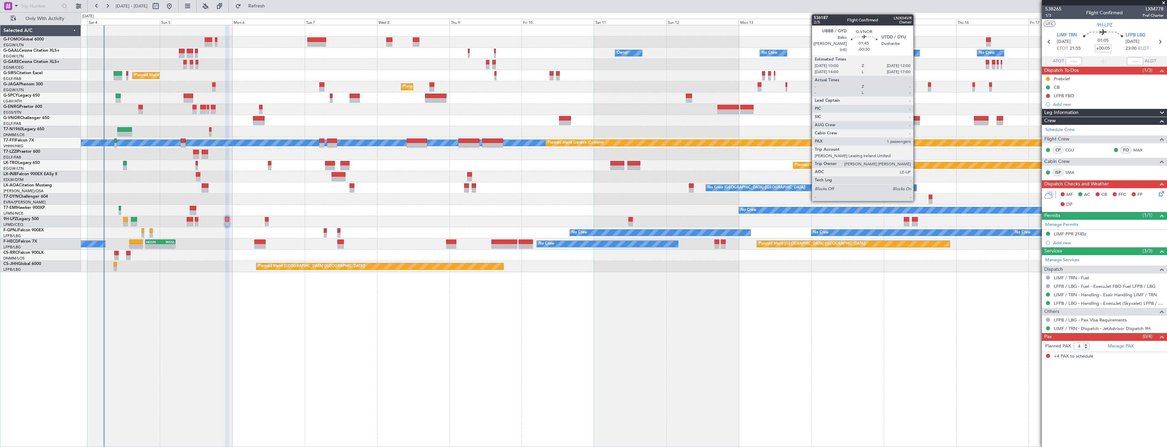
click at [917, 119] on div at bounding box center [917, 118] width 6 height 5
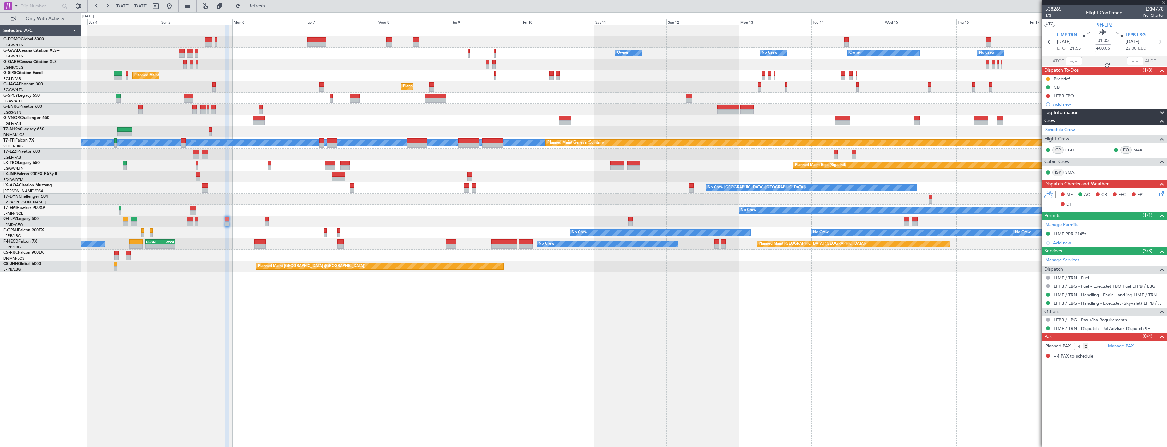
type input "-00:30"
type input "1"
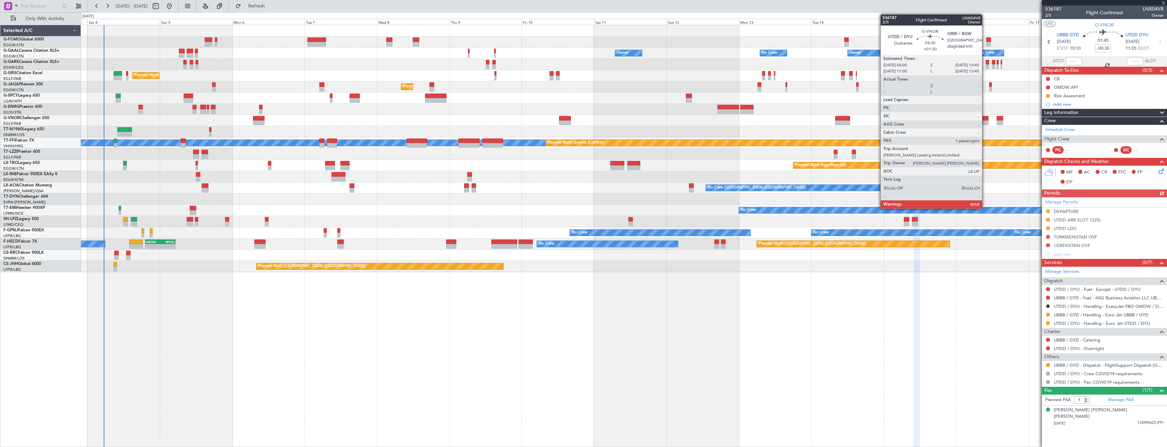
click at [985, 123] on div at bounding box center [981, 122] width 15 height 5
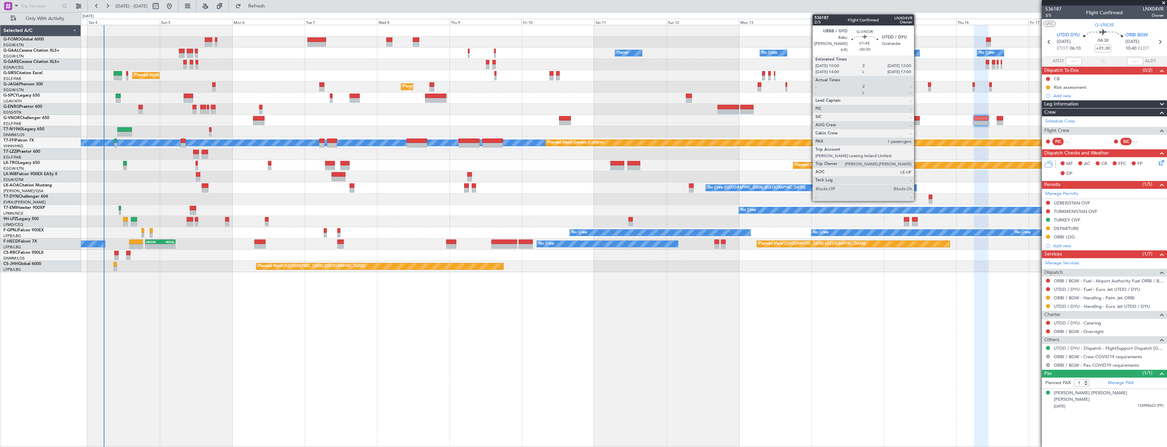
click at [917, 123] on div at bounding box center [917, 122] width 6 height 5
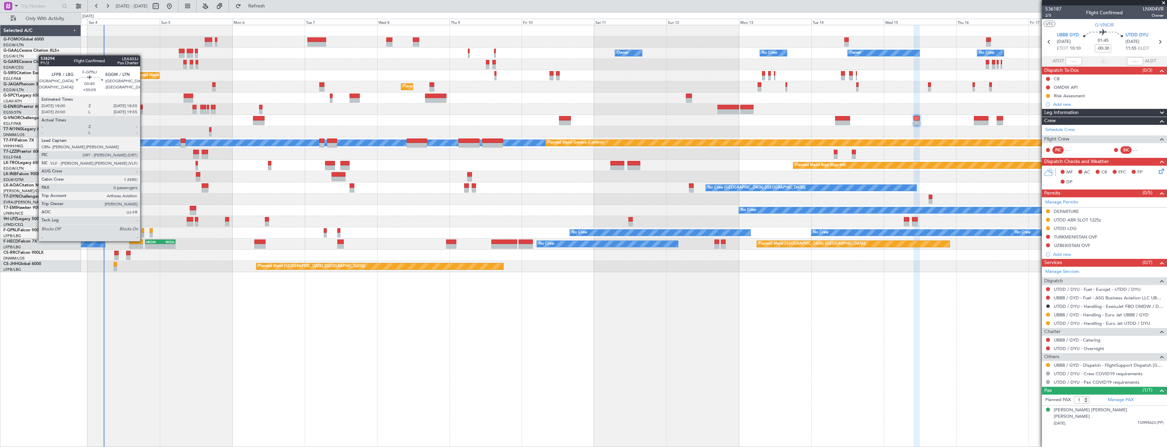
click at [143, 234] on div at bounding box center [143, 235] width 3 height 5
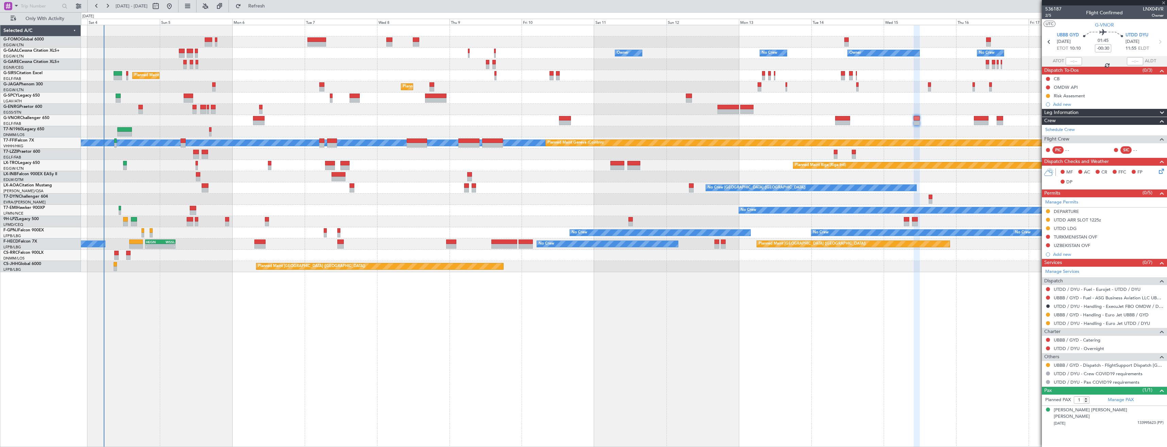
type input "+00:05"
type input "0"
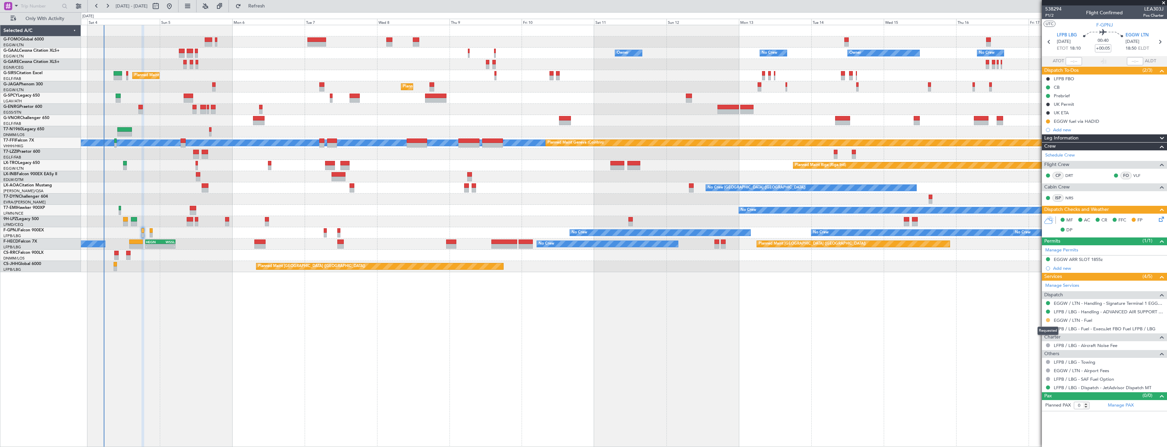
click at [1050, 320] on button at bounding box center [1048, 320] width 4 height 4
click at [1027, 331] on span "Not Required" at bounding box center [1031, 329] width 27 height 7
click at [1048, 122] on button at bounding box center [1048, 121] width 4 height 4
click at [1051, 162] on span "Cancelled" at bounding box center [1049, 161] width 19 height 7
click at [1159, 42] on icon at bounding box center [1160, 41] width 9 height 9
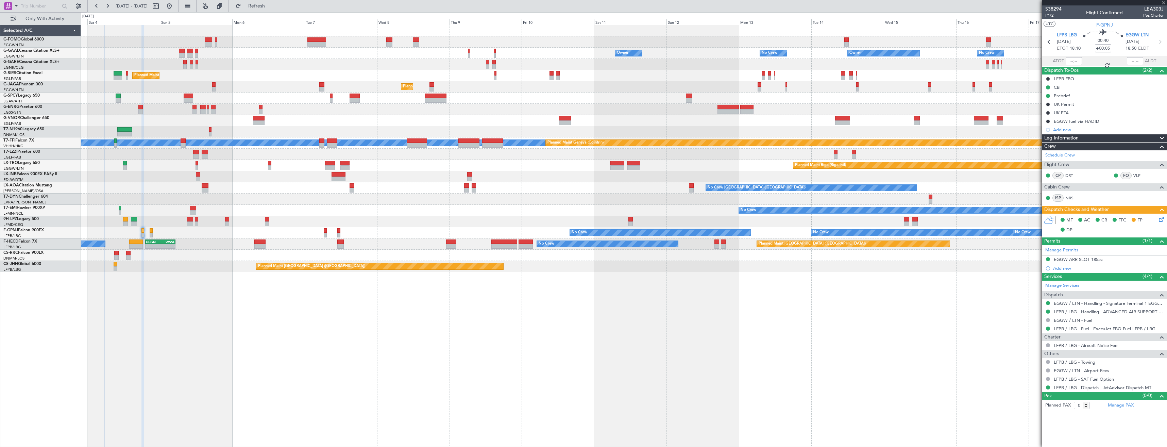
type input "+00:10"
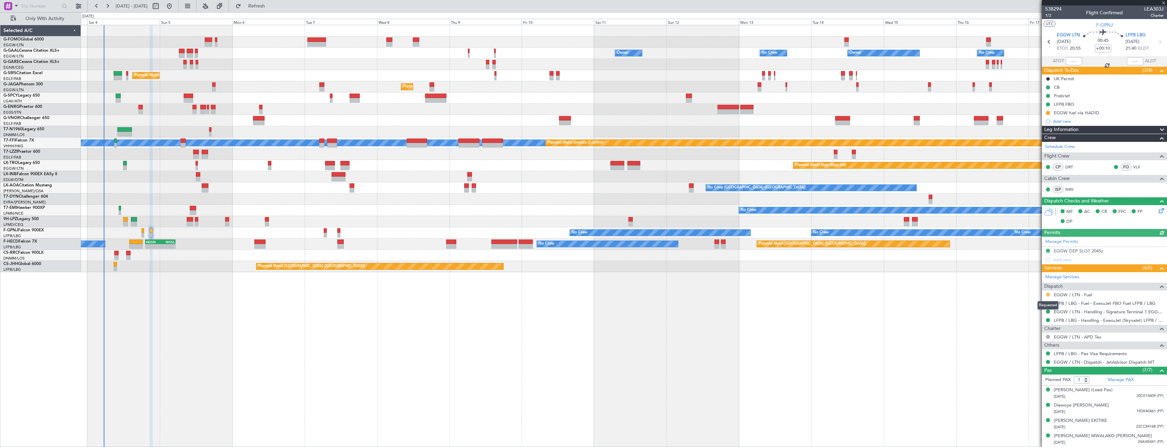
click at [1048, 294] on button at bounding box center [1048, 295] width 4 height 4
click at [1027, 305] on span "Not Required" at bounding box center [1031, 304] width 27 height 7
click at [1048, 112] on button at bounding box center [1048, 113] width 4 height 4
click at [1043, 153] on span "Cancelled" at bounding box center [1049, 153] width 19 height 7
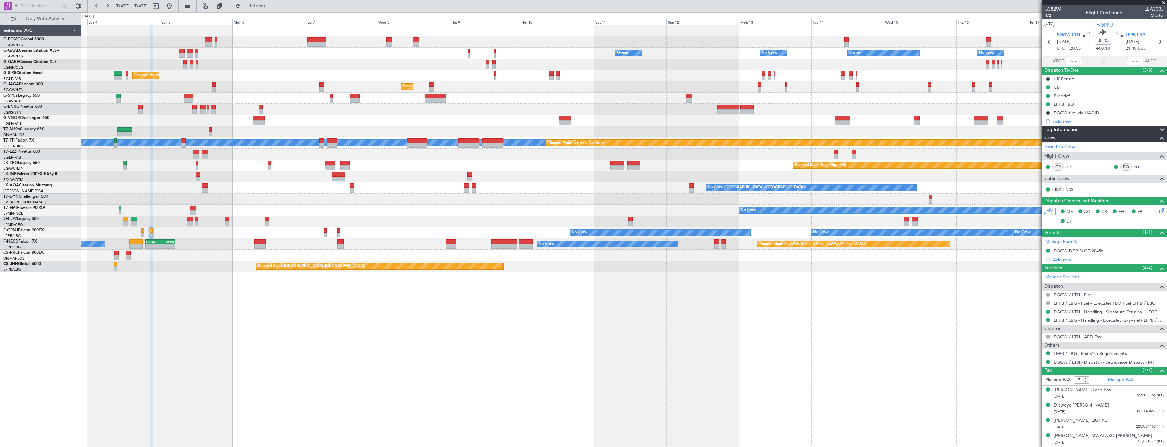
click at [1163, 4] on span at bounding box center [1164, 3] width 7 height 6
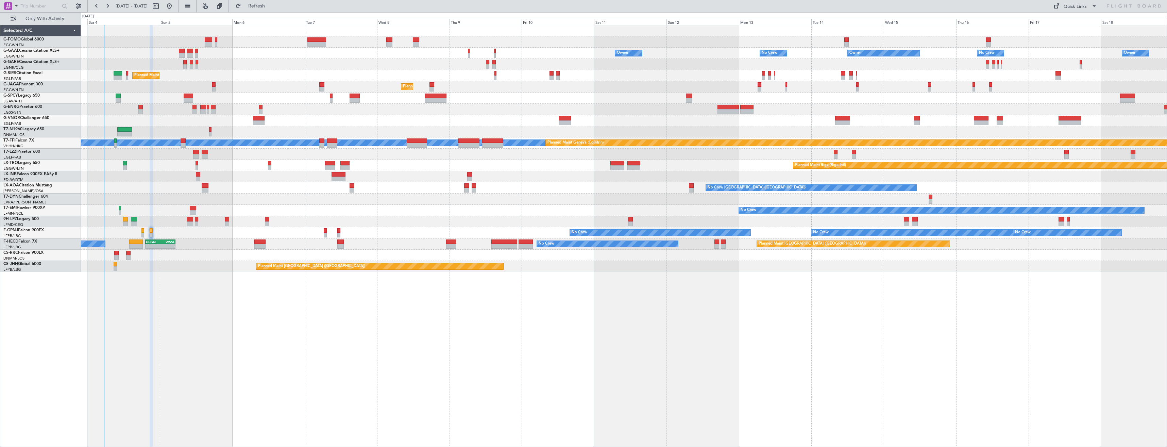
type input "0"
click at [271, 7] on span "Refresh" at bounding box center [257, 6] width 29 height 5
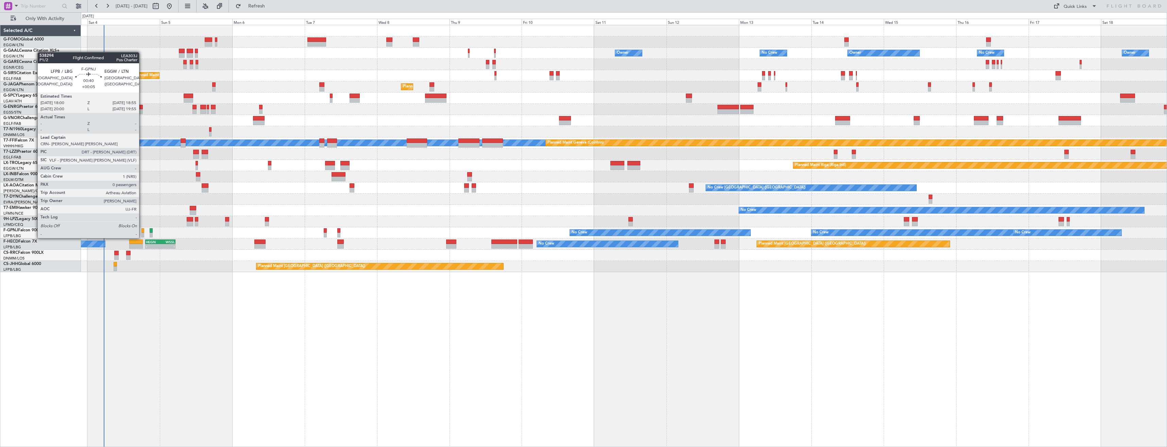
click at [142, 231] on div at bounding box center [143, 230] width 3 height 5
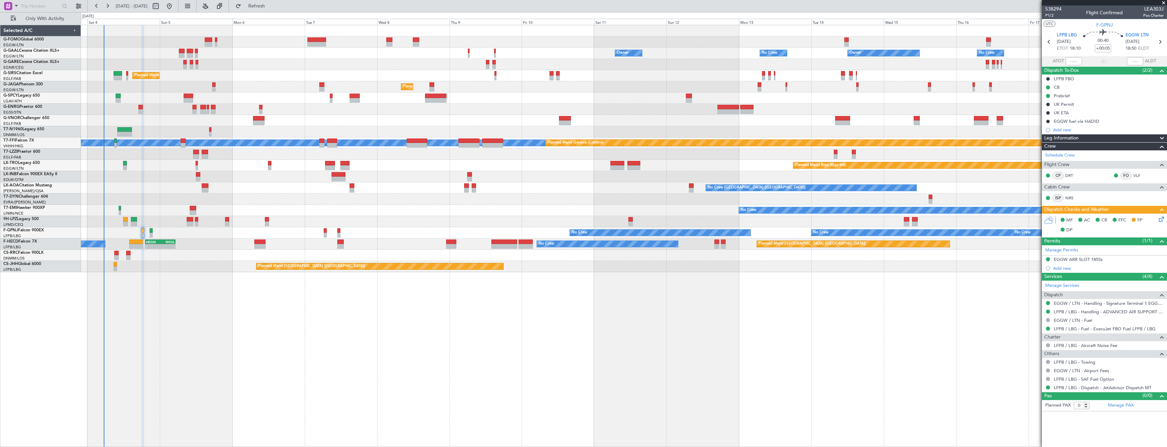
click at [1163, 2] on span at bounding box center [1164, 3] width 7 height 6
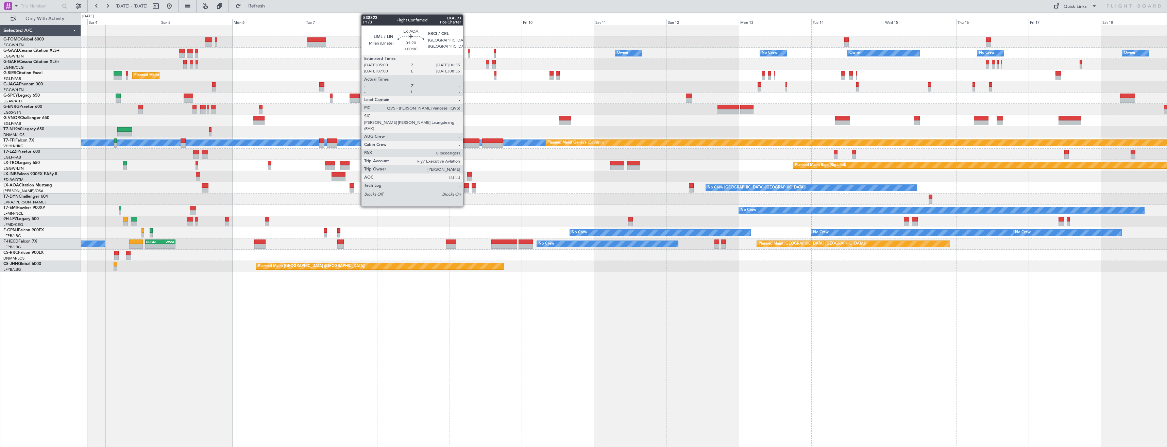
click at [466, 190] on div at bounding box center [466, 190] width 5 height 5
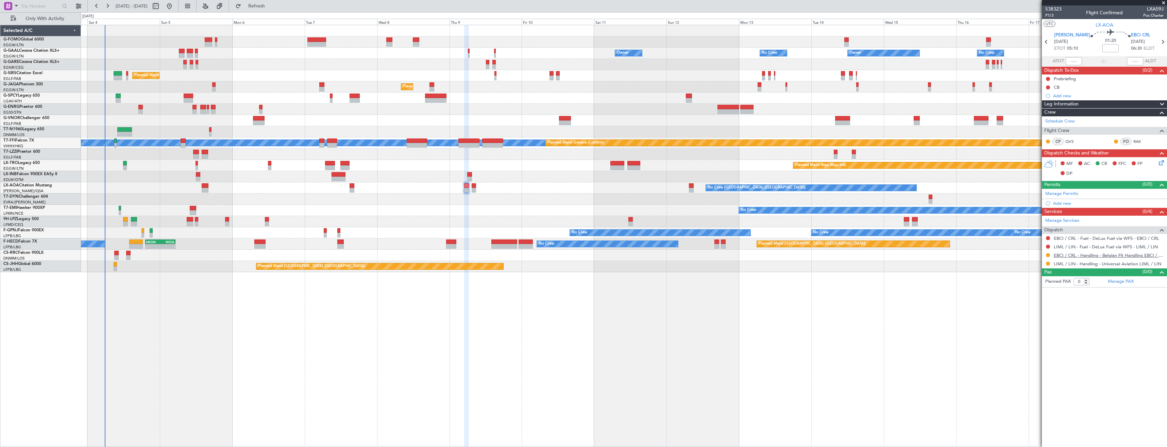
click at [1084, 254] on link "EBCI / CRL - Handling - Belgian Flt Handling EBCI / CRL" at bounding box center [1109, 255] width 110 height 6
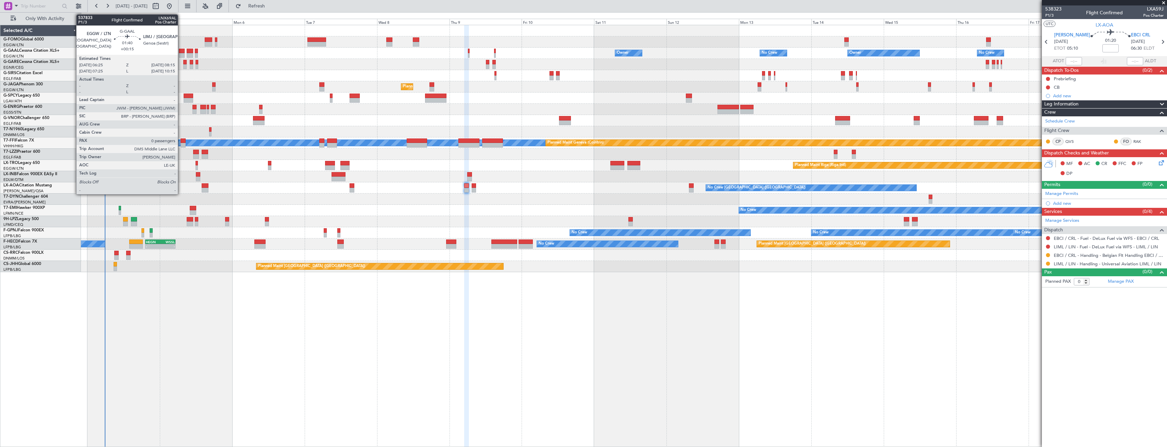
click at [181, 52] on div at bounding box center [182, 51] width 6 height 5
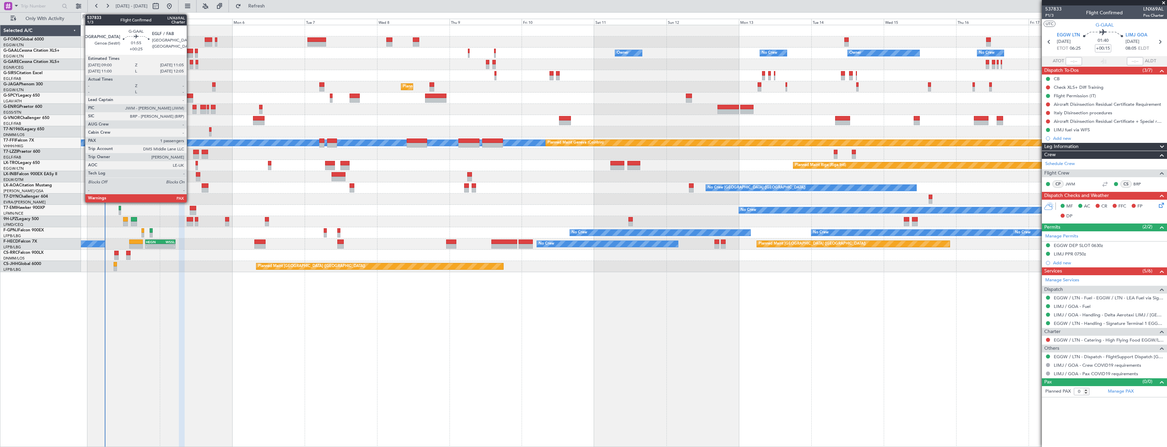
click at [190, 52] on div at bounding box center [190, 51] width 6 height 5
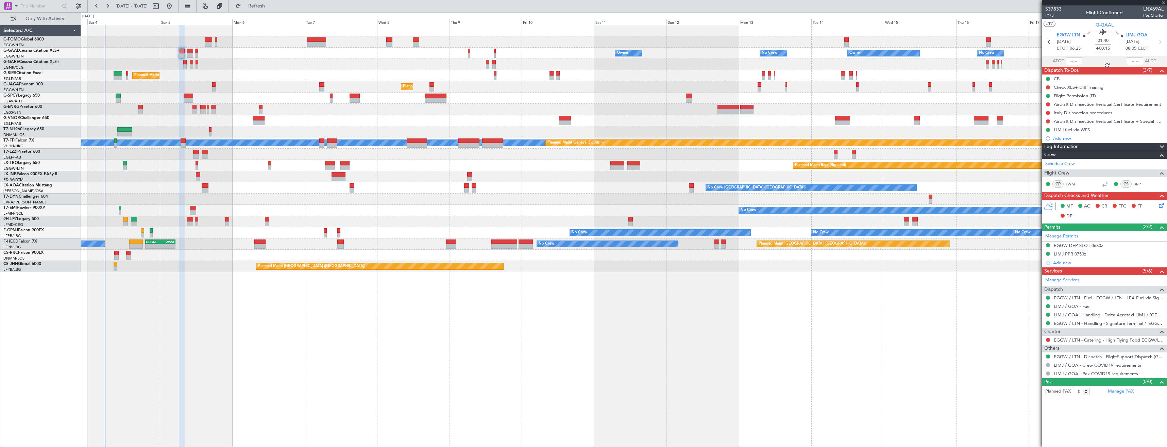
type input "+00:25"
type input "1"
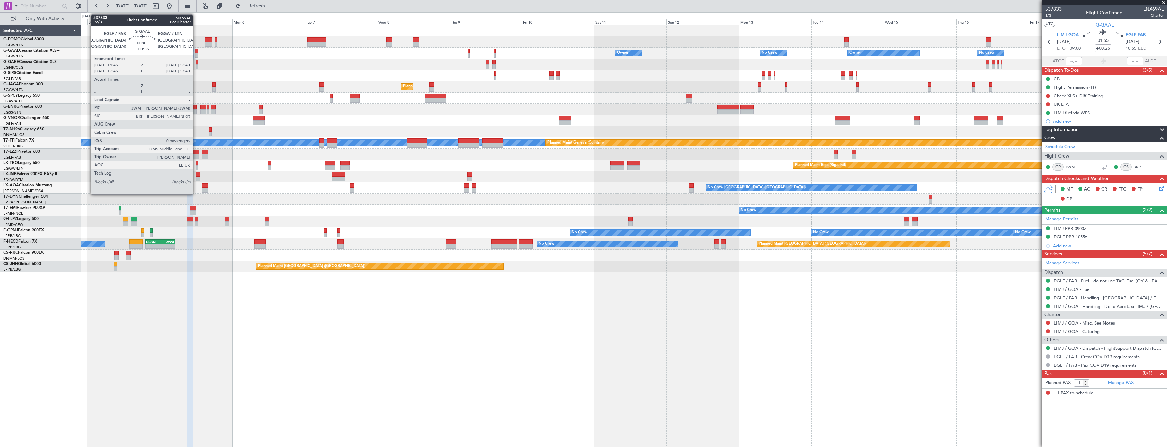
click at [196, 52] on div at bounding box center [196, 51] width 3 height 5
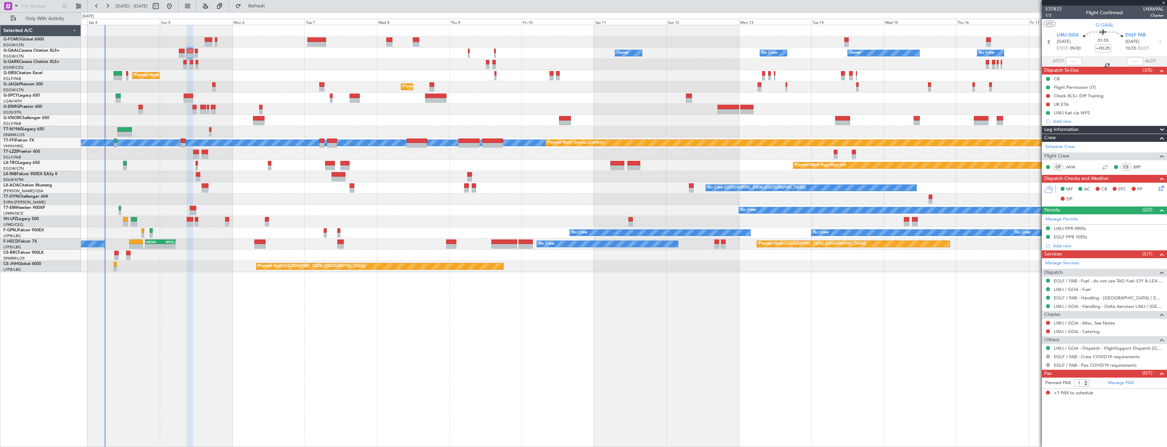
type input "+00:35"
type input "0"
